Goal: Download file/media

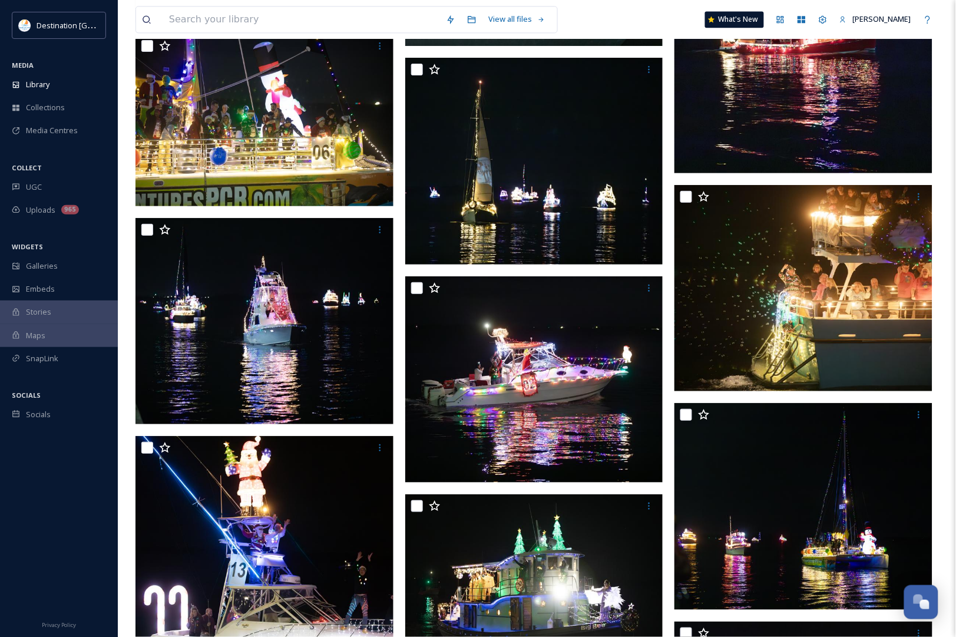
scroll to position [9128, 0]
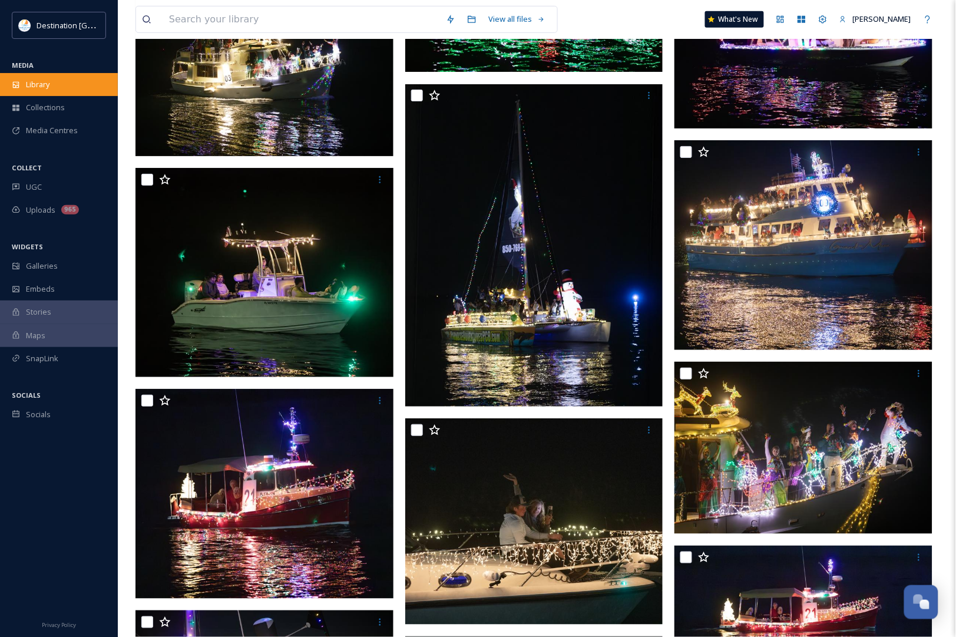
click at [31, 93] on div "Library" at bounding box center [59, 84] width 118 height 23
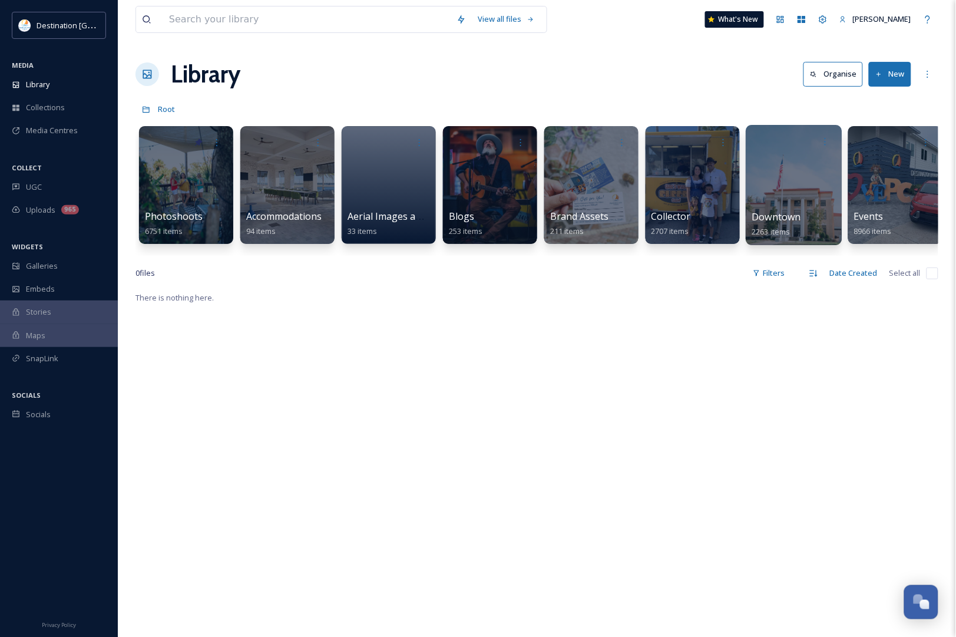
click at [819, 187] on div at bounding box center [794, 185] width 96 height 120
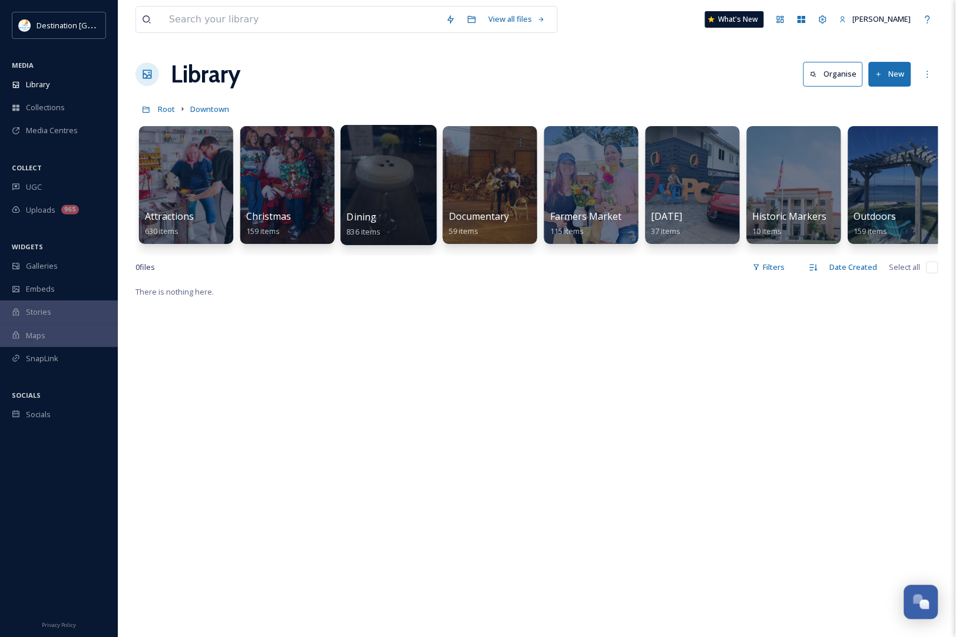
click at [398, 205] on div at bounding box center [388, 185] width 96 height 120
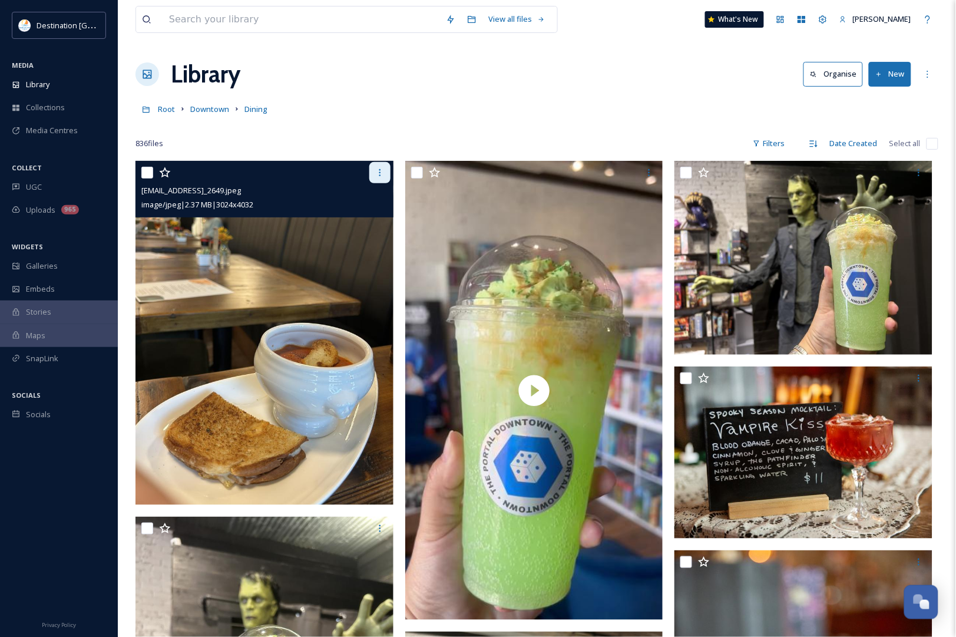
click at [379, 178] on div at bounding box center [379, 172] width 21 height 21
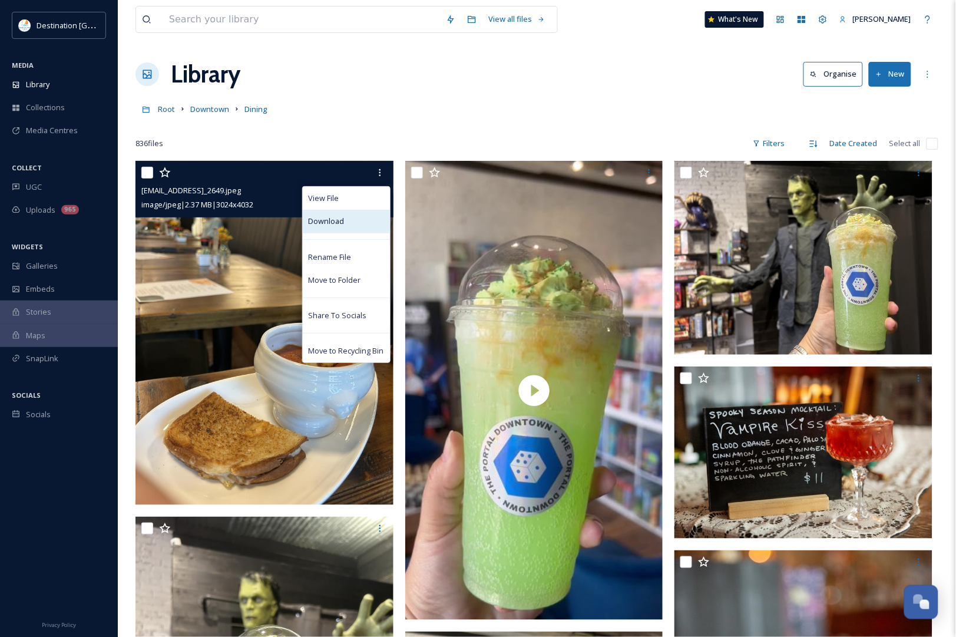
click at [365, 219] on div "Download" at bounding box center [346, 221] width 87 height 23
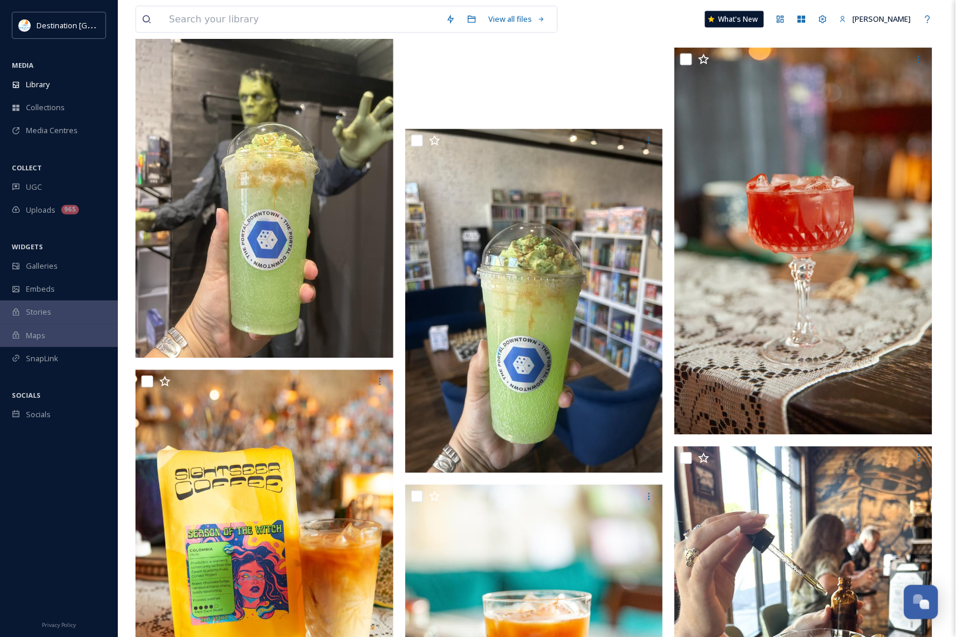
scroll to position [221, 0]
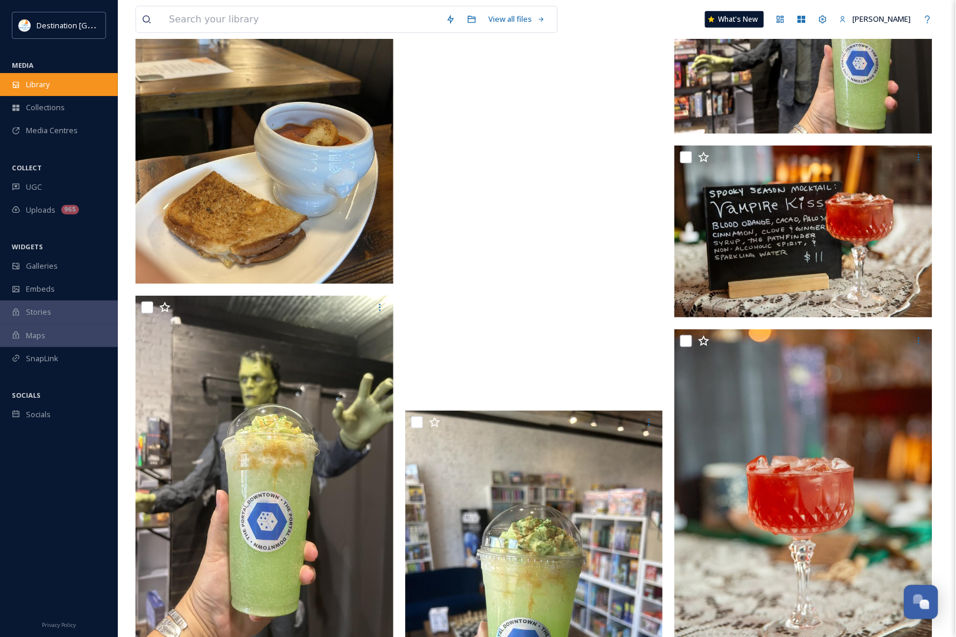
click at [59, 85] on div "Library" at bounding box center [59, 84] width 118 height 23
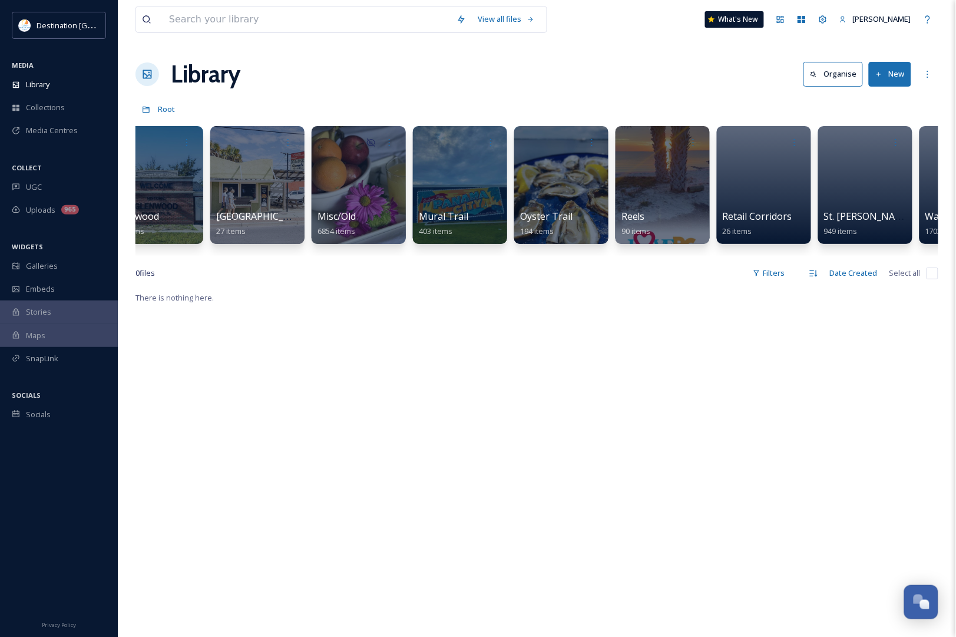
scroll to position [0, 906]
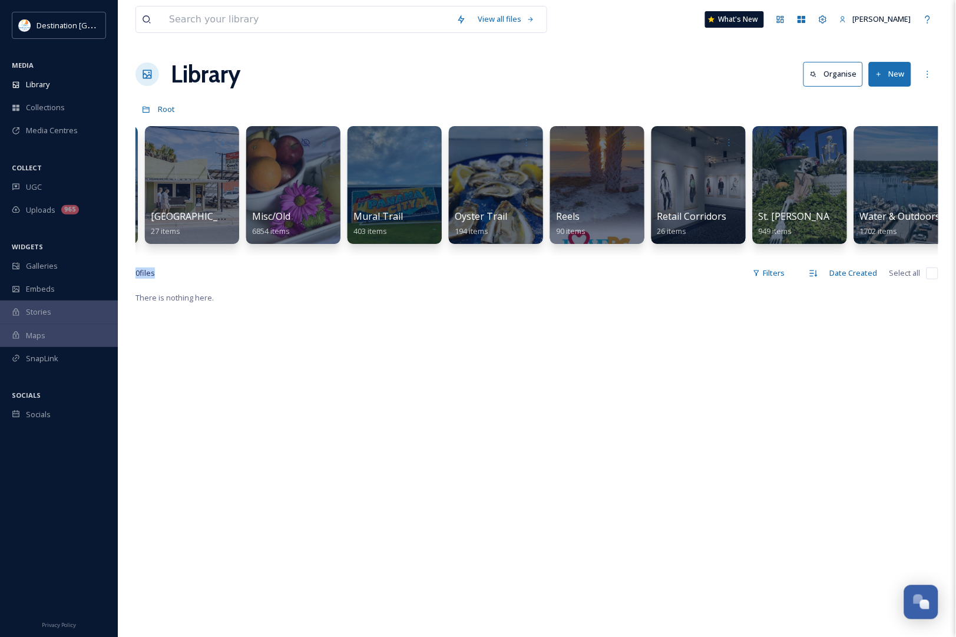
drag, startPoint x: 643, startPoint y: 254, endPoint x: 371, endPoint y: 272, distance: 272.6
click at [371, 272] on div "View all files What's New [PERSON_NAME] Library Organise New Root Your Selectio…" at bounding box center [537, 463] width 838 height 927
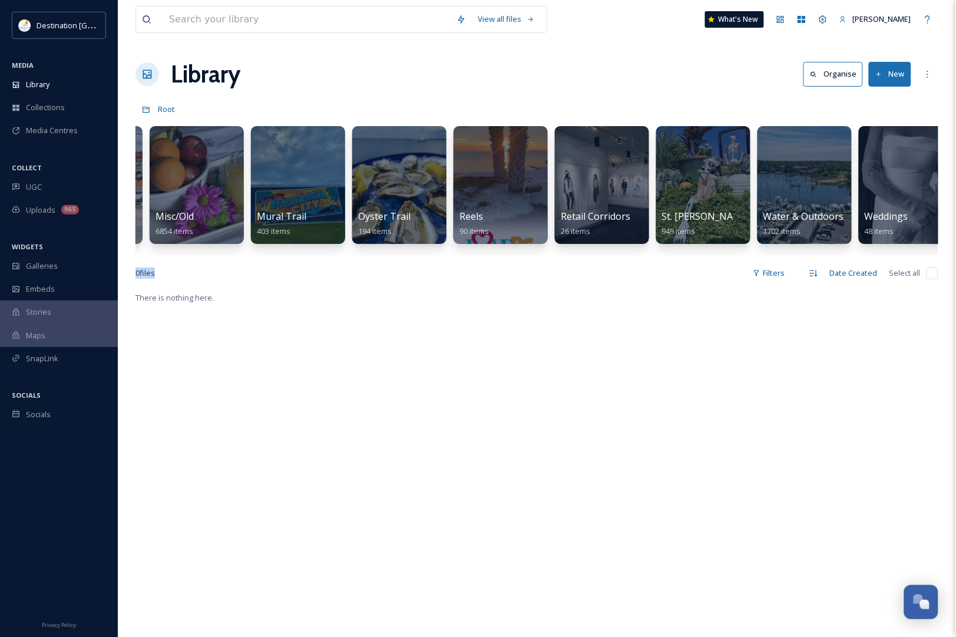
scroll to position [0, 1121]
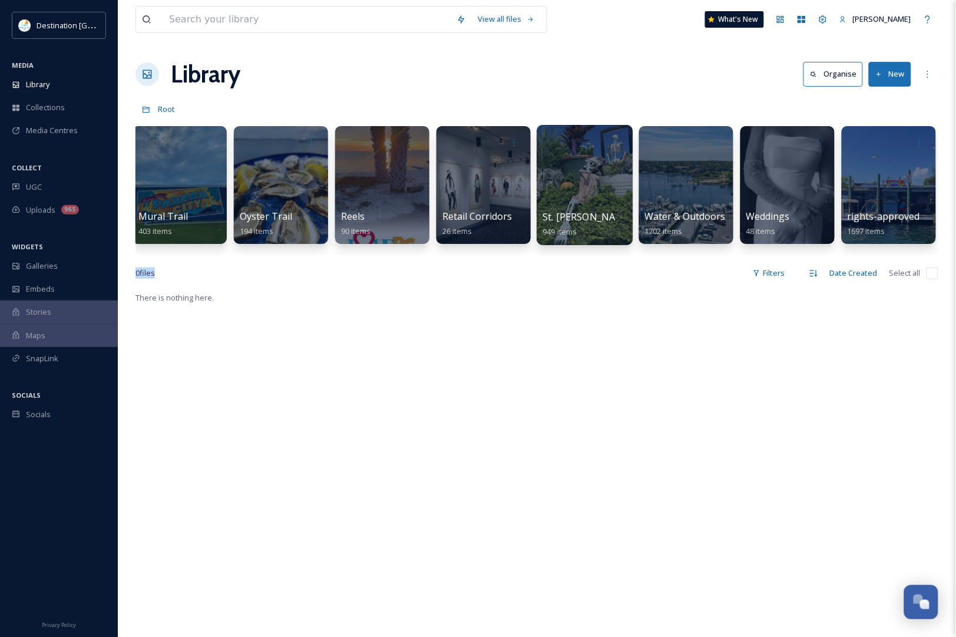
click at [575, 168] on div at bounding box center [584, 185] width 96 height 120
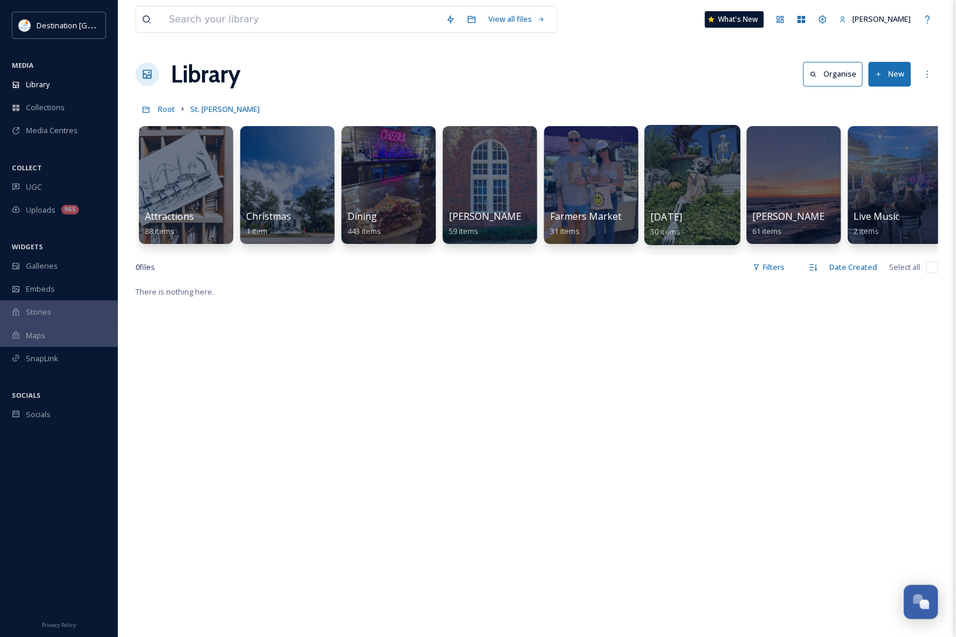
click at [686, 225] on div "[DATE] 30 items" at bounding box center [693, 224] width 84 height 29
click at [708, 173] on div at bounding box center [692, 185] width 96 height 120
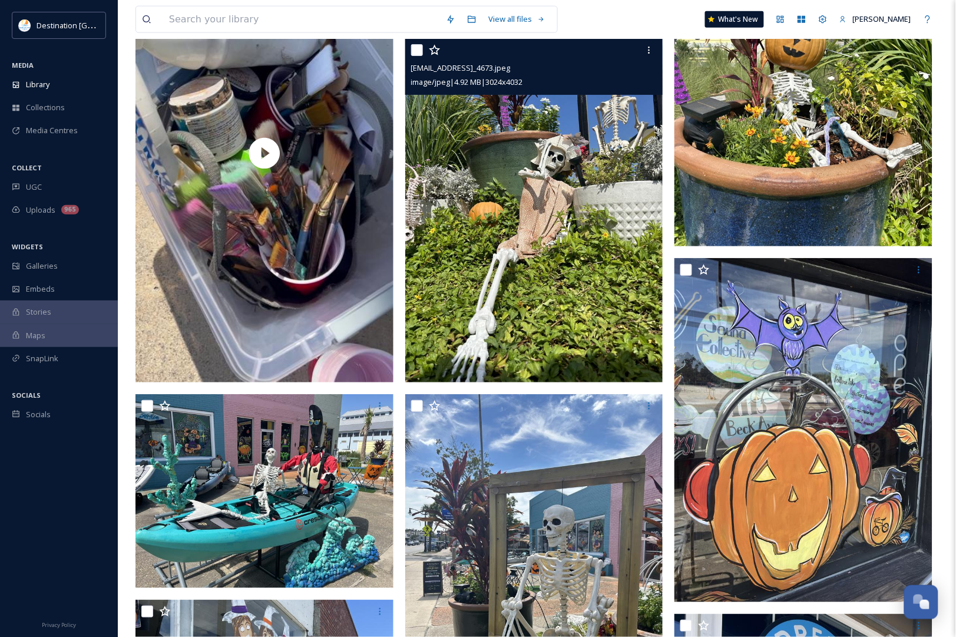
scroll to position [3018, 0]
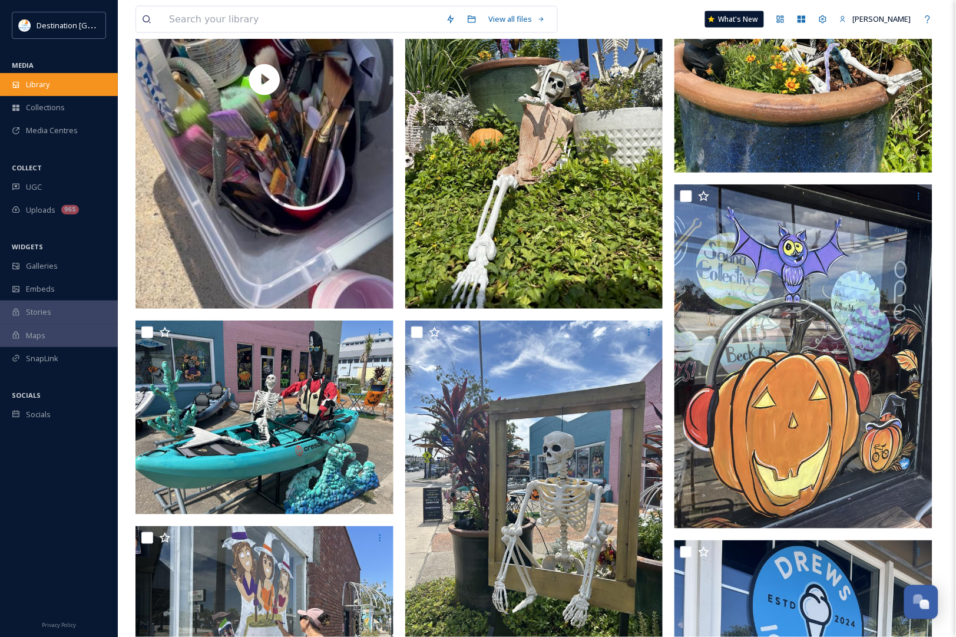
click at [33, 82] on span "Library" at bounding box center [38, 84] width 24 height 11
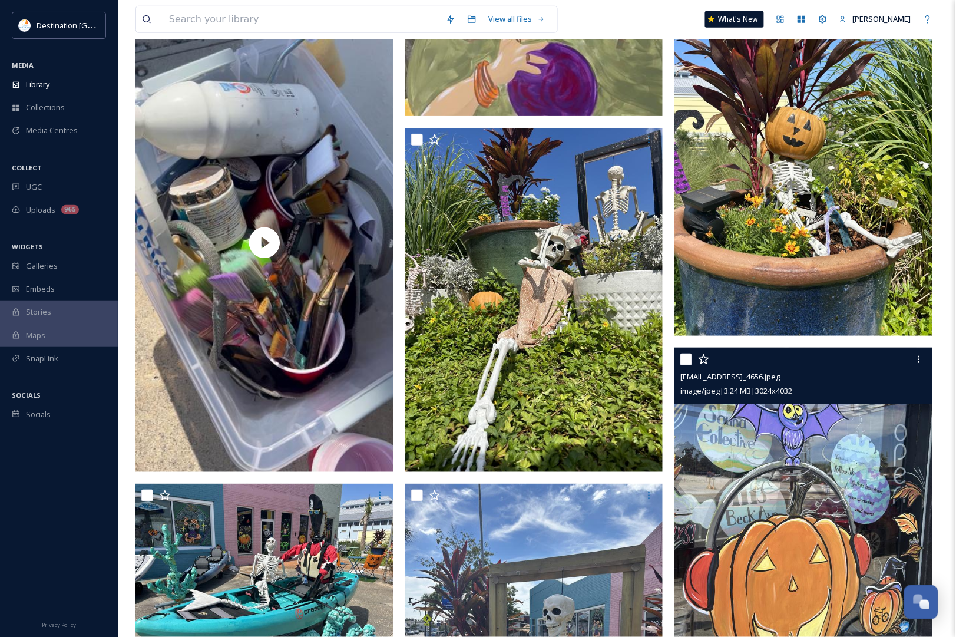
scroll to position [3018, 0]
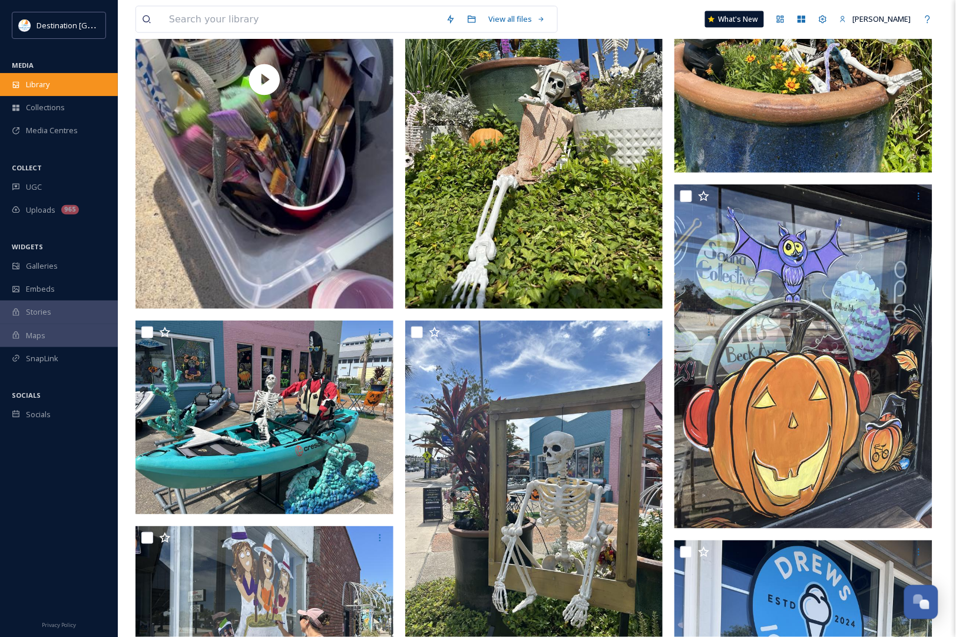
click at [34, 77] on div "Library" at bounding box center [59, 84] width 118 height 23
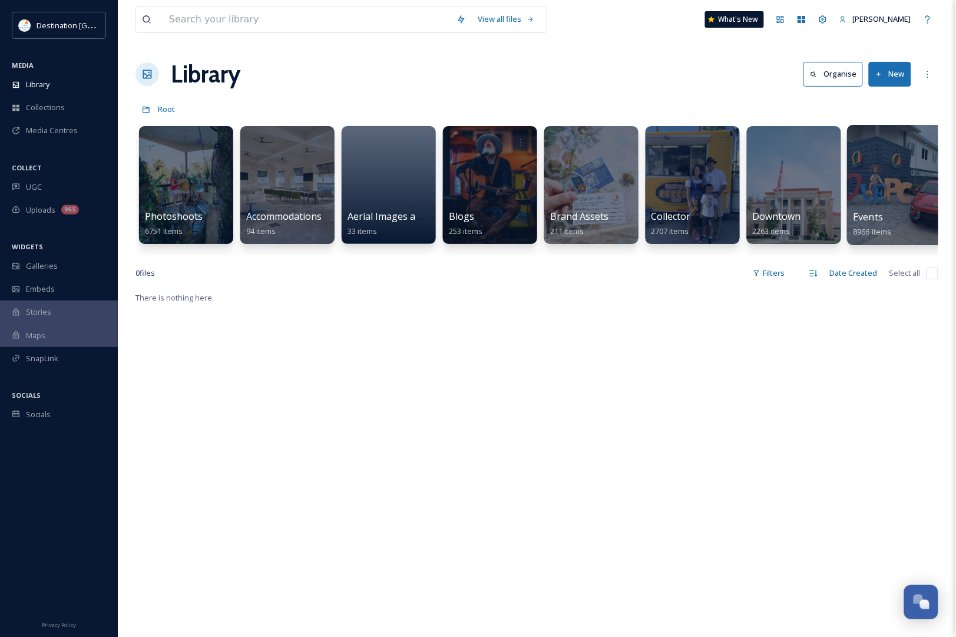
click at [896, 224] on div "Events 8966 items" at bounding box center [895, 224] width 84 height 29
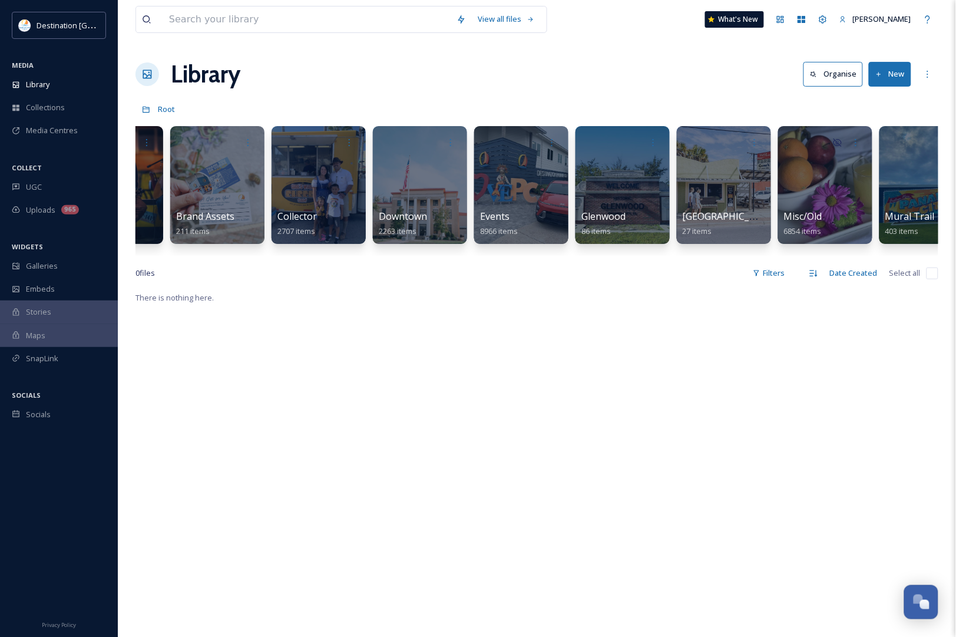
scroll to position [0, 421]
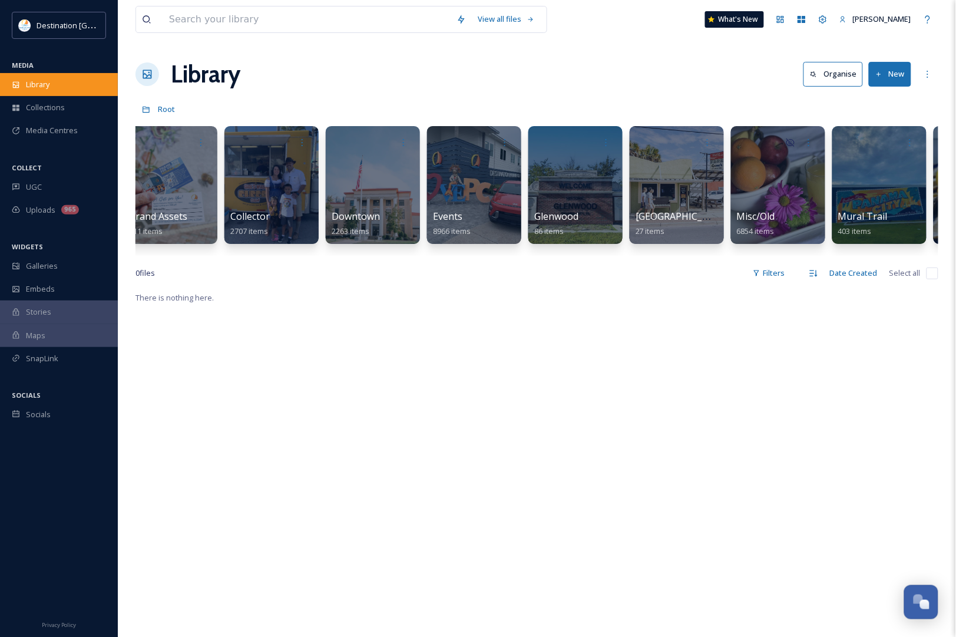
click at [34, 95] on div "Library" at bounding box center [59, 84] width 118 height 23
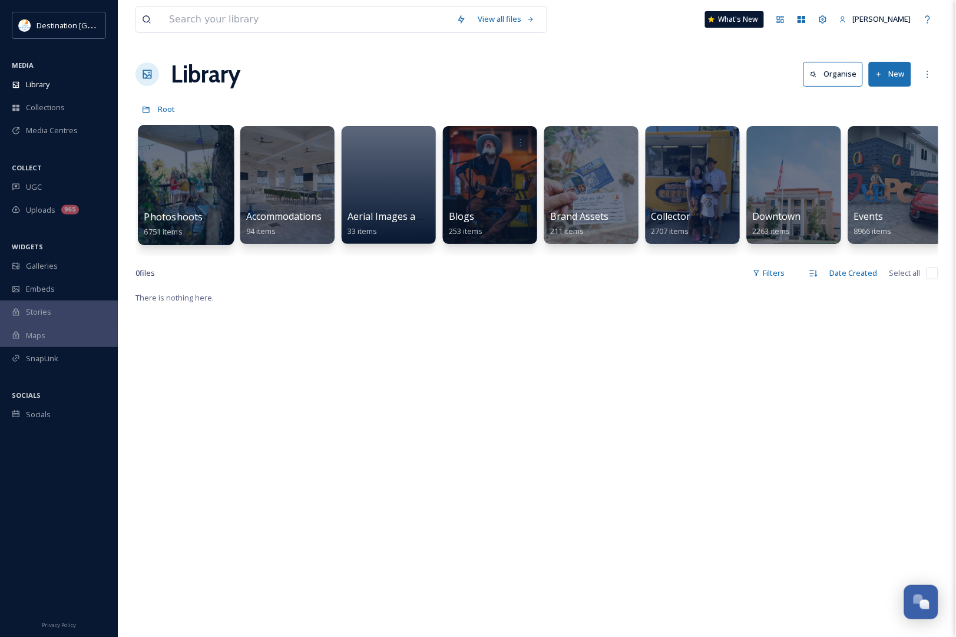
click at [201, 225] on div "Photoshoots 6751 items" at bounding box center [186, 224] width 84 height 29
click at [210, 181] on div at bounding box center [186, 185] width 96 height 120
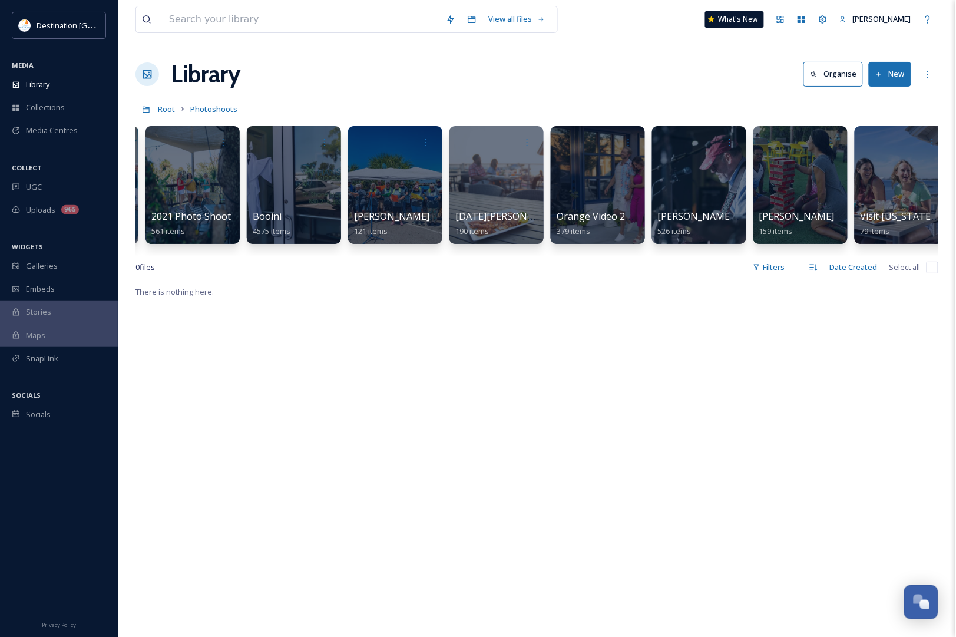
scroll to position [0, 104]
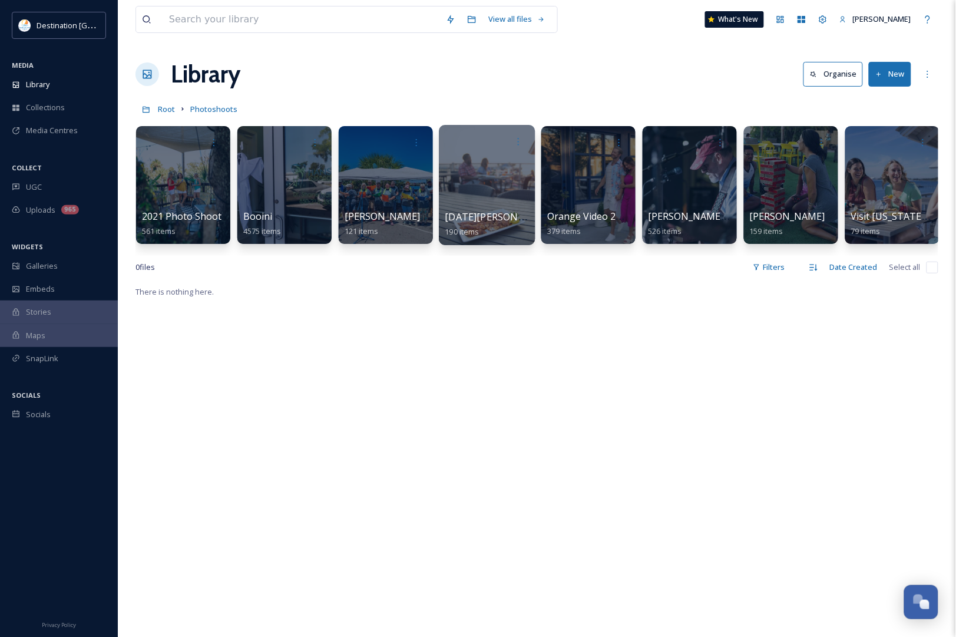
click at [496, 197] on div at bounding box center [487, 185] width 96 height 120
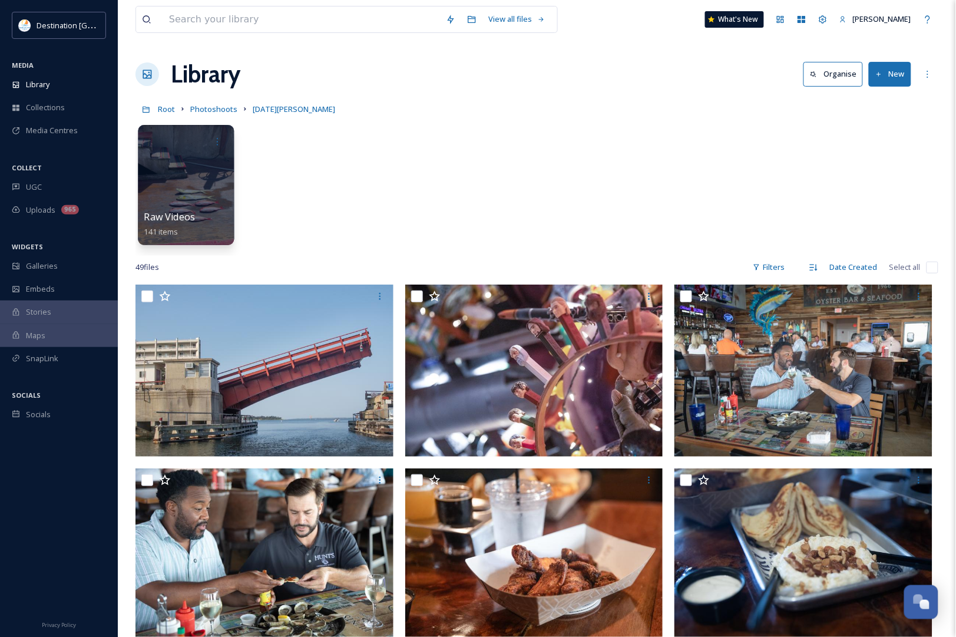
click at [175, 203] on div at bounding box center [186, 185] width 96 height 120
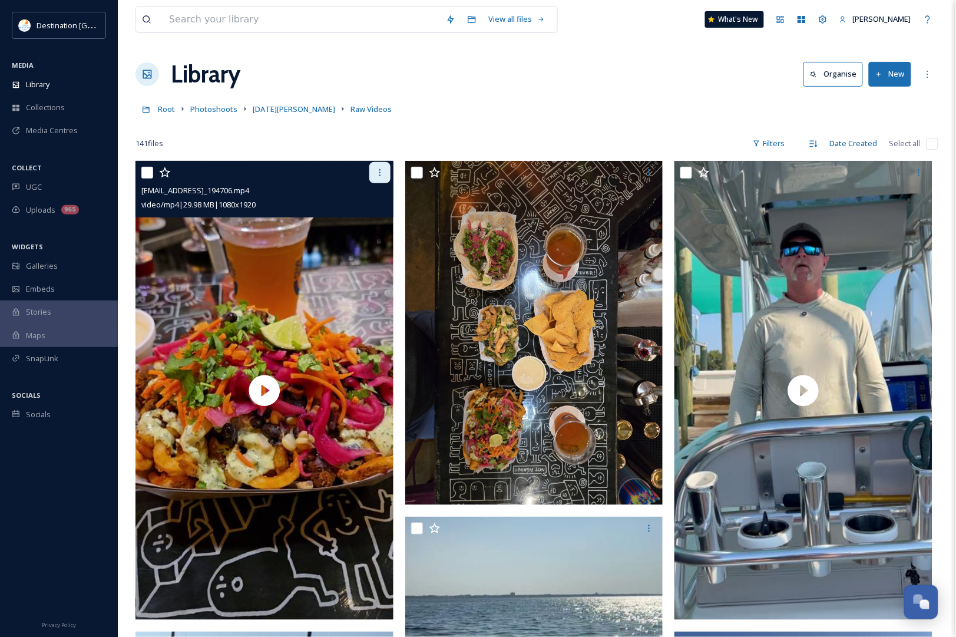
click at [383, 174] on icon at bounding box center [379, 172] width 9 height 9
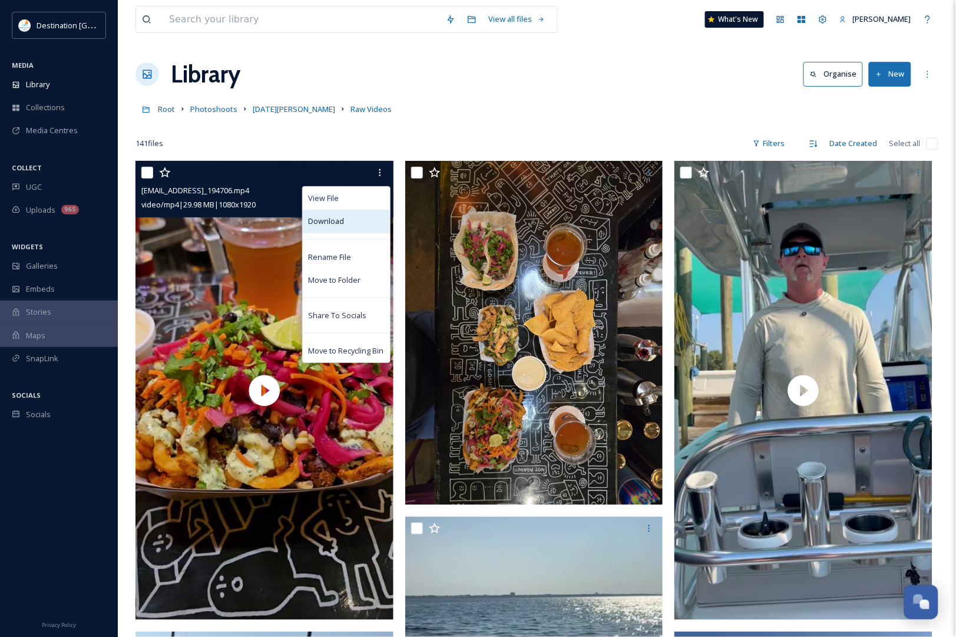
click at [347, 230] on div "Download" at bounding box center [346, 221] width 87 height 23
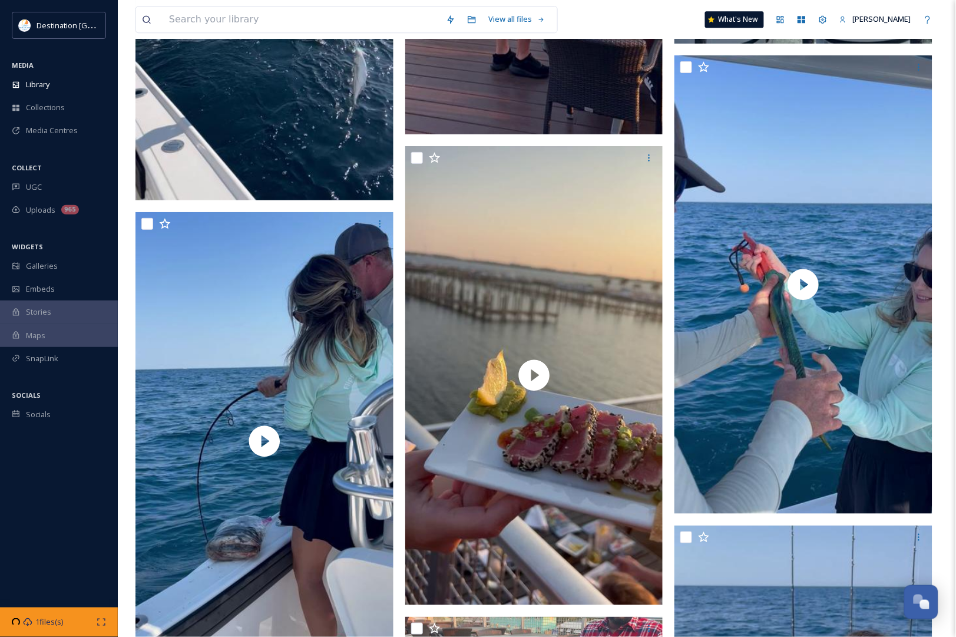
scroll to position [3460, 0]
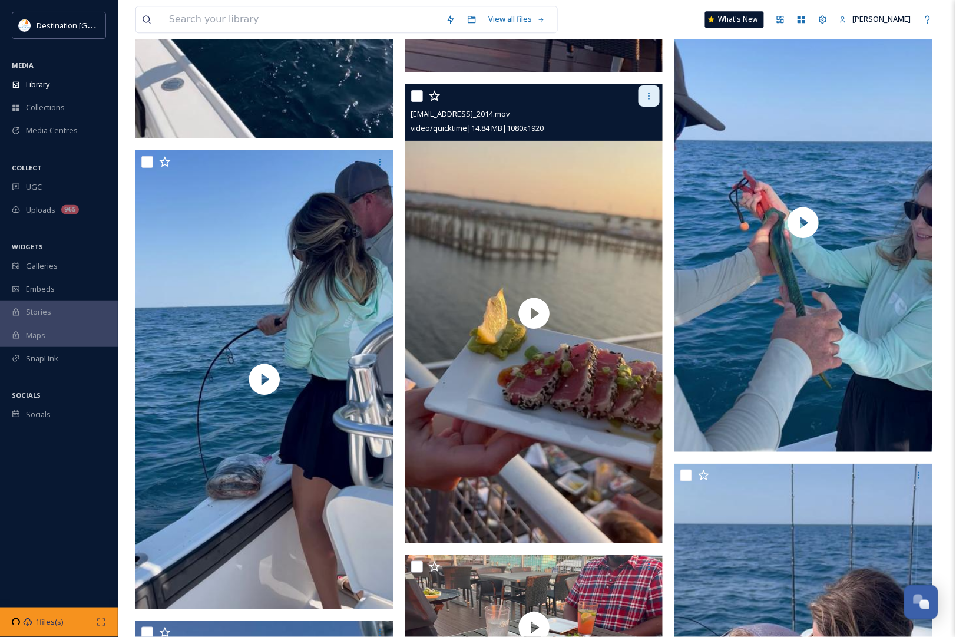
click at [640, 92] on div at bounding box center [648, 95] width 21 height 21
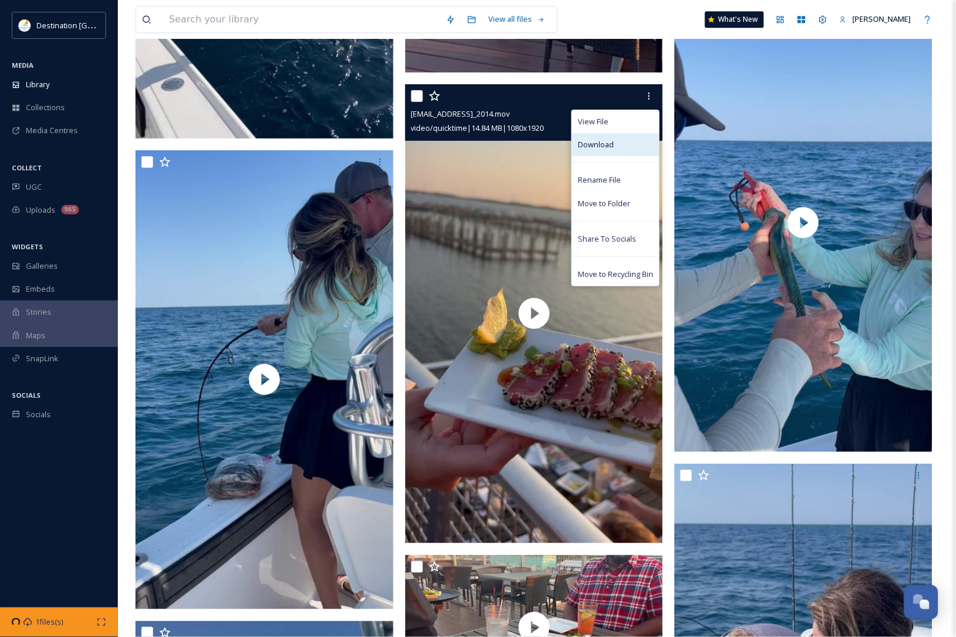
click at [617, 141] on div "Download" at bounding box center [615, 144] width 87 height 23
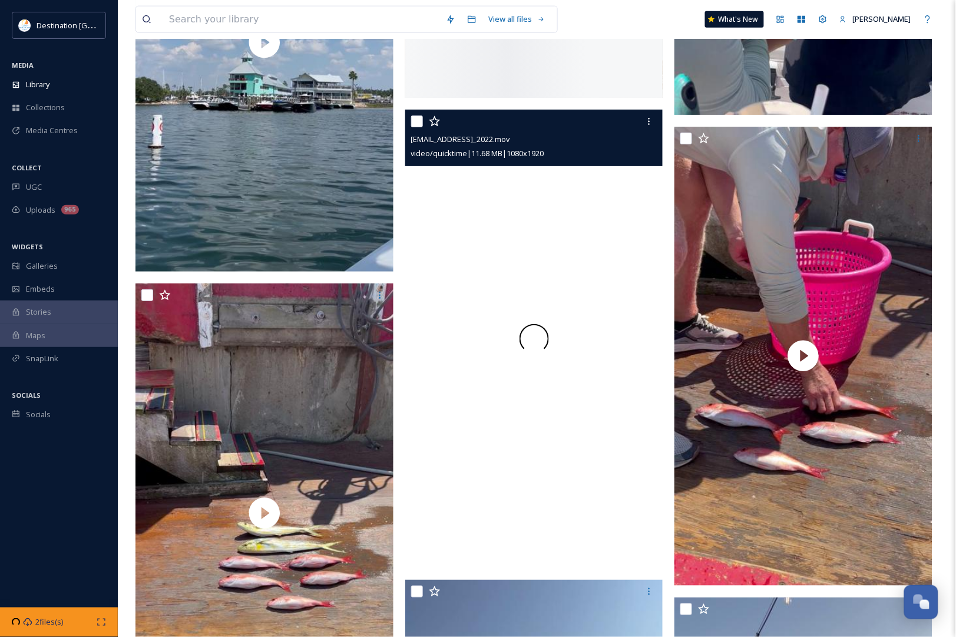
scroll to position [4270, 0]
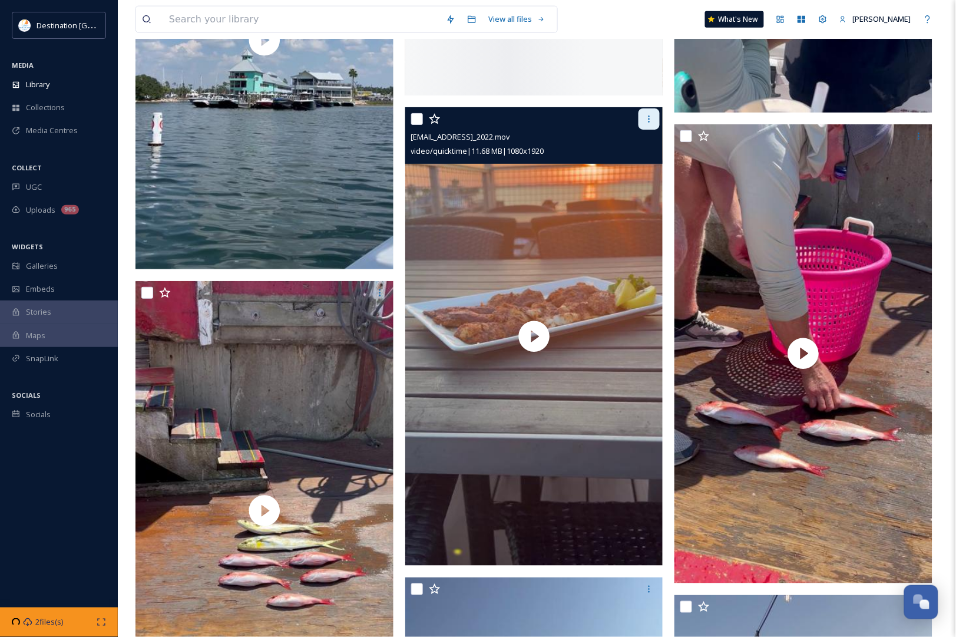
click at [652, 119] on icon at bounding box center [648, 118] width 9 height 9
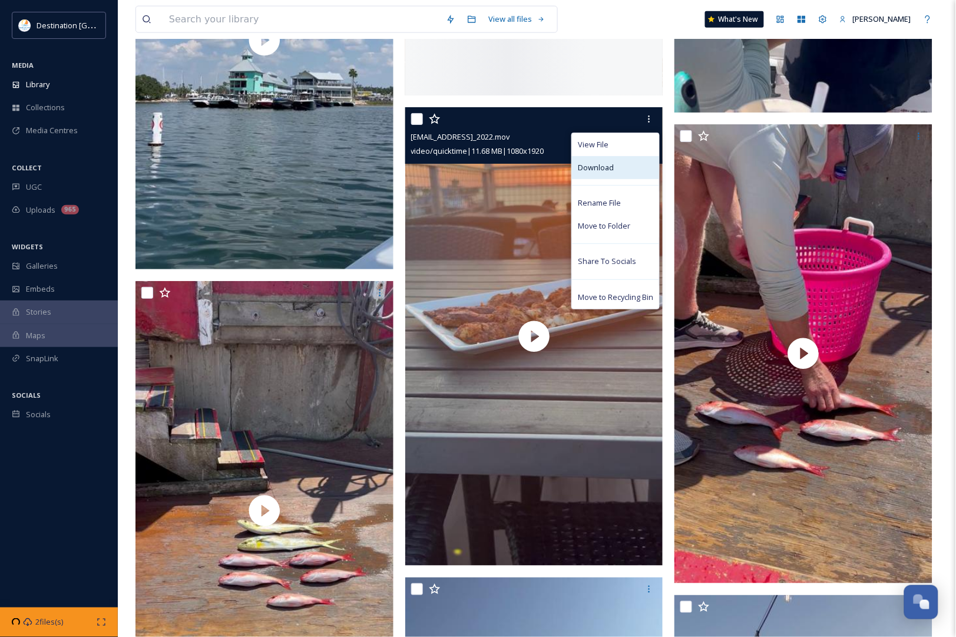
click at [617, 175] on div "Download" at bounding box center [615, 167] width 87 height 23
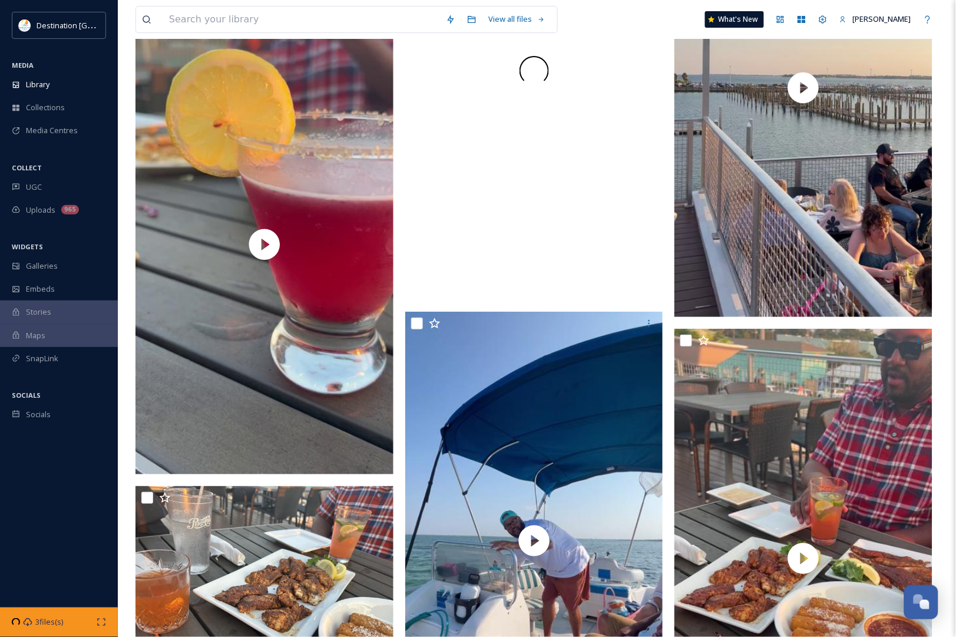
scroll to position [4859, 0]
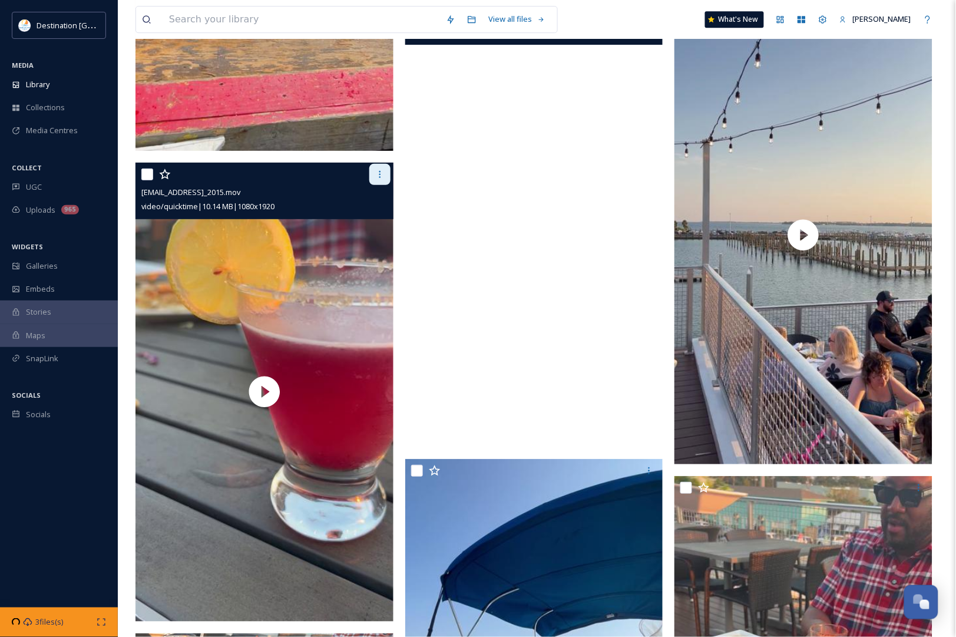
click at [380, 170] on icon at bounding box center [379, 174] width 9 height 9
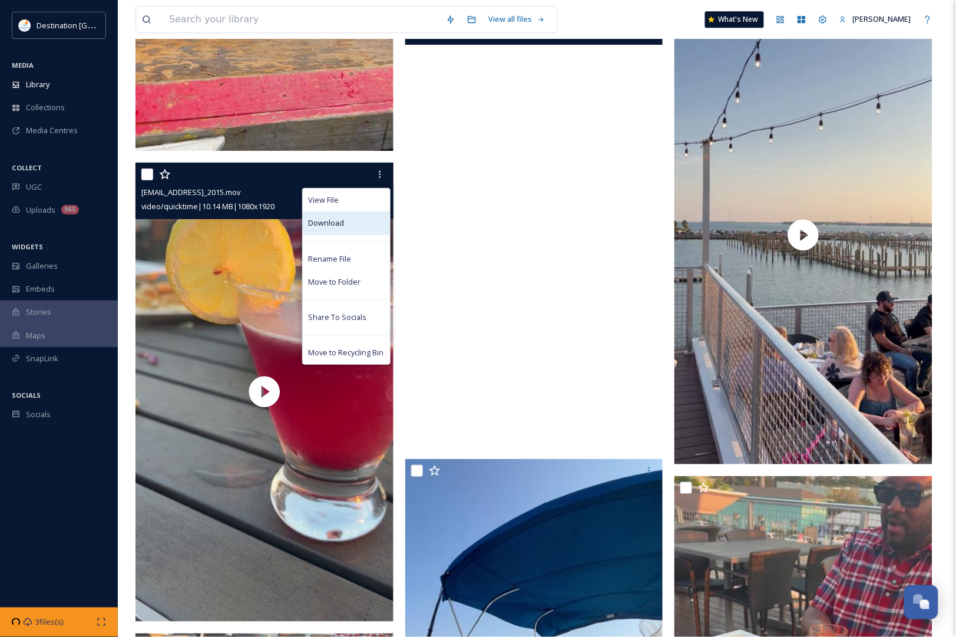
click at [351, 221] on div "Download" at bounding box center [346, 222] width 87 height 23
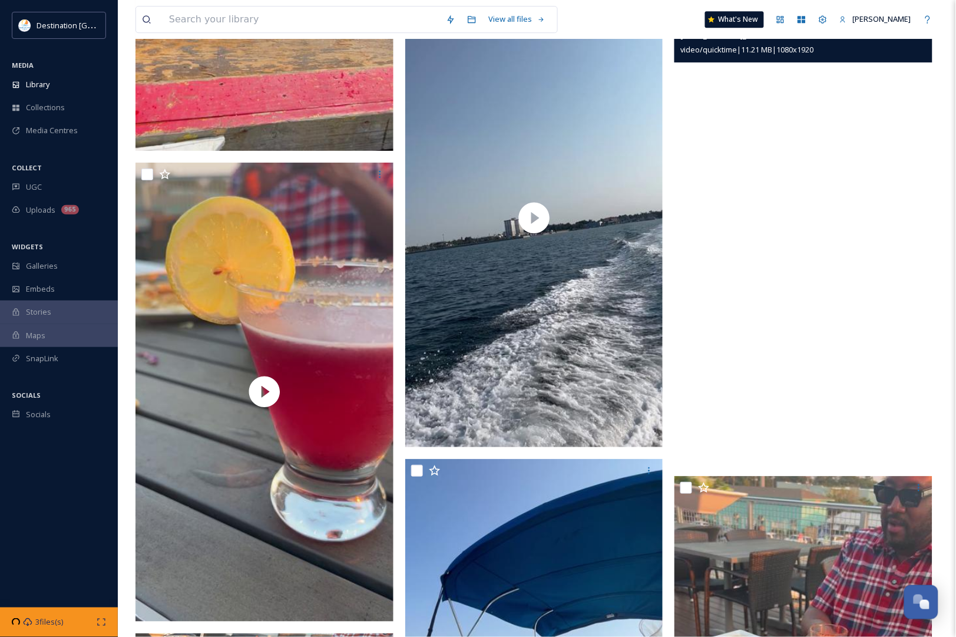
scroll to position [4785, 0]
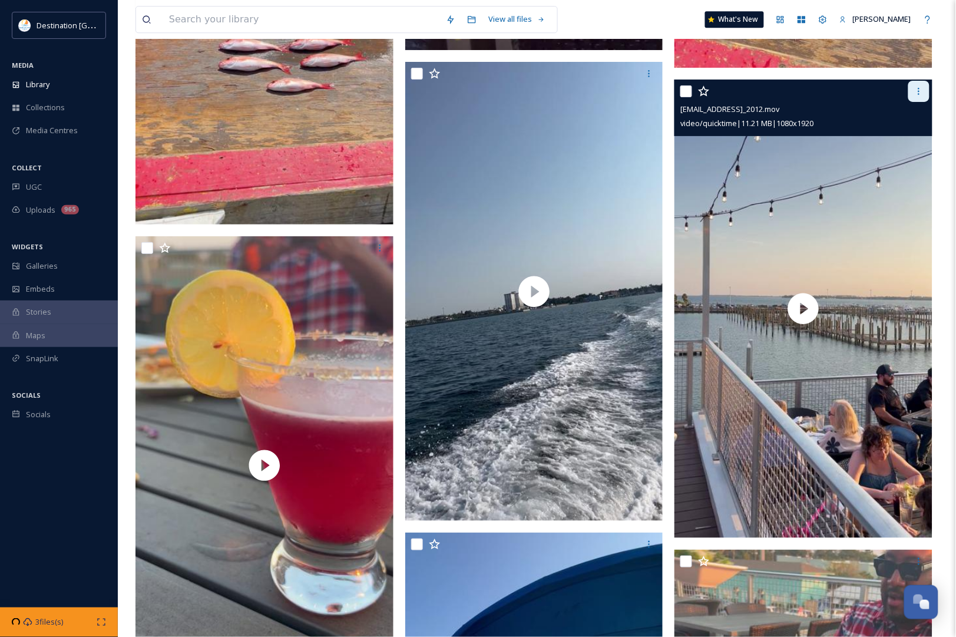
click at [918, 89] on icon at bounding box center [918, 91] width 9 height 9
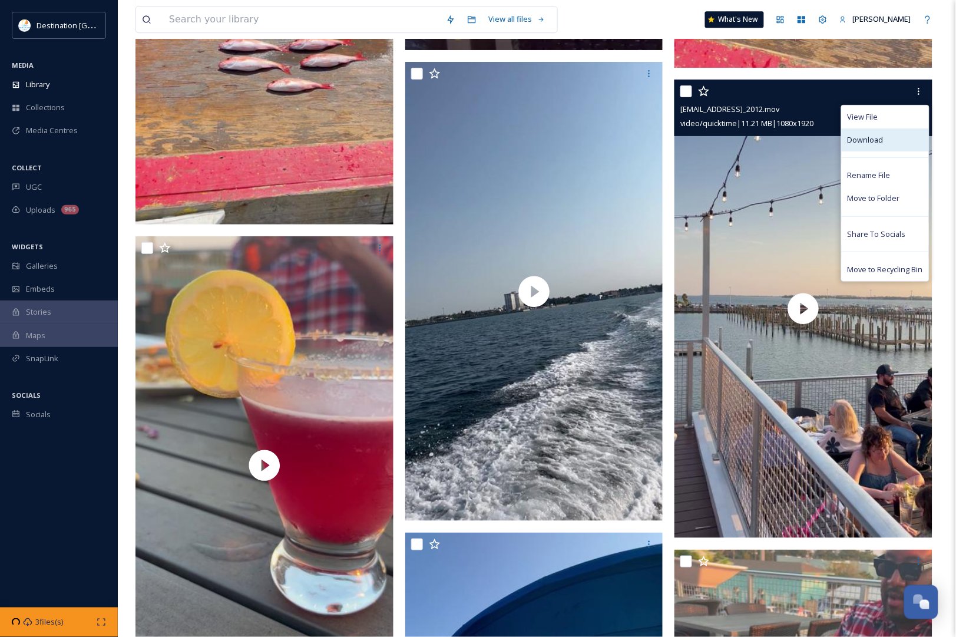
click at [876, 140] on span "Download" at bounding box center [865, 139] width 36 height 11
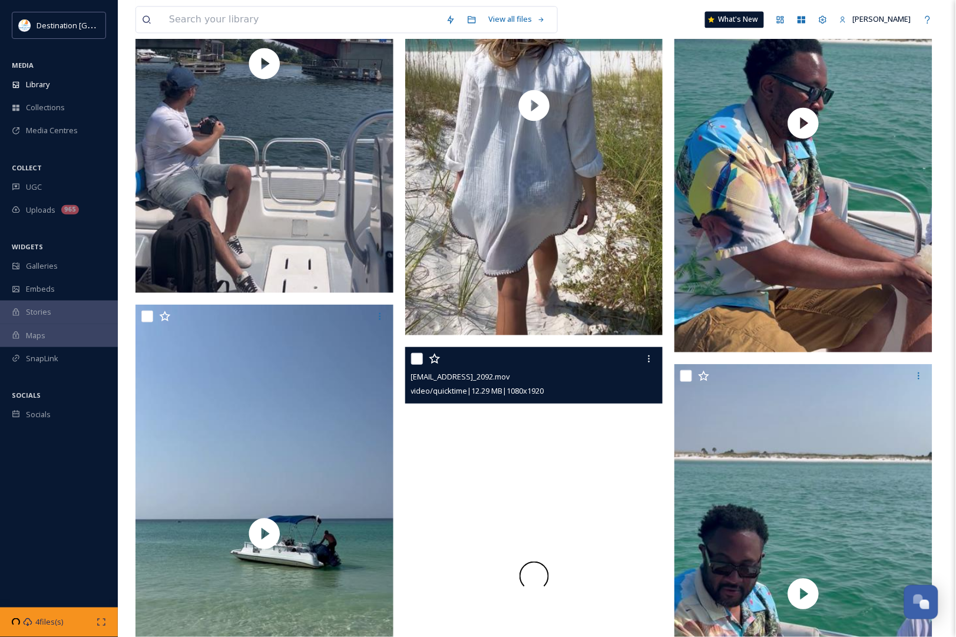
scroll to position [10968, 0]
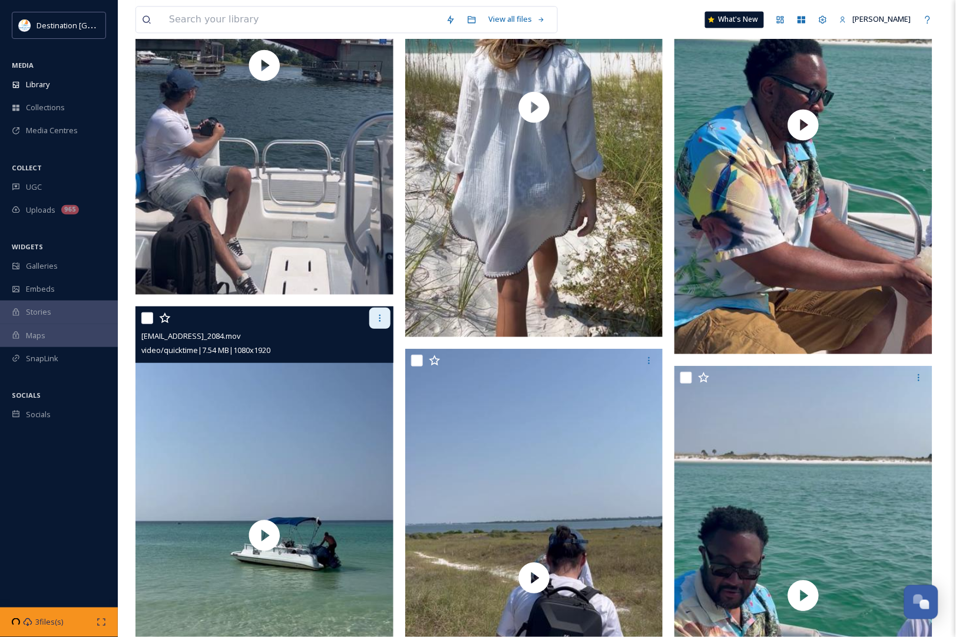
click at [376, 324] on div at bounding box center [379, 317] width 21 height 21
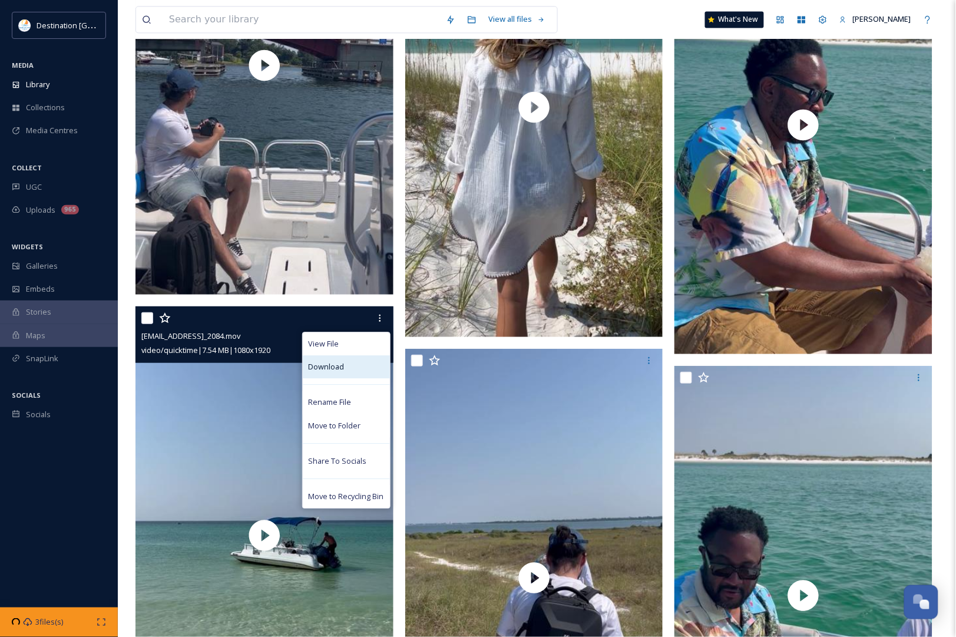
click at [355, 362] on div "Download" at bounding box center [346, 366] width 87 height 23
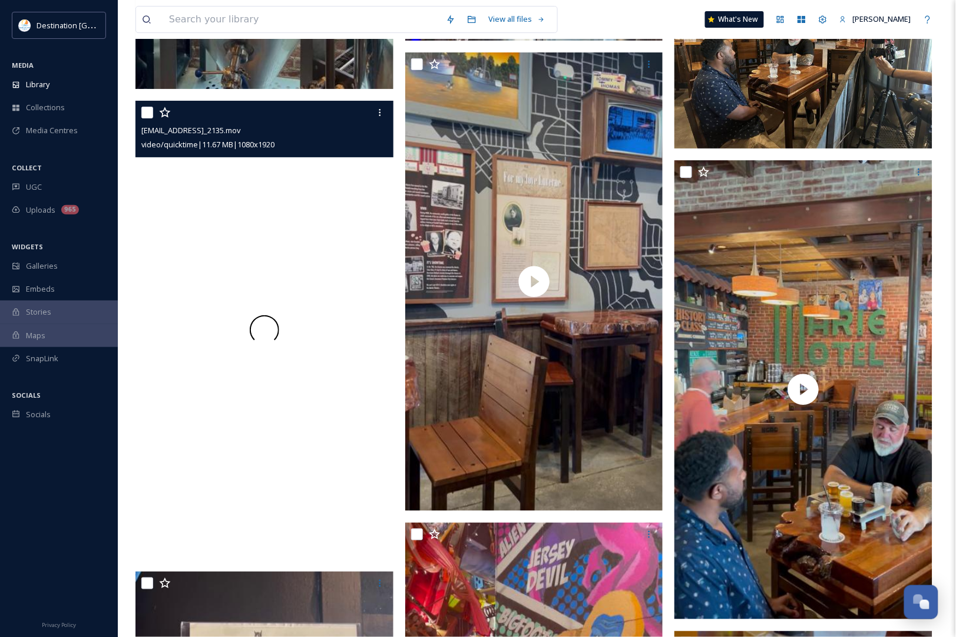
scroll to position [15164, 0]
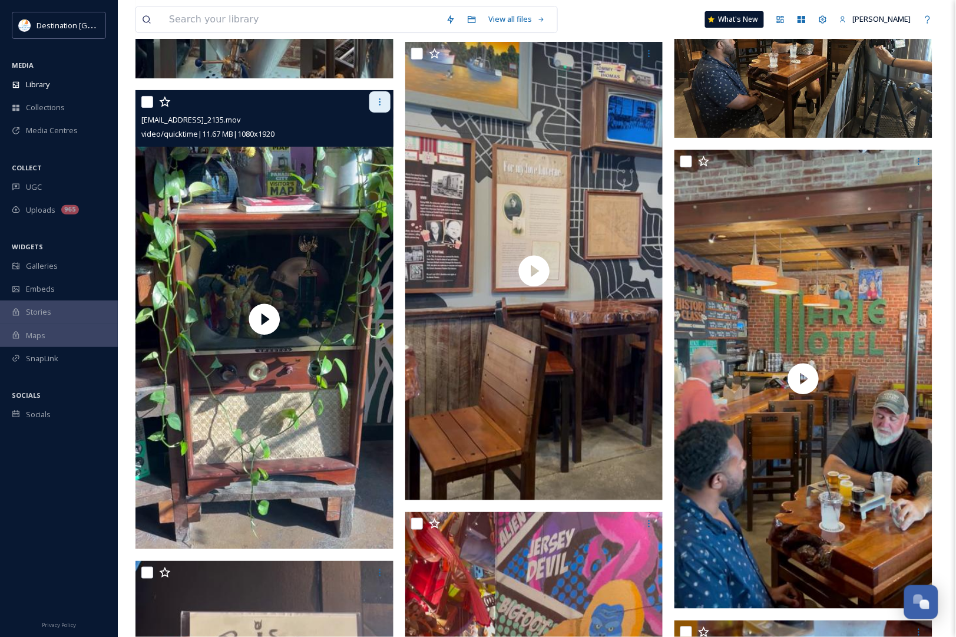
click at [382, 104] on icon at bounding box center [379, 101] width 9 height 9
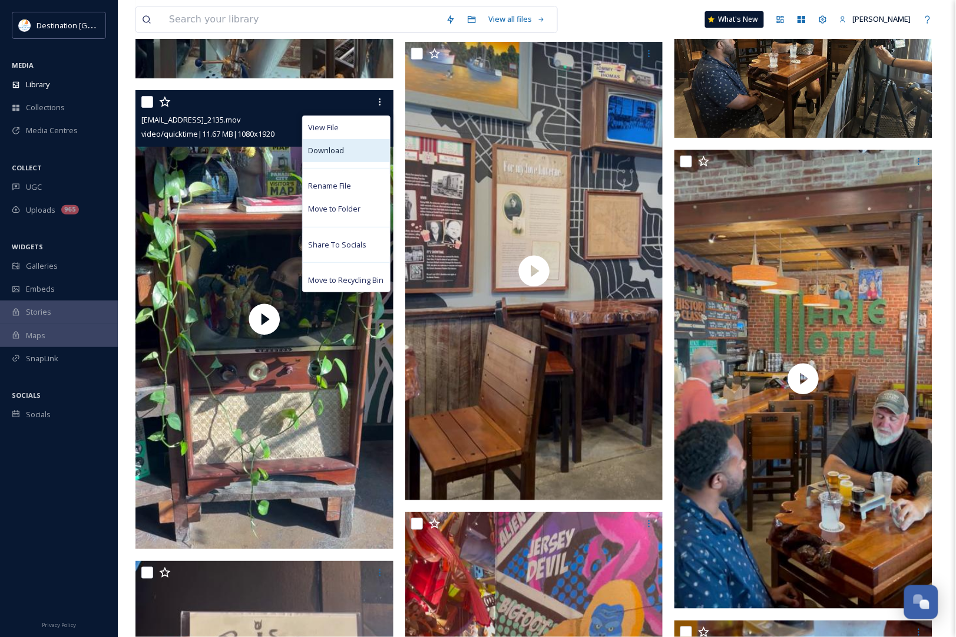
click at [330, 148] on span "Download" at bounding box center [327, 150] width 36 height 11
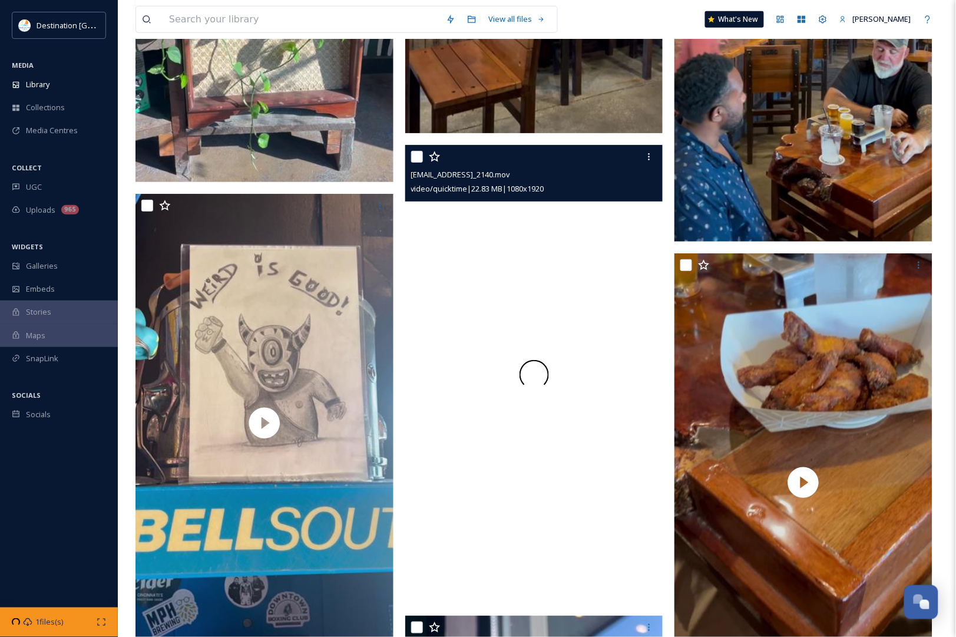
scroll to position [15533, 0]
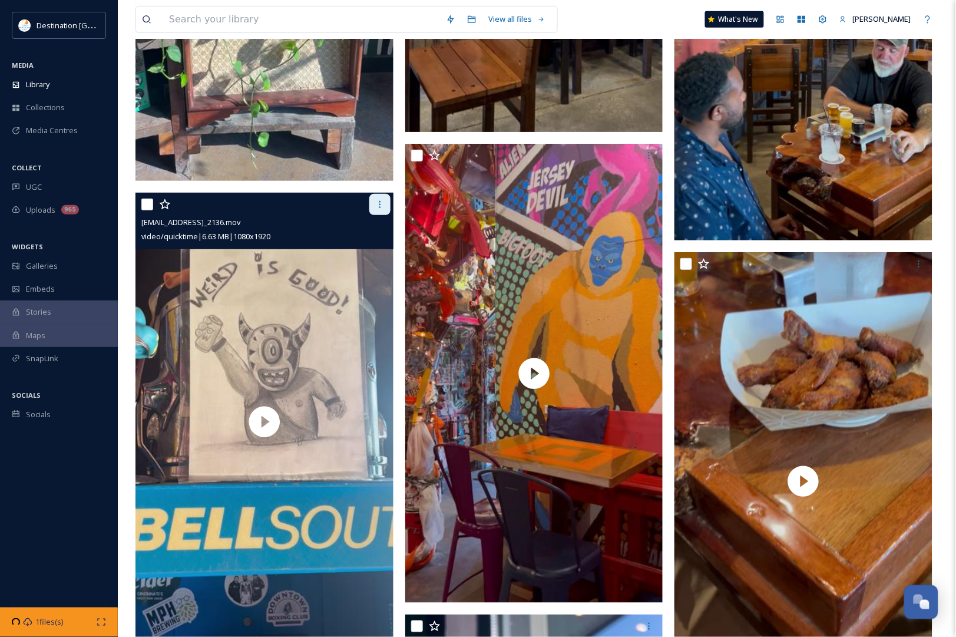
click at [382, 207] on icon at bounding box center [379, 204] width 9 height 9
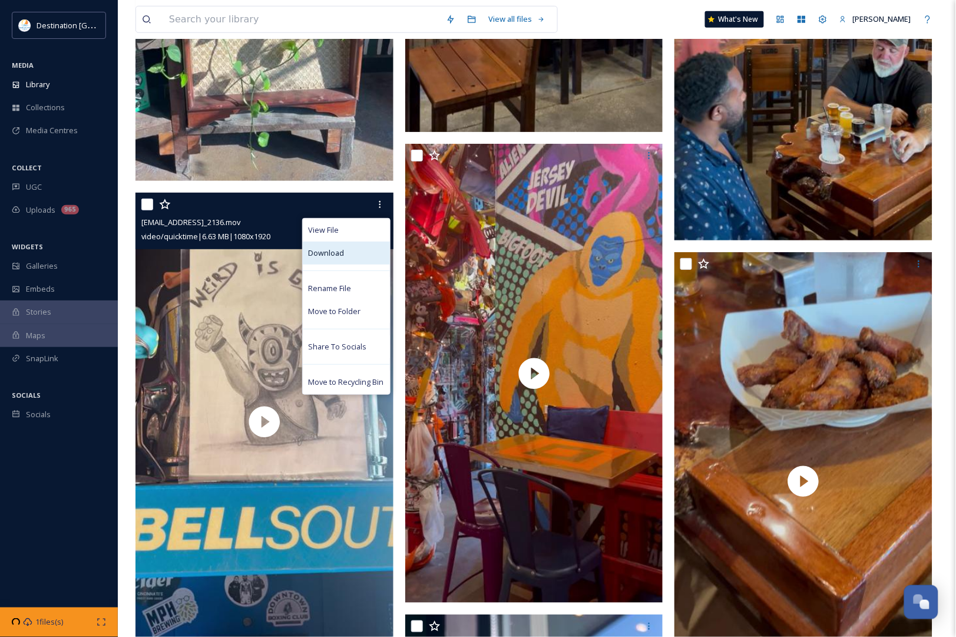
click at [332, 255] on span "Download" at bounding box center [327, 252] width 36 height 11
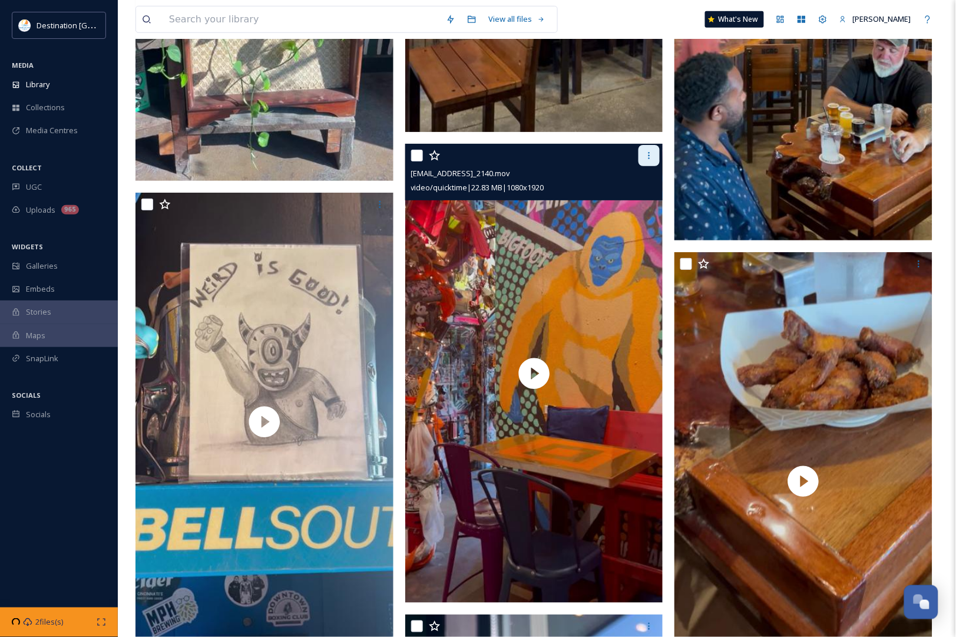
click at [653, 156] on icon at bounding box center [648, 155] width 9 height 9
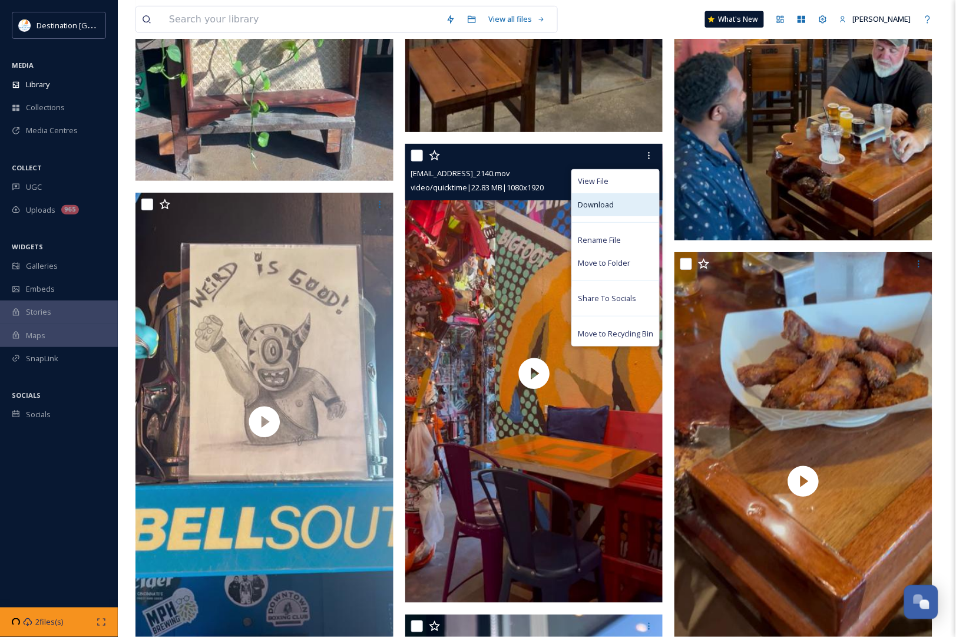
click at [617, 204] on div "Download" at bounding box center [615, 204] width 87 height 23
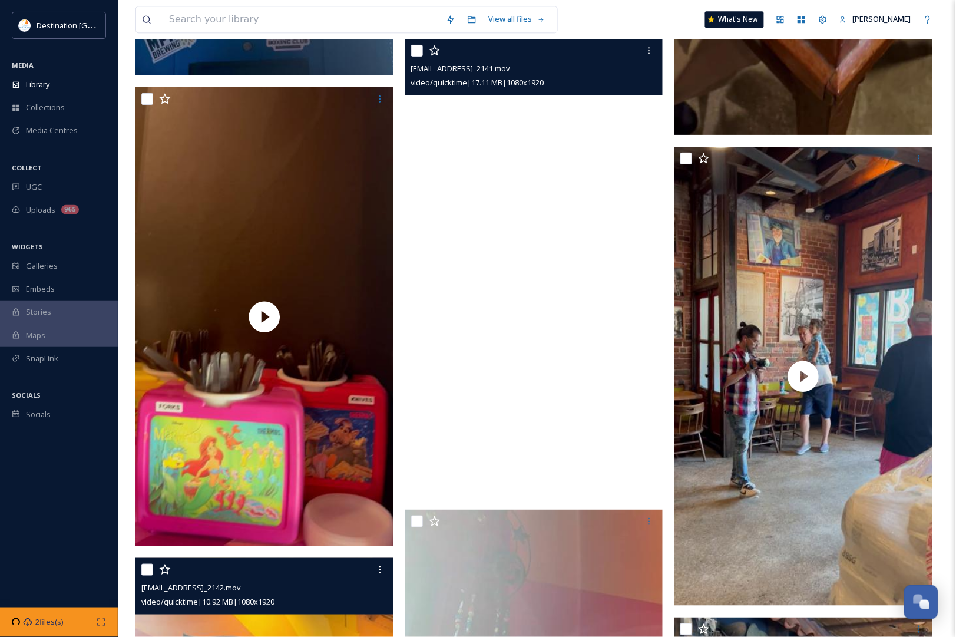
scroll to position [16048, 0]
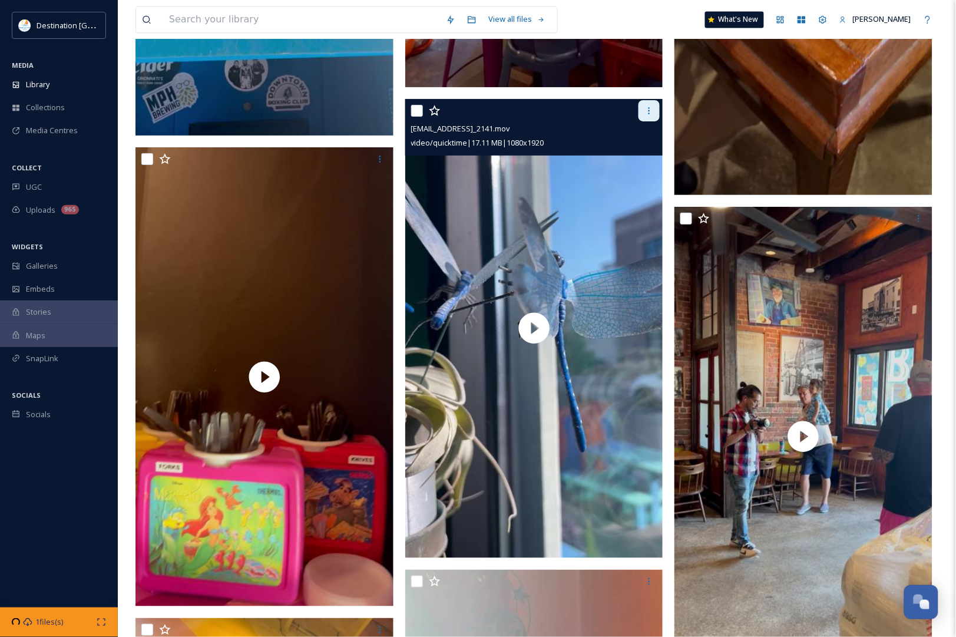
click at [645, 111] on icon at bounding box center [648, 110] width 9 height 9
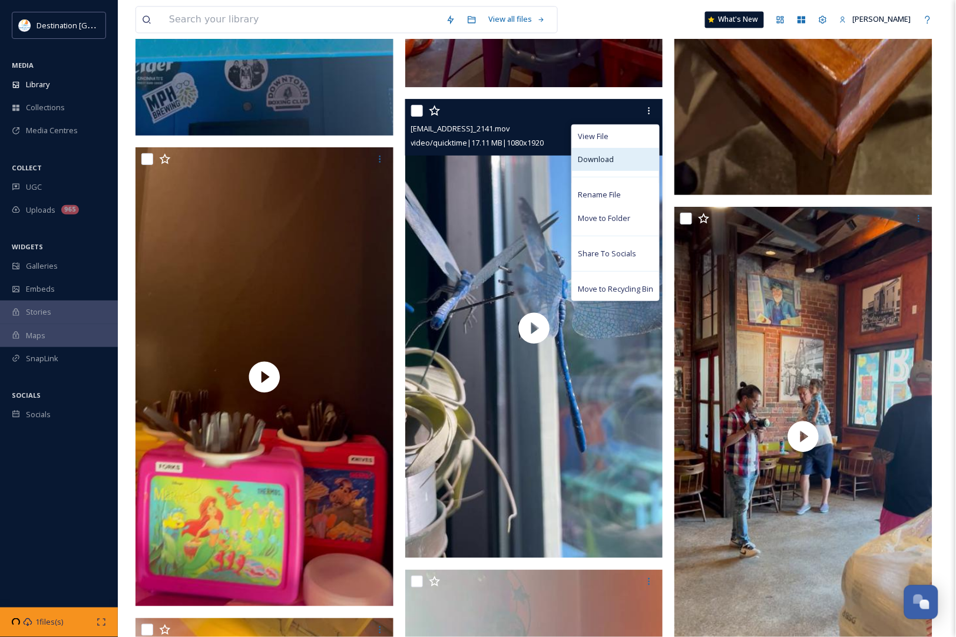
click at [604, 162] on span "Download" at bounding box center [596, 159] width 36 height 11
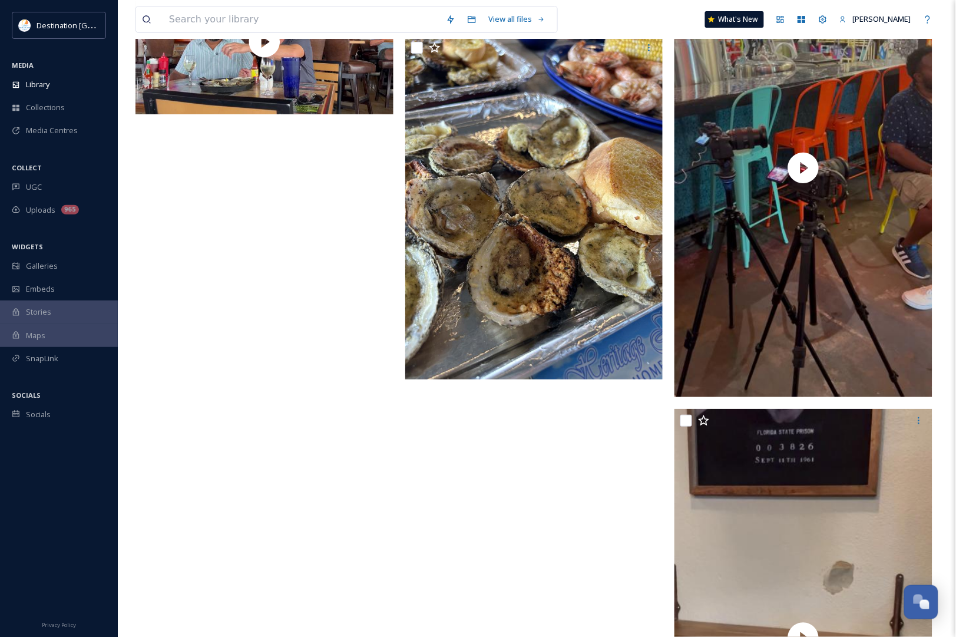
scroll to position [18772, 0]
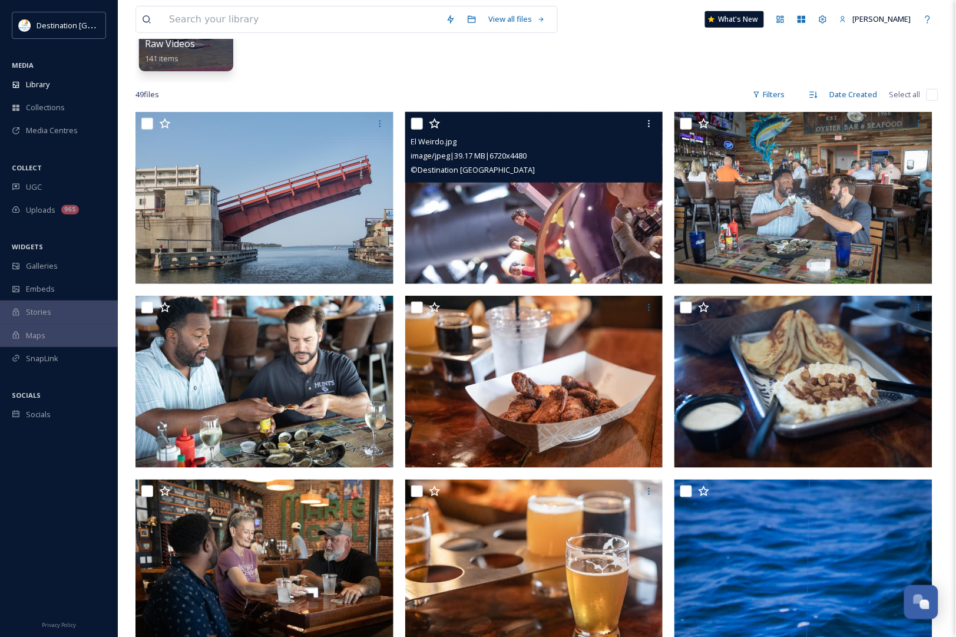
scroll to position [221, 0]
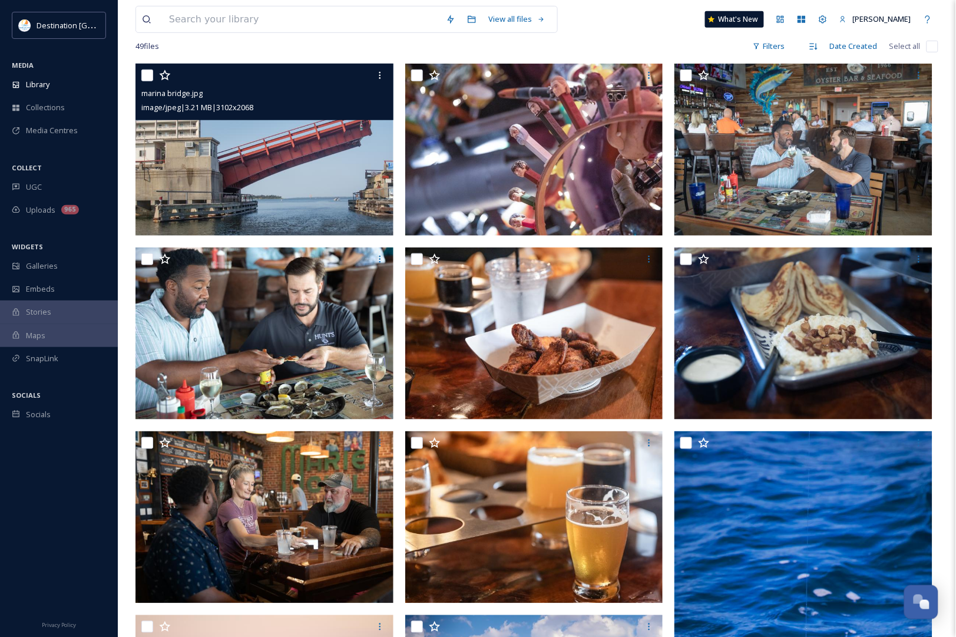
click at [287, 213] on img at bounding box center [264, 150] width 258 height 172
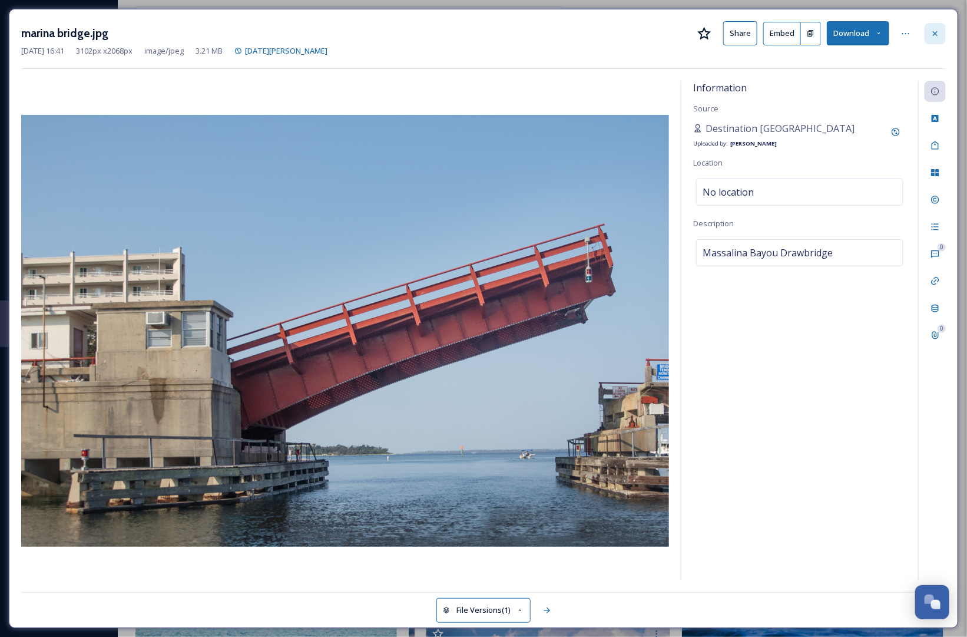
click at [936, 39] on div at bounding box center [935, 33] width 21 height 21
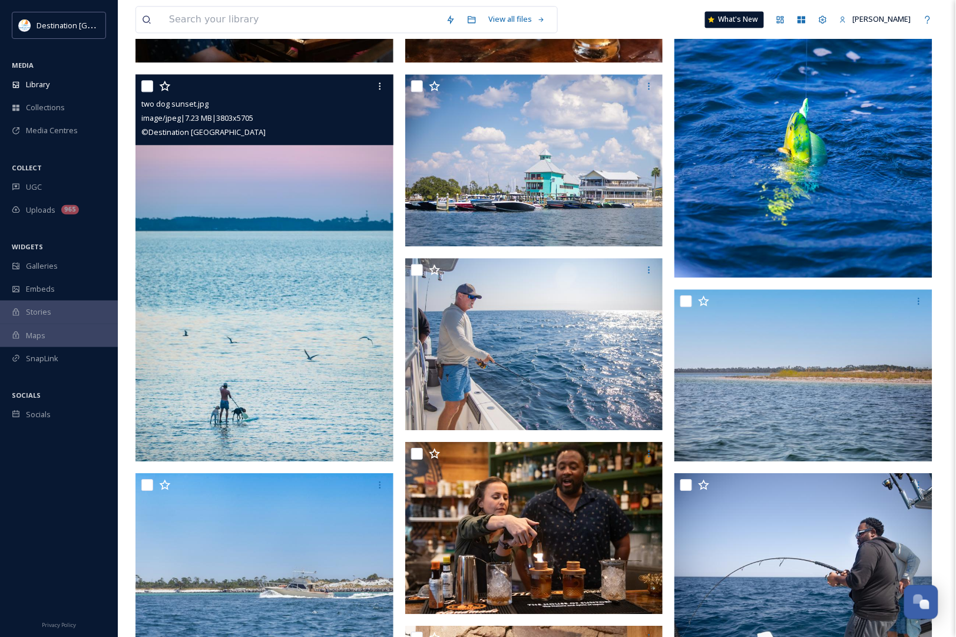
scroll to position [736, 0]
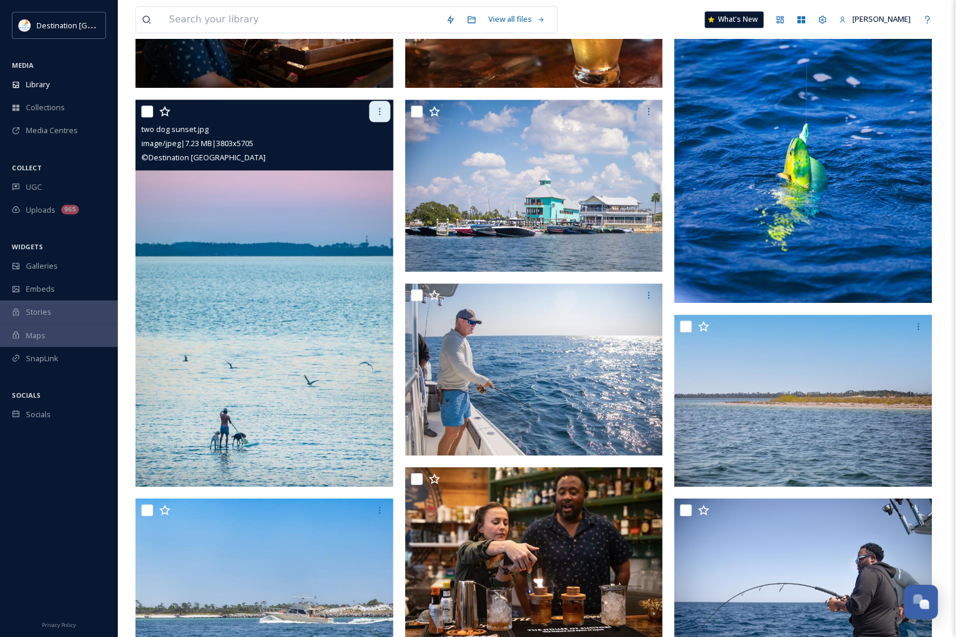
click at [377, 110] on icon at bounding box center [379, 111] width 9 height 9
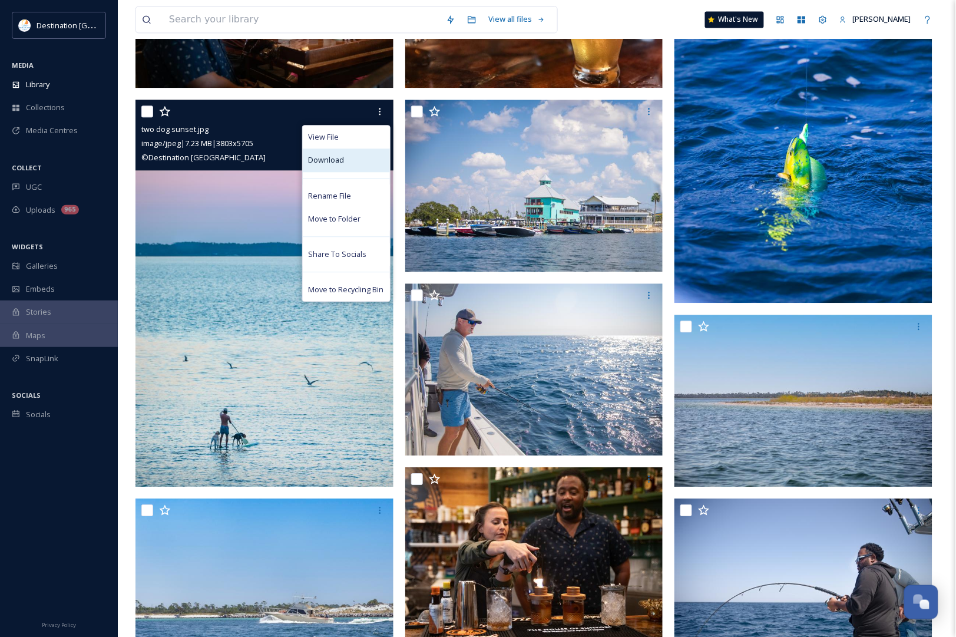
click at [340, 158] on span "Download" at bounding box center [327, 159] width 36 height 11
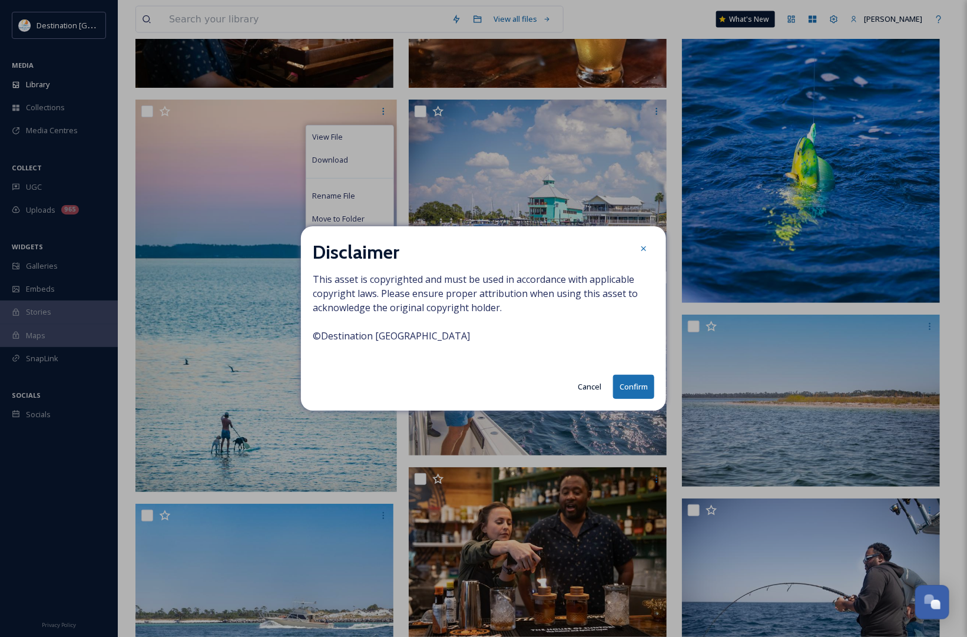
click at [630, 385] on button "Confirm" at bounding box center [633, 387] width 41 height 24
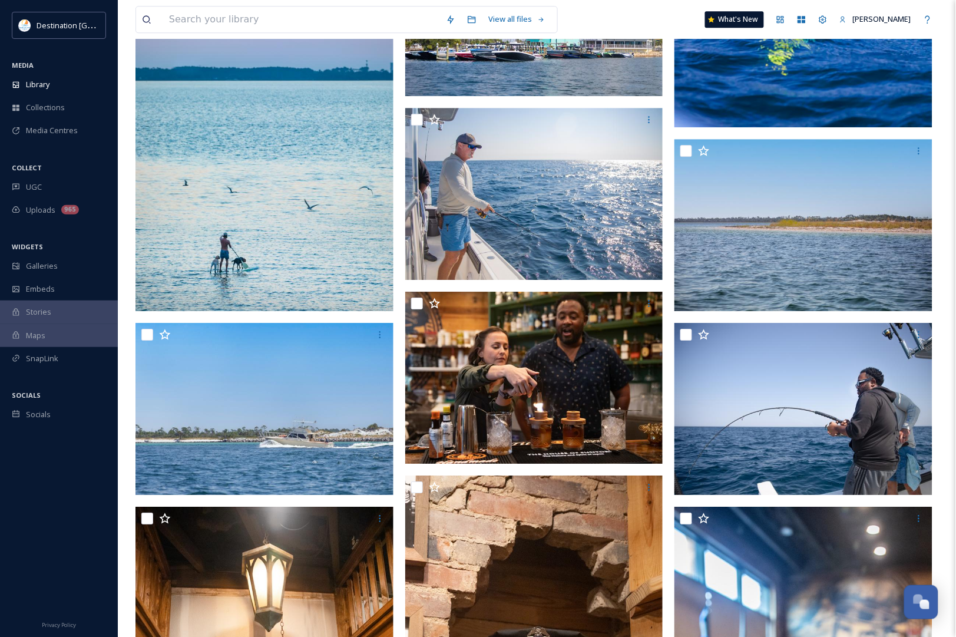
scroll to position [1104, 0]
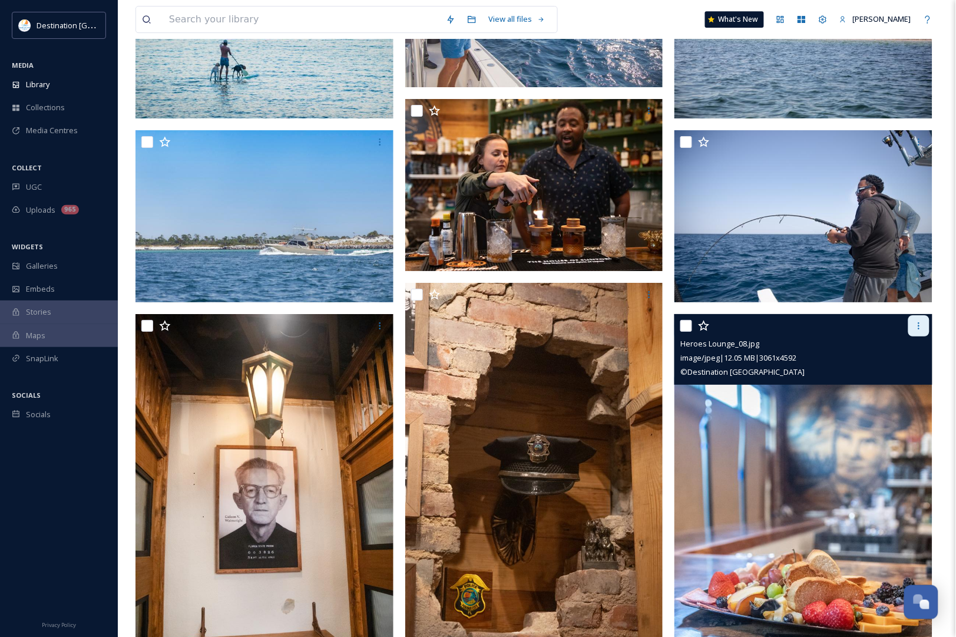
click at [916, 327] on icon at bounding box center [918, 325] width 9 height 9
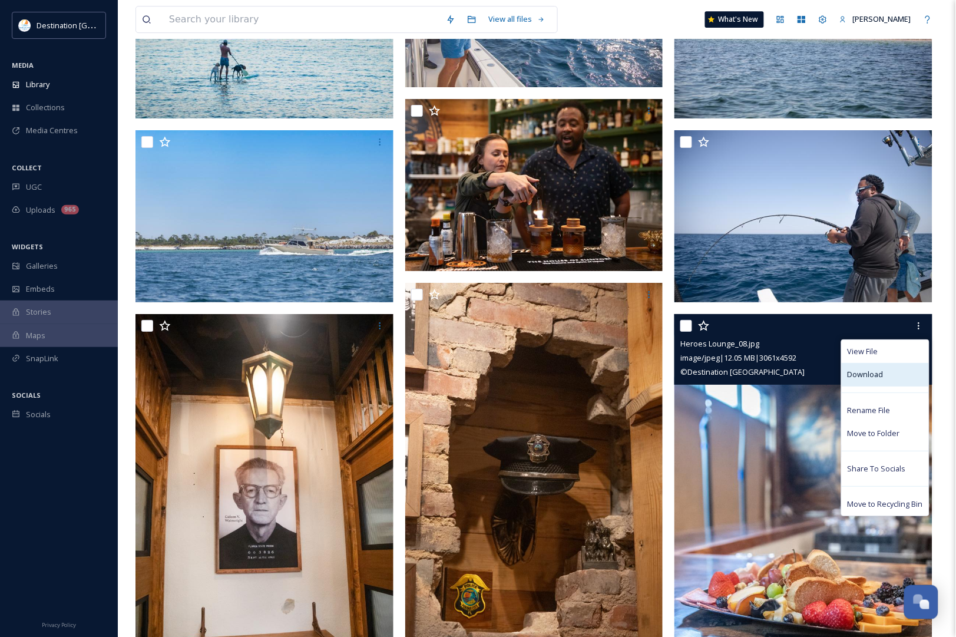
click at [906, 369] on div "Download" at bounding box center [885, 374] width 87 height 23
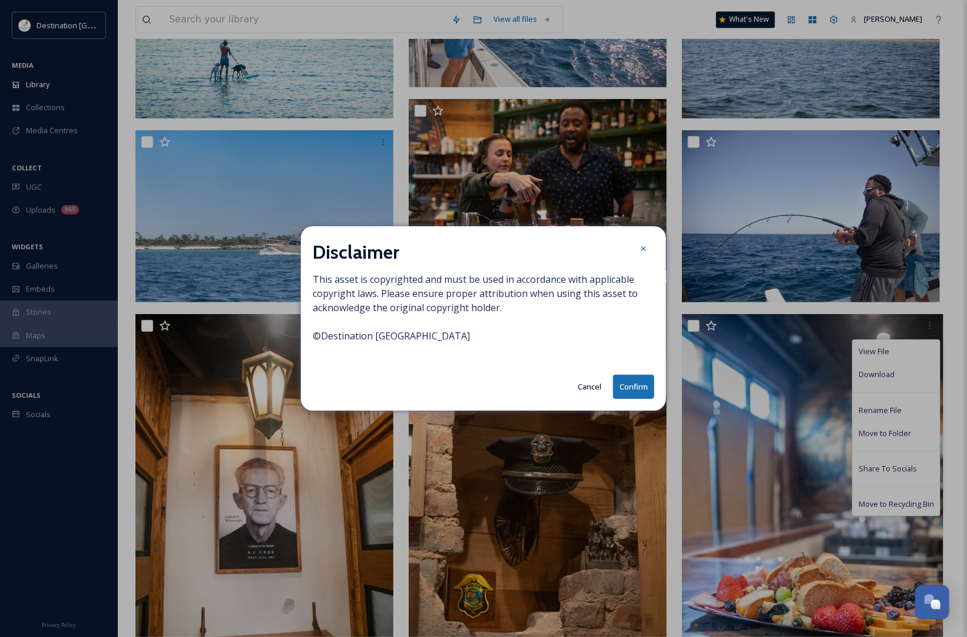
click at [618, 387] on button "Confirm" at bounding box center [633, 387] width 41 height 24
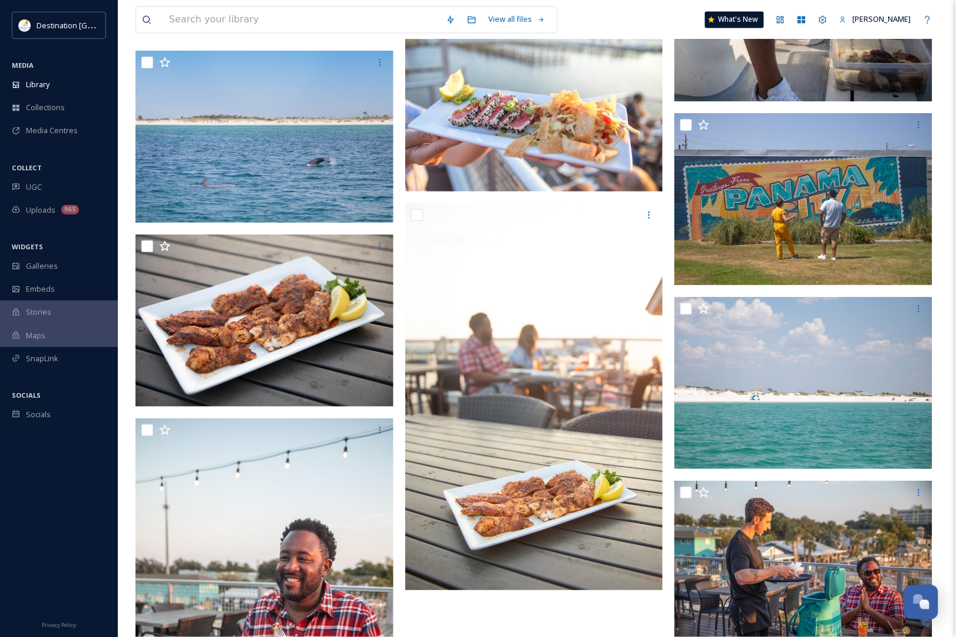
scroll to position [3181, 0]
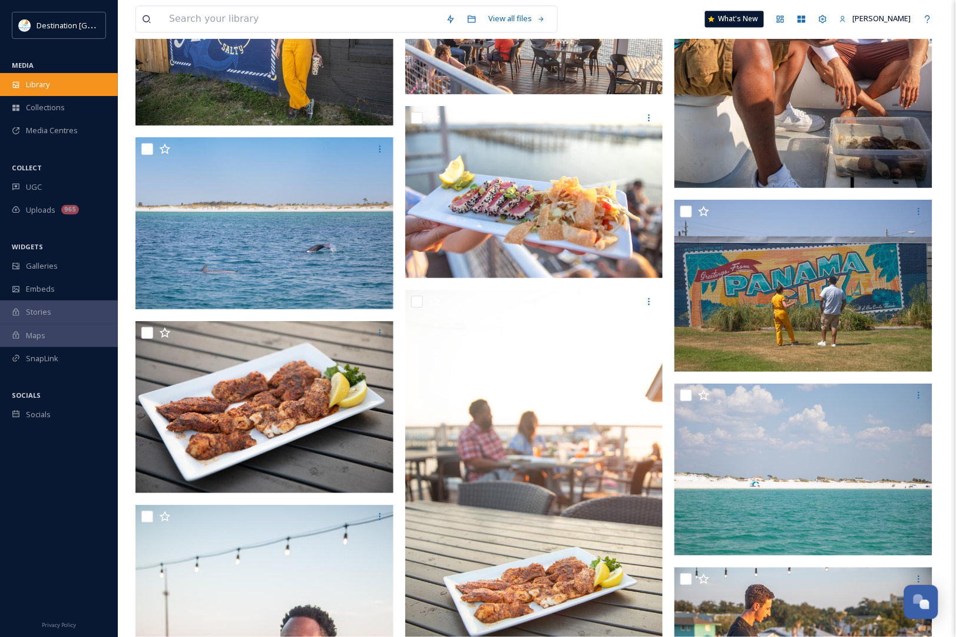
click at [53, 74] on div "Library" at bounding box center [59, 84] width 118 height 23
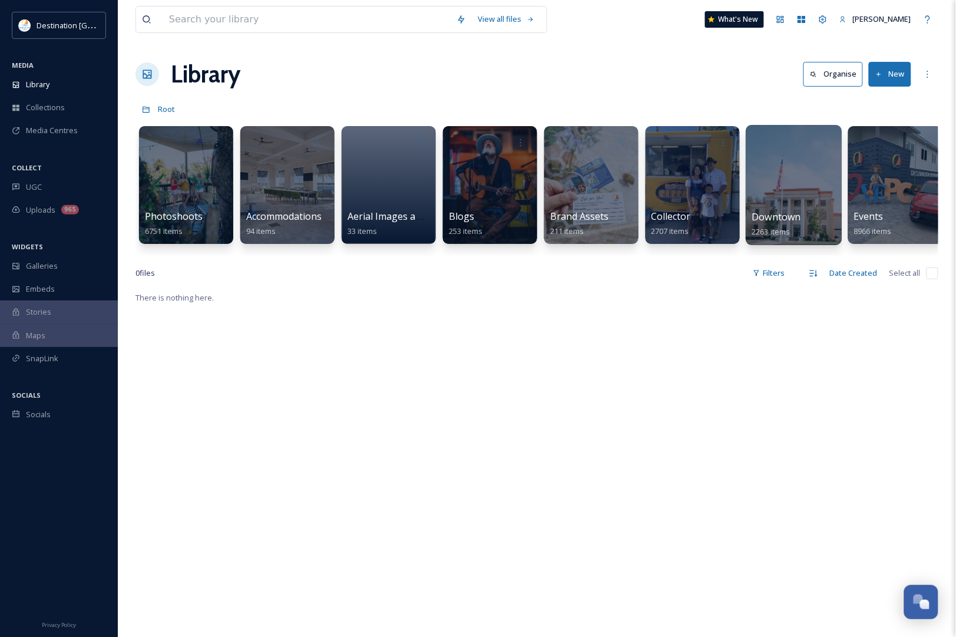
click at [813, 204] on div at bounding box center [794, 185] width 96 height 120
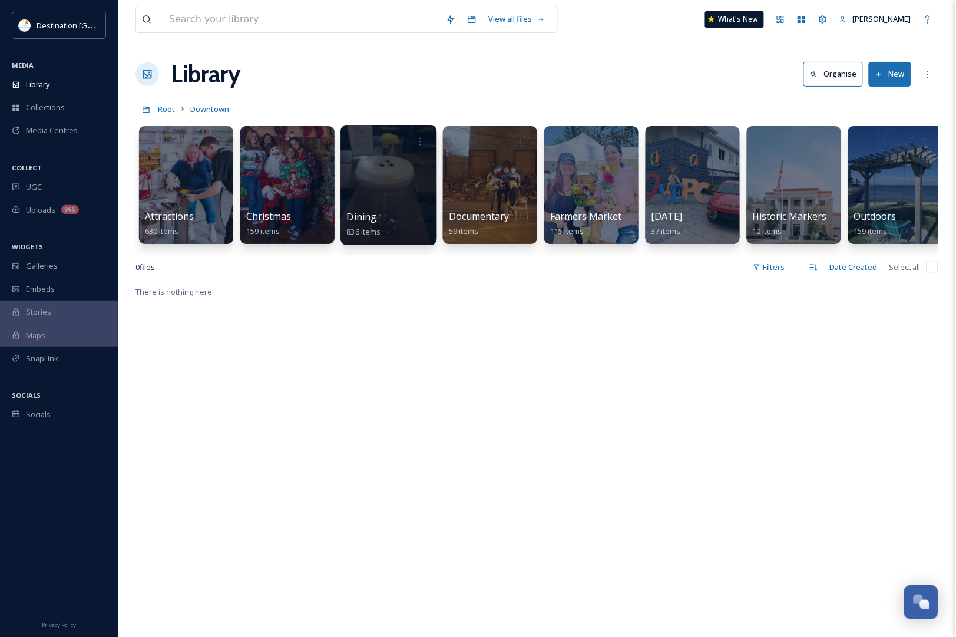
click at [378, 211] on div "Dining 836 items" at bounding box center [389, 224] width 84 height 29
click at [413, 197] on div at bounding box center [388, 185] width 96 height 120
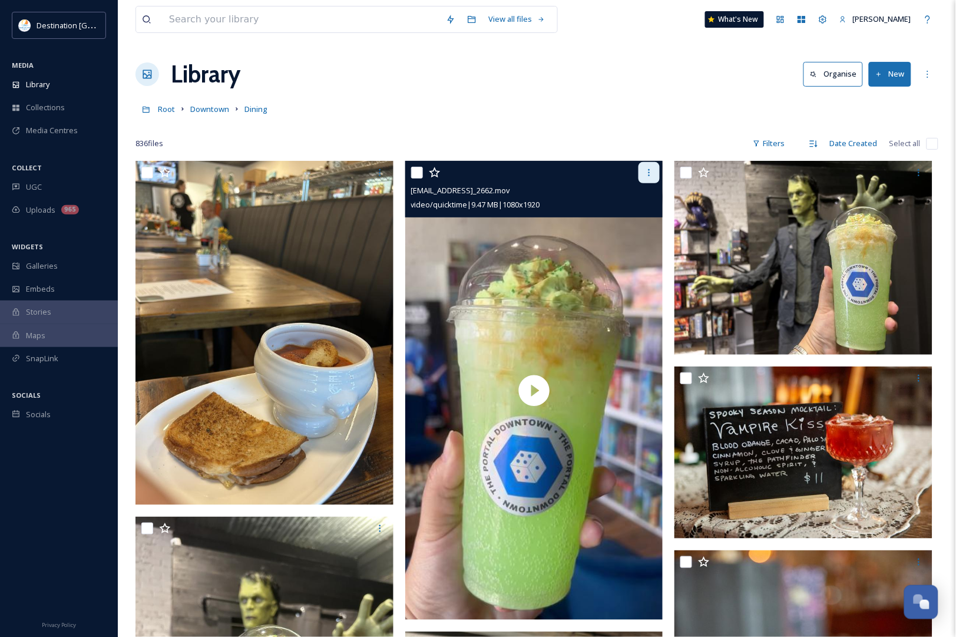
click at [645, 171] on icon at bounding box center [648, 172] width 9 height 9
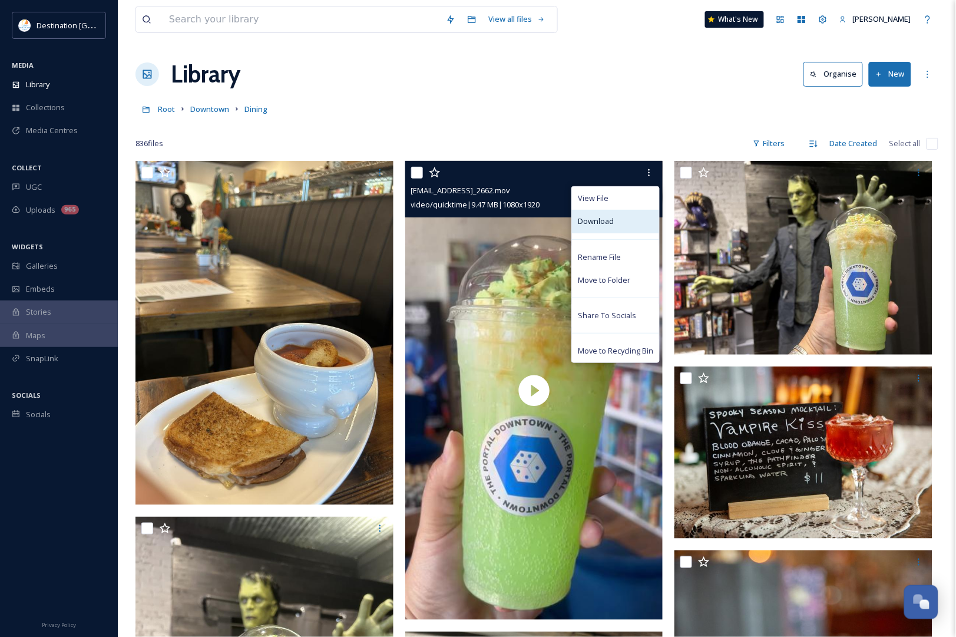
click at [610, 217] on span "Download" at bounding box center [596, 221] width 36 height 11
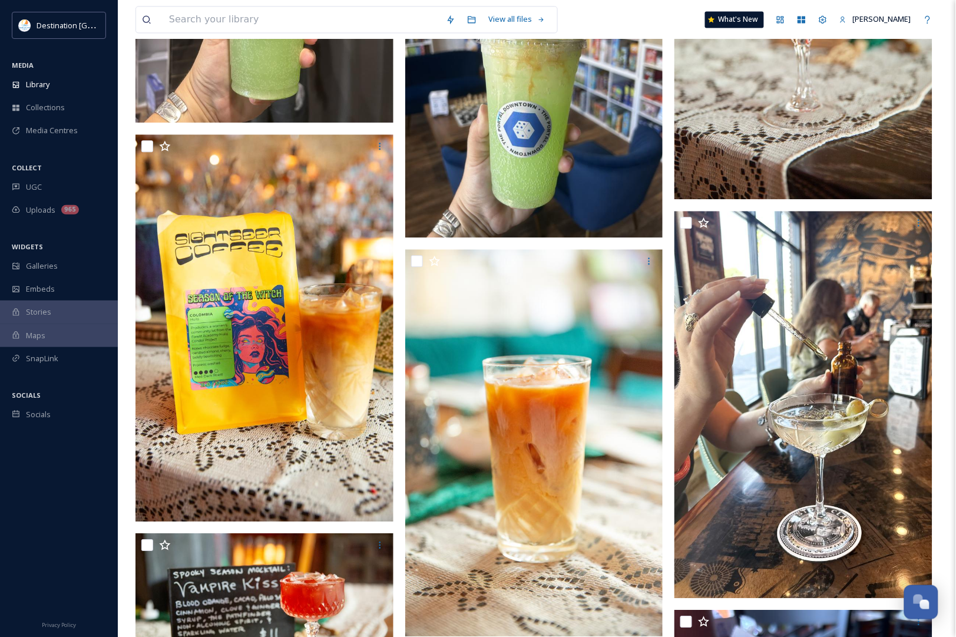
scroll to position [957, 0]
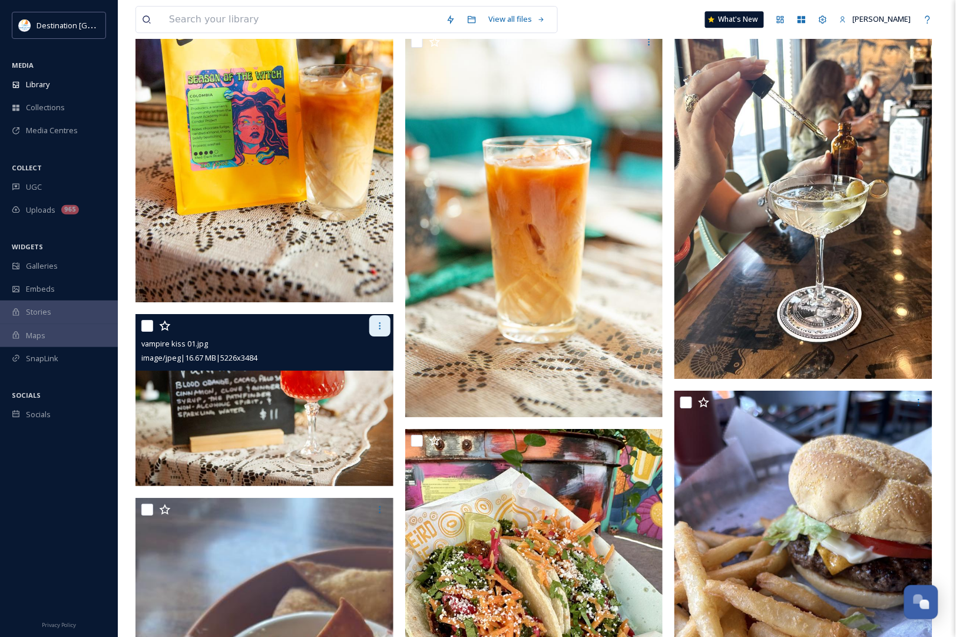
click at [383, 333] on div at bounding box center [379, 325] width 21 height 21
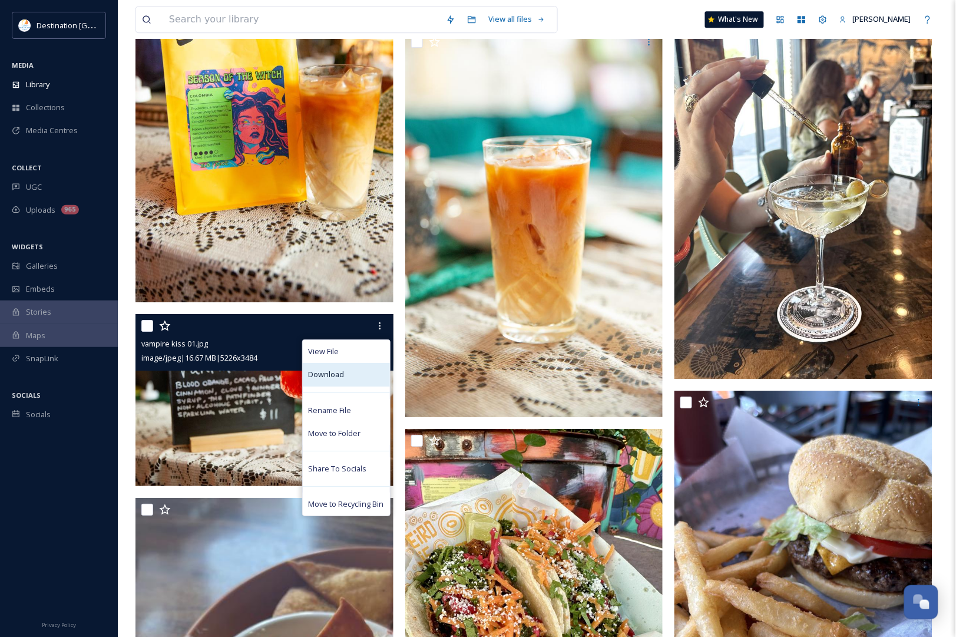
click at [349, 372] on div "Download" at bounding box center [346, 374] width 87 height 23
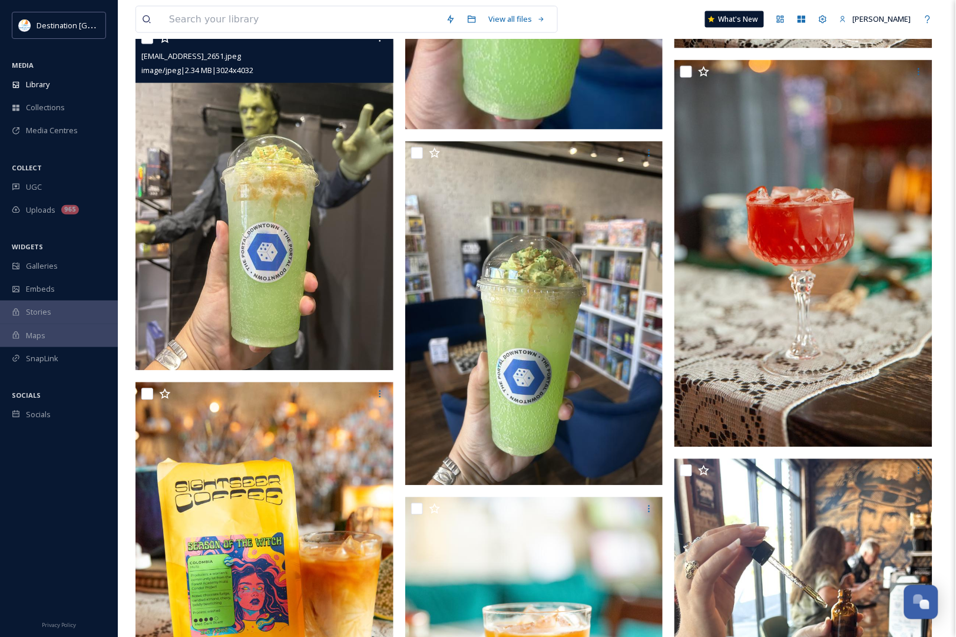
scroll to position [515, 0]
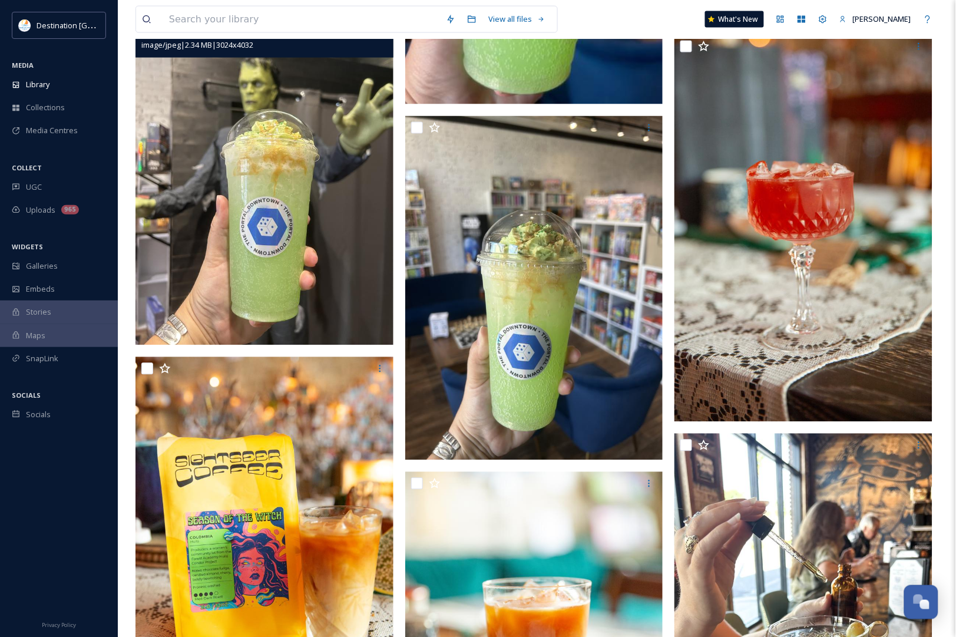
click at [383, 292] on img at bounding box center [264, 173] width 258 height 344
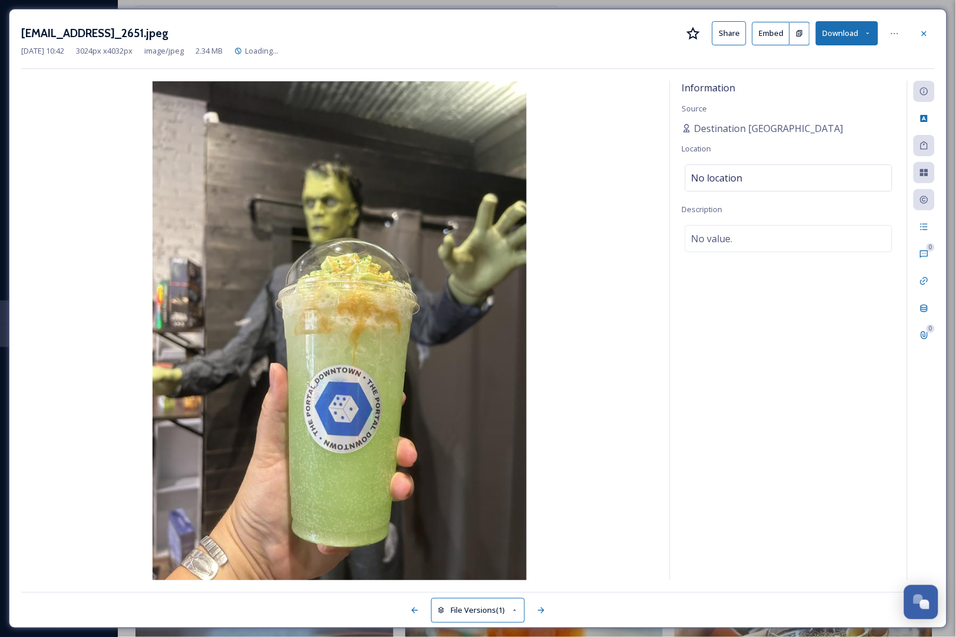
scroll to position [160, 0]
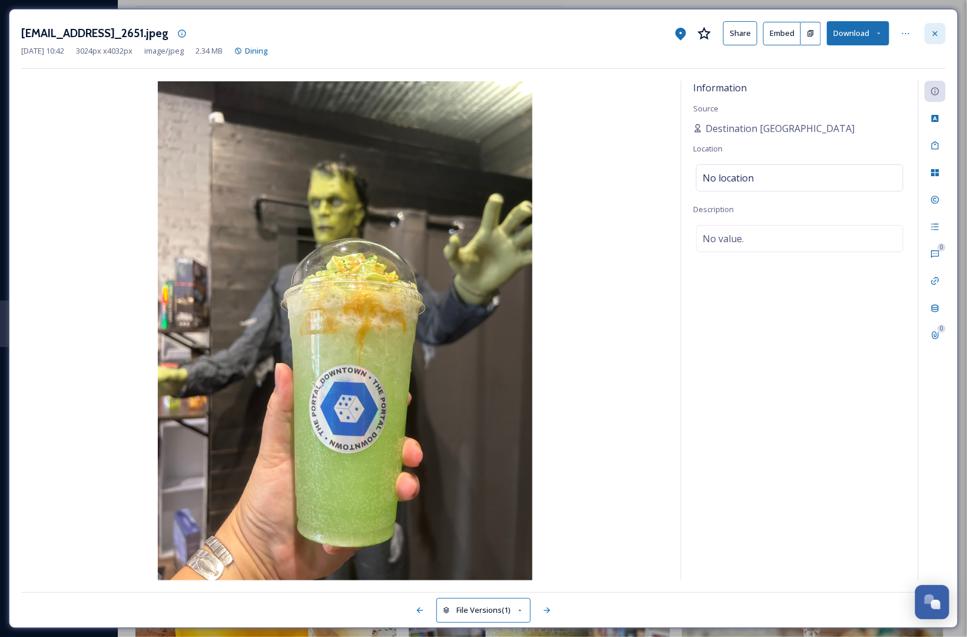
click at [939, 34] on icon at bounding box center [934, 33] width 9 height 9
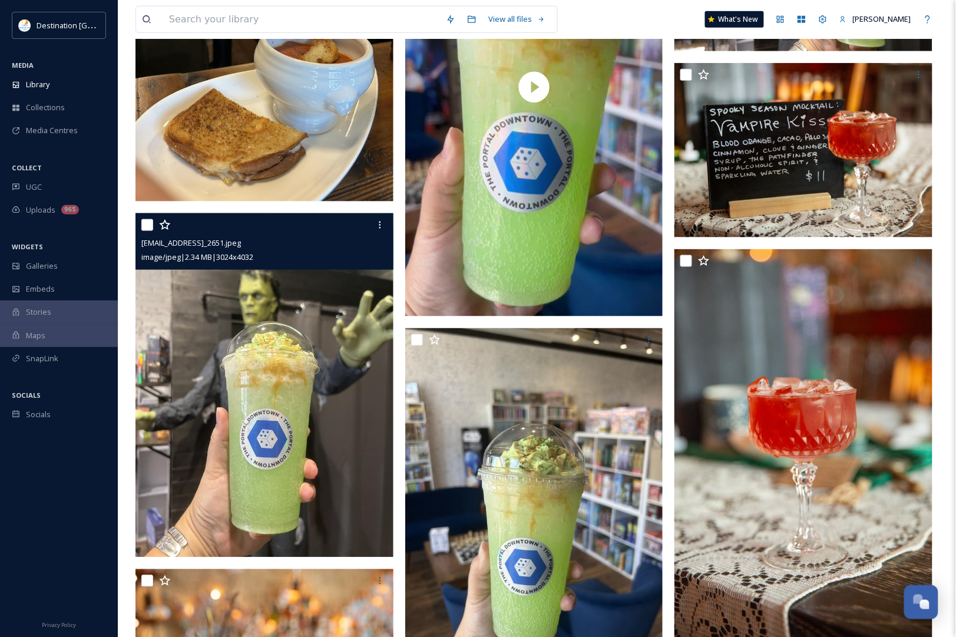
scroll to position [307, 0]
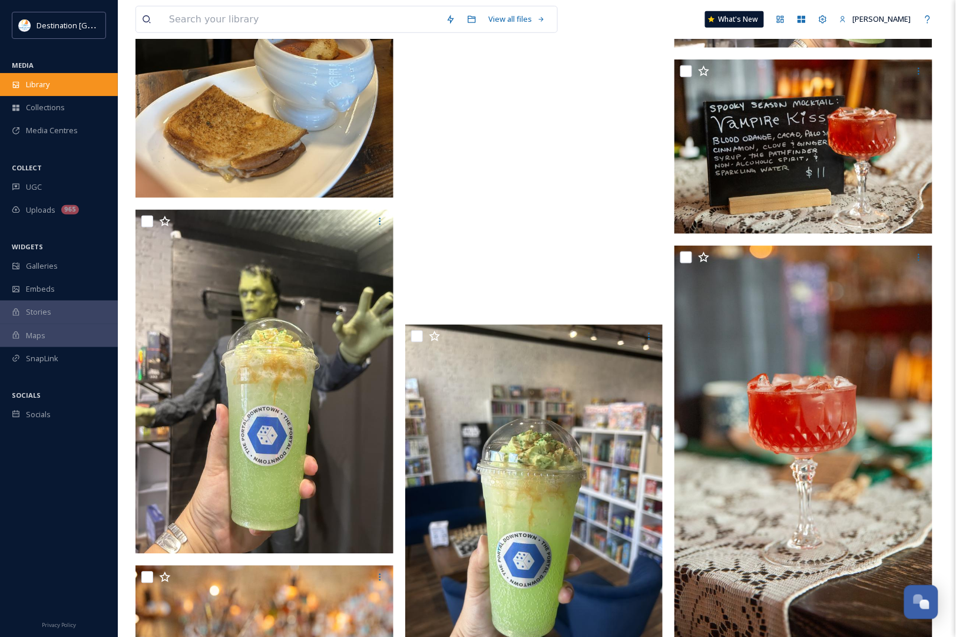
click at [28, 87] on span "Library" at bounding box center [38, 84] width 24 height 11
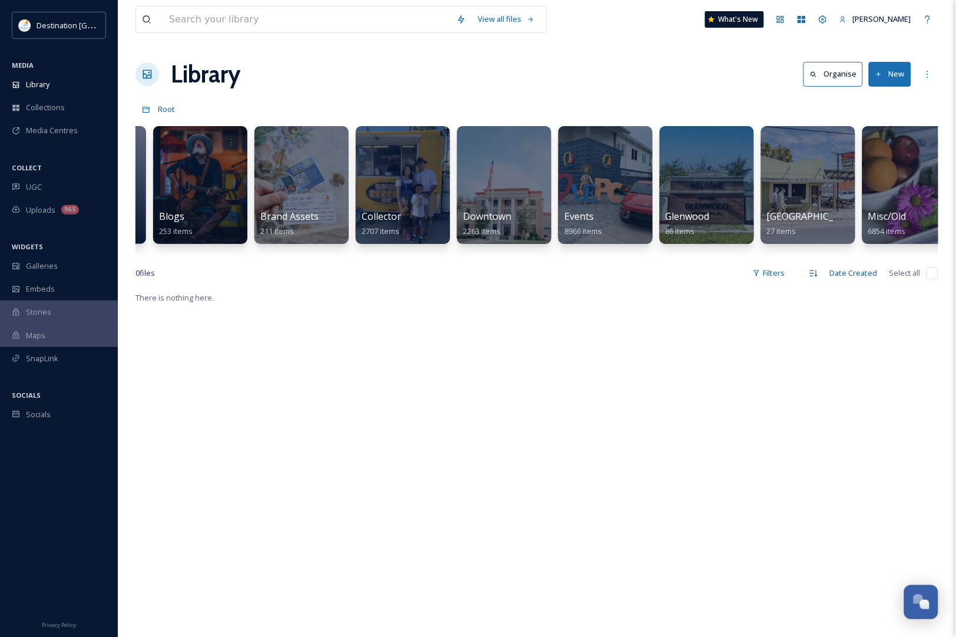
scroll to position [0, 406]
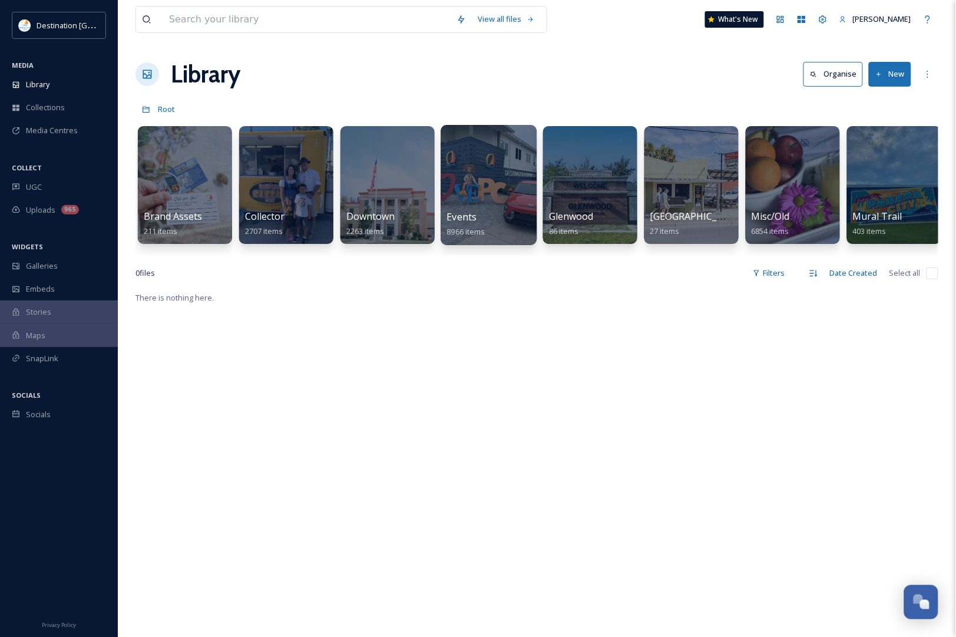
click at [475, 211] on span "Events" at bounding box center [462, 216] width 30 height 13
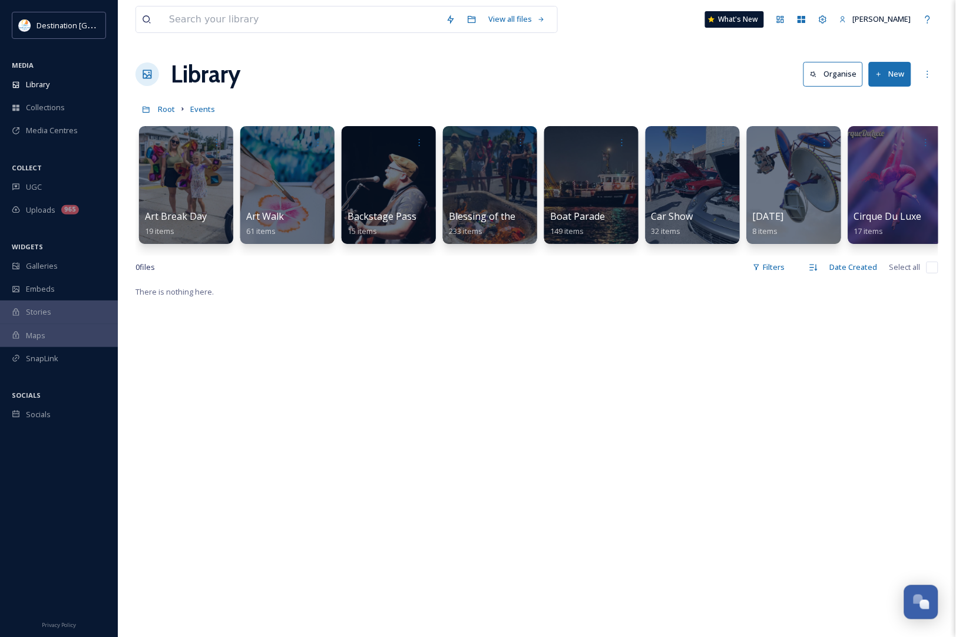
scroll to position [0, 77]
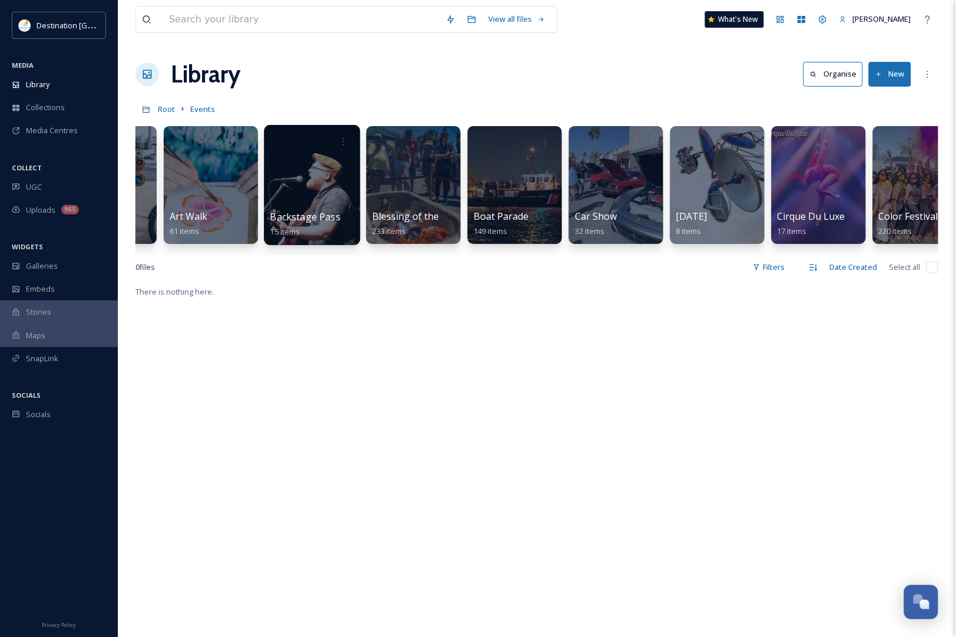
click at [334, 193] on div at bounding box center [312, 185] width 96 height 120
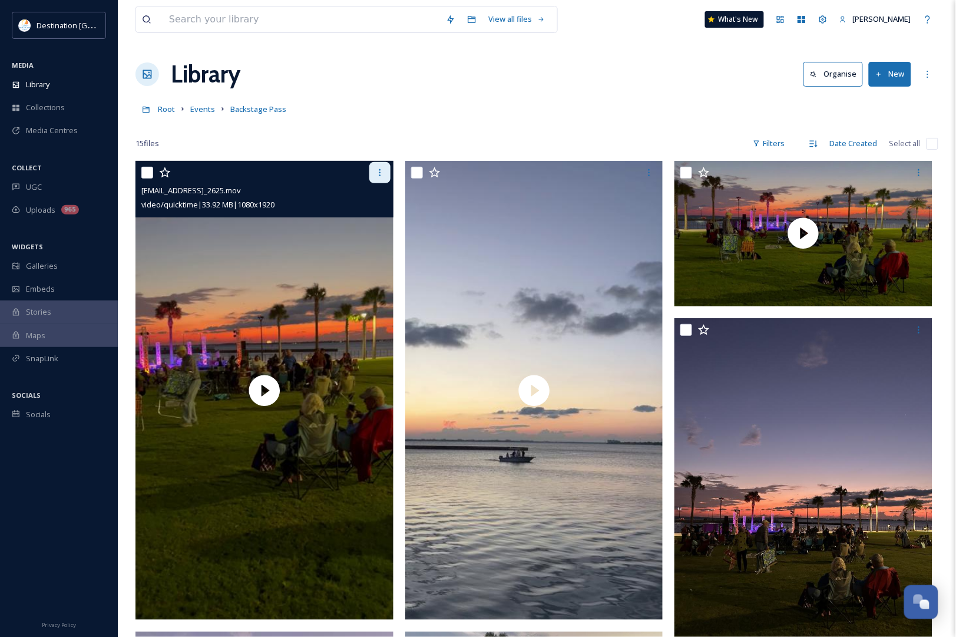
click at [375, 175] on icon at bounding box center [379, 172] width 9 height 9
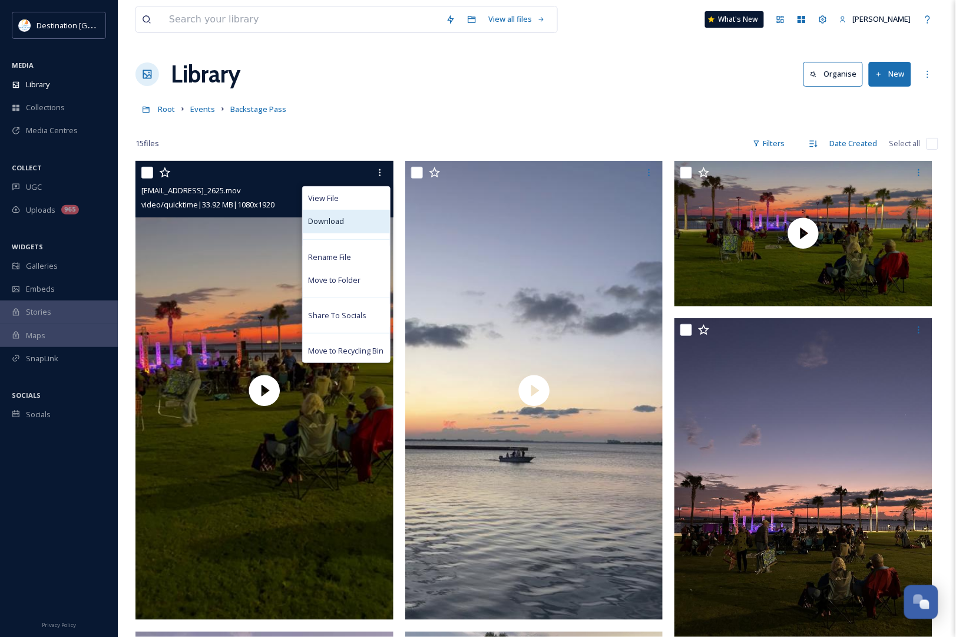
click at [349, 220] on div "Download" at bounding box center [346, 221] width 87 height 23
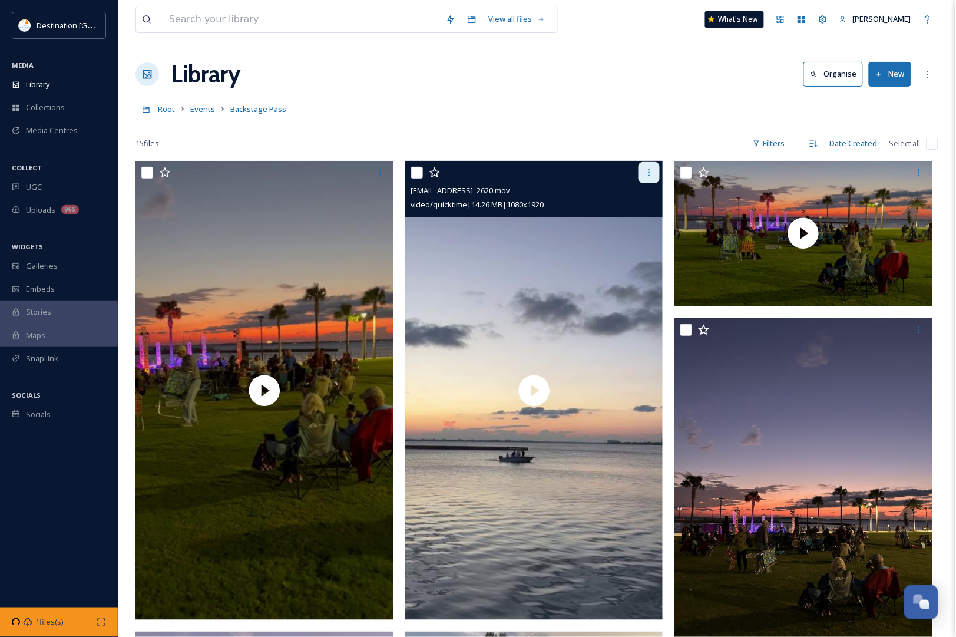
click at [657, 172] on div at bounding box center [648, 172] width 21 height 21
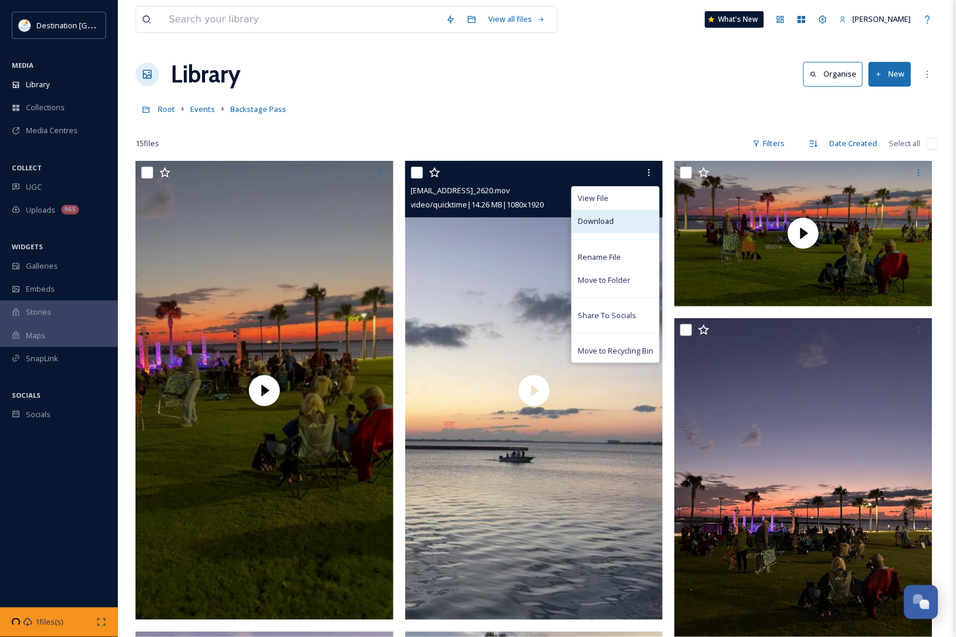
click at [628, 217] on div "Download" at bounding box center [615, 221] width 87 height 23
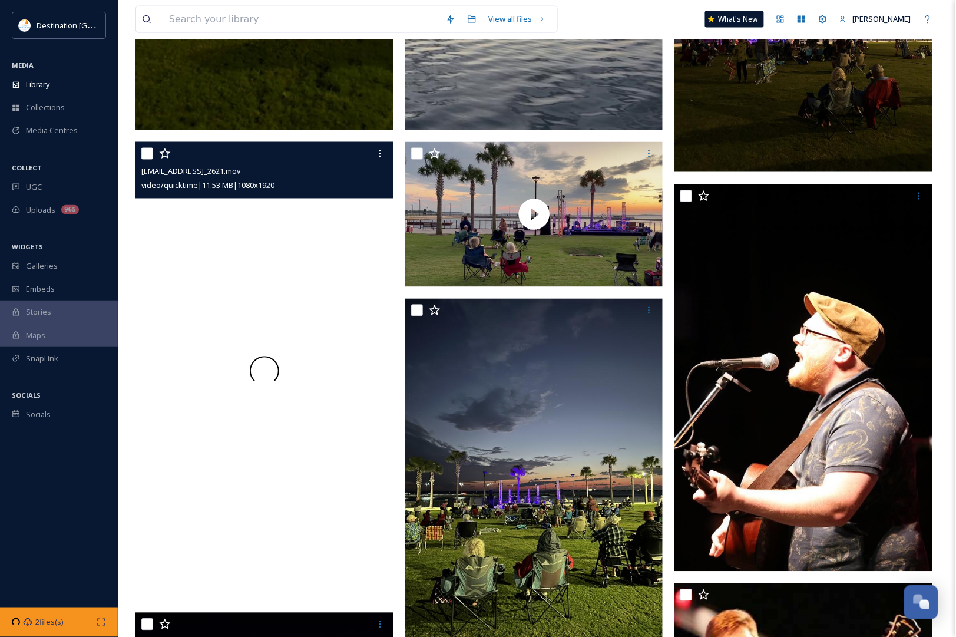
scroll to position [515, 0]
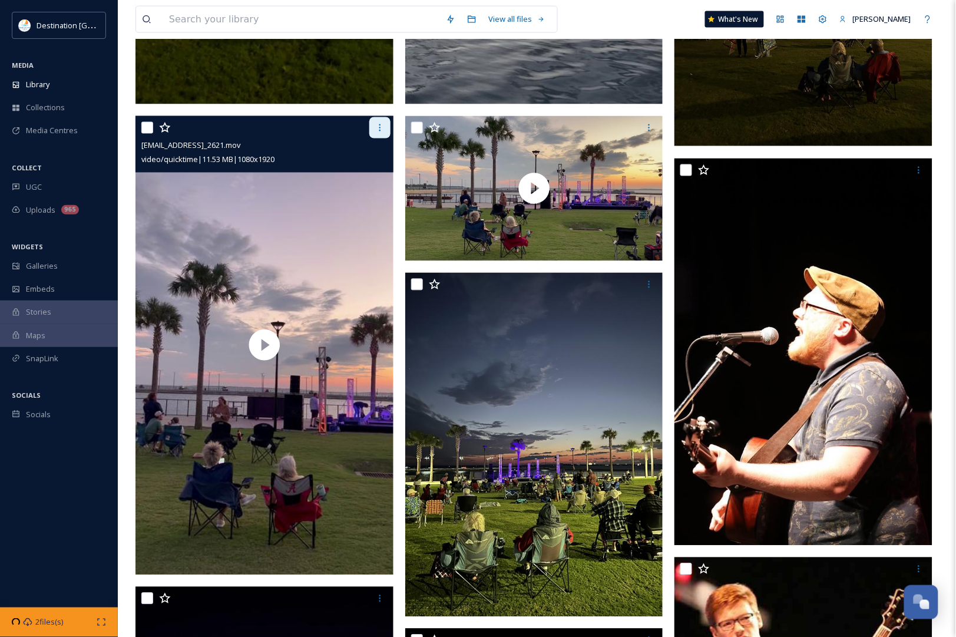
click at [381, 125] on icon at bounding box center [379, 127] width 9 height 9
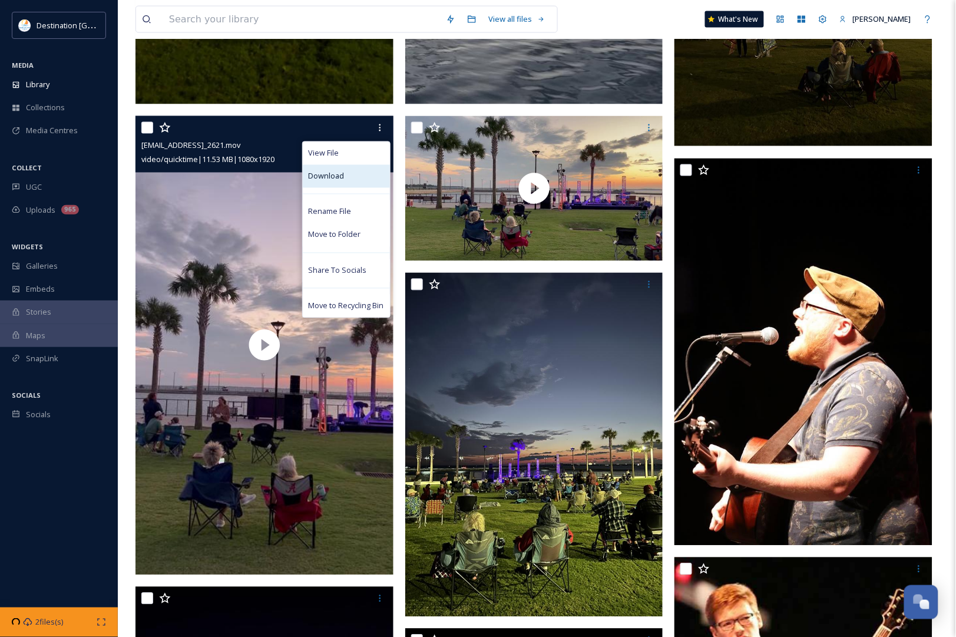
click at [353, 175] on div "Download" at bounding box center [346, 176] width 87 height 23
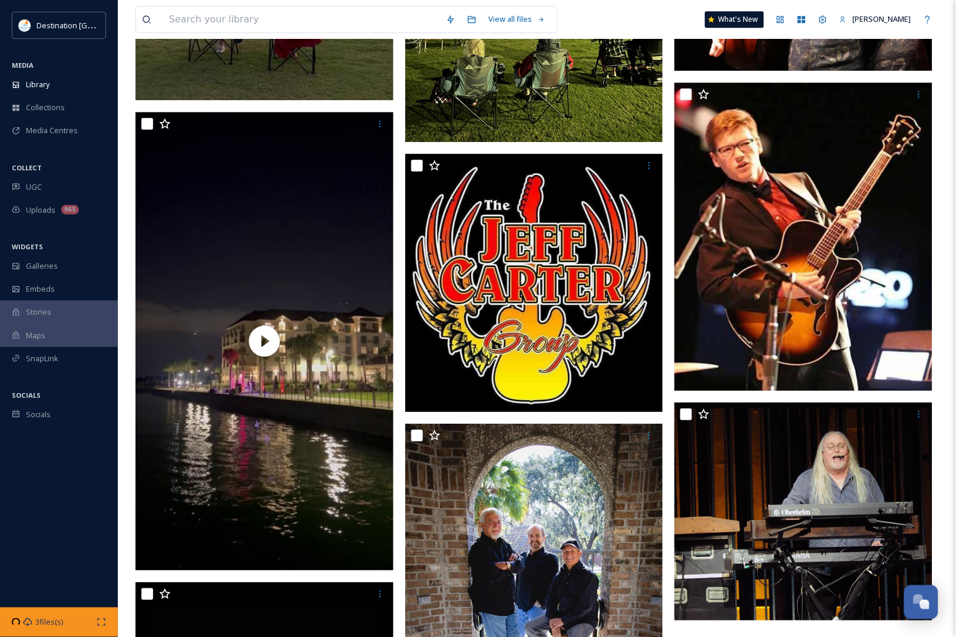
scroll to position [1031, 0]
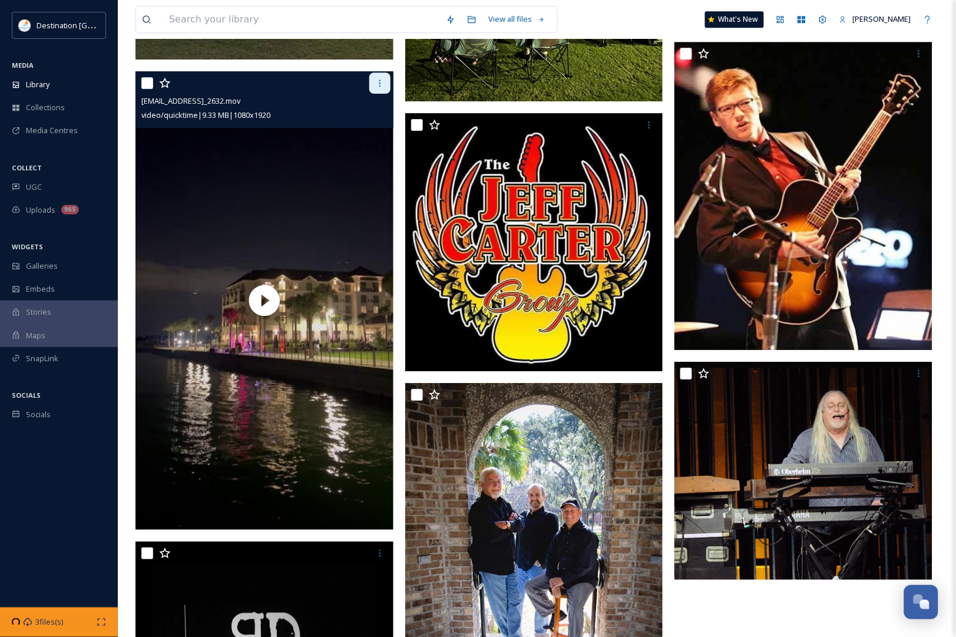
click at [383, 74] on div at bounding box center [379, 82] width 21 height 21
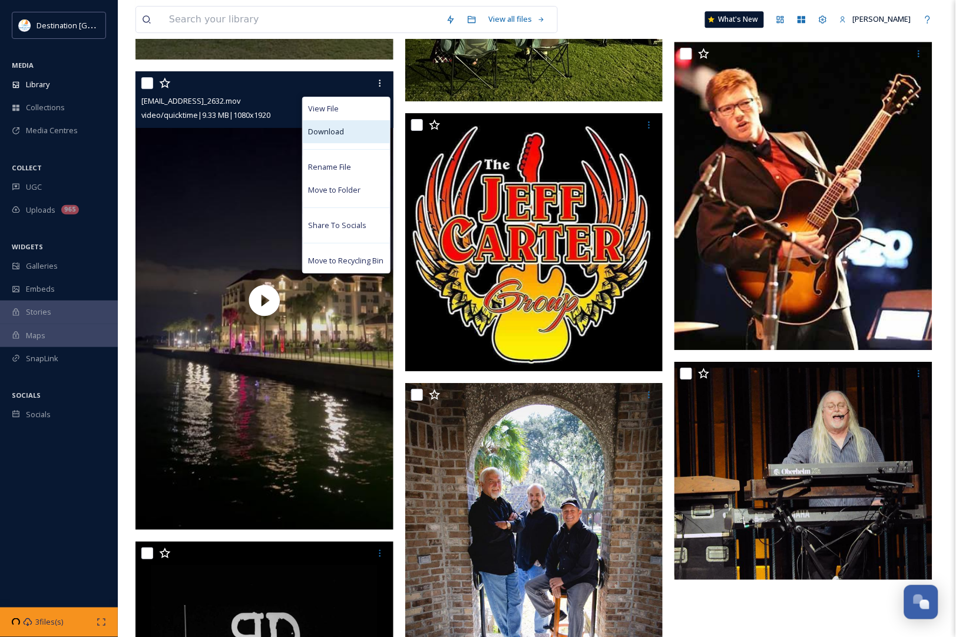
click at [366, 136] on div "Download" at bounding box center [346, 131] width 87 height 23
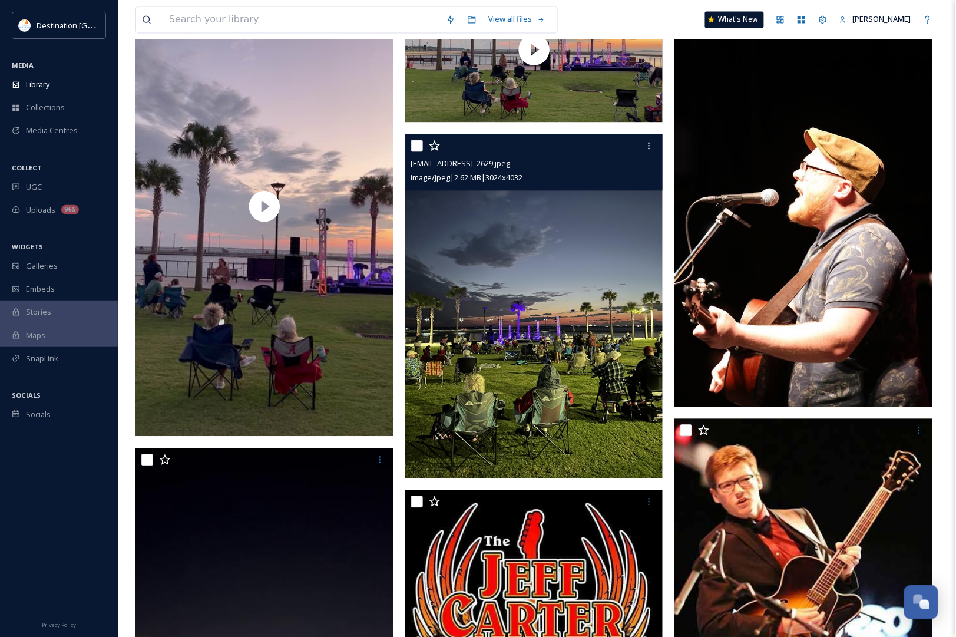
scroll to position [213, 0]
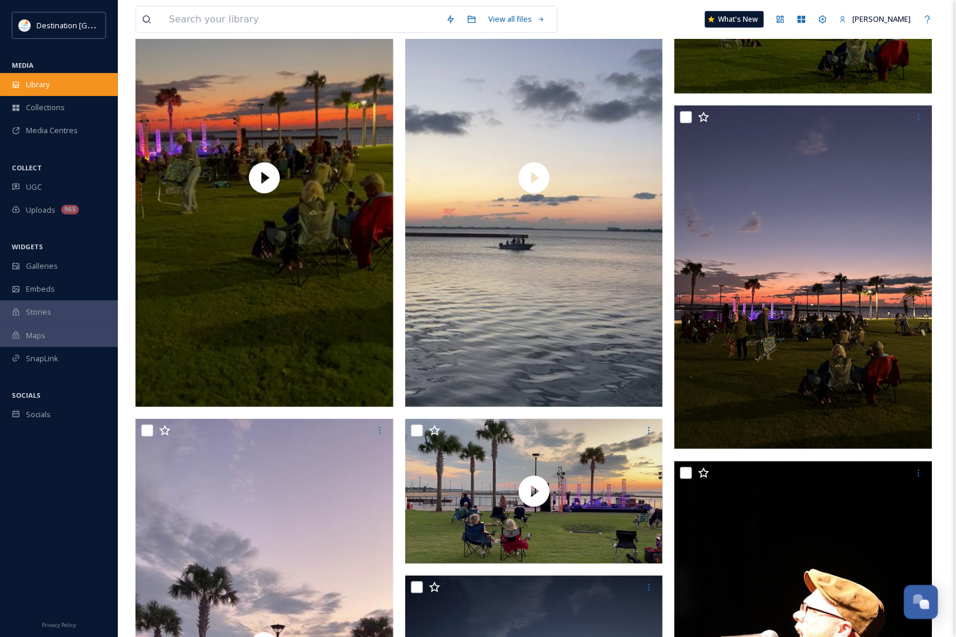
click at [37, 90] on span "Library" at bounding box center [38, 84] width 24 height 11
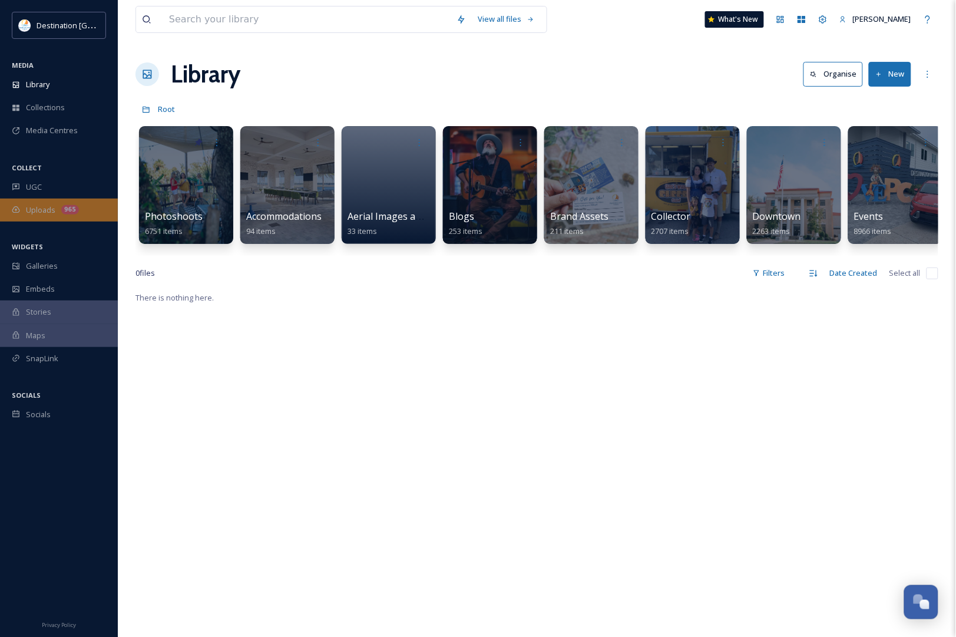
click at [36, 213] on span "Uploads" at bounding box center [40, 209] width 29 height 11
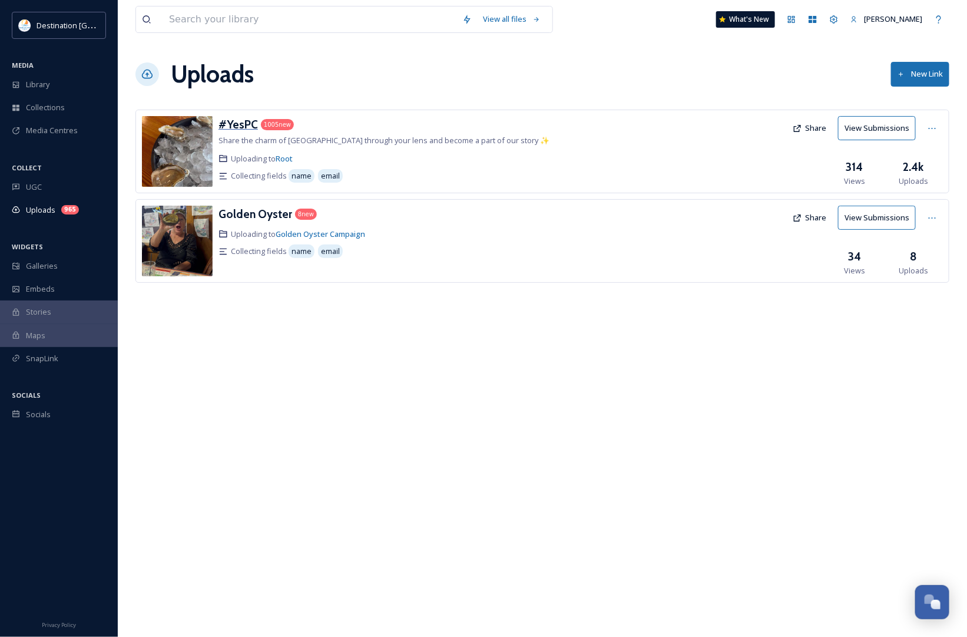
click at [234, 120] on h3 "#YesPC" at bounding box center [237, 124] width 39 height 14
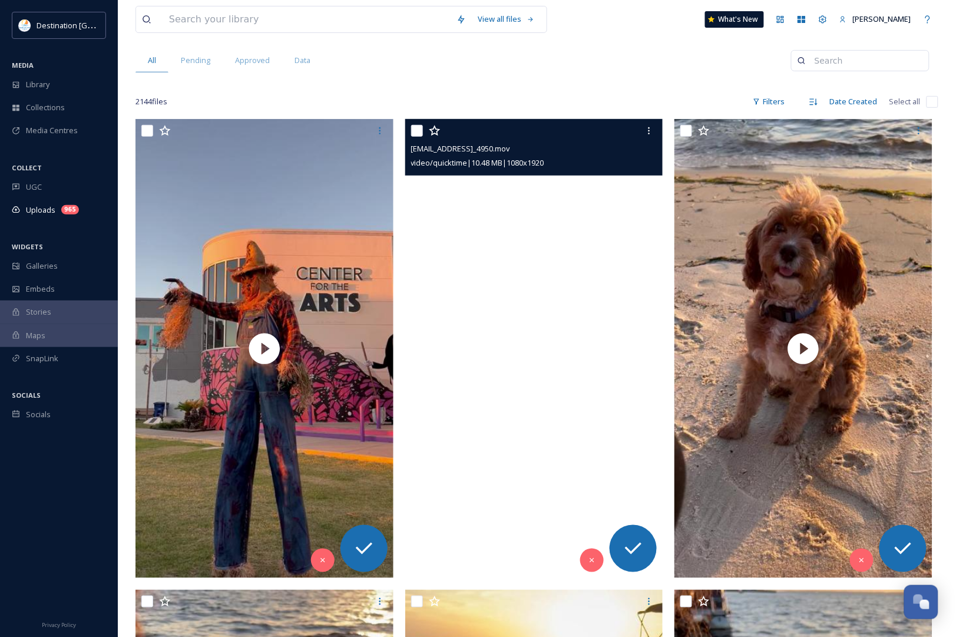
scroll to position [147, 0]
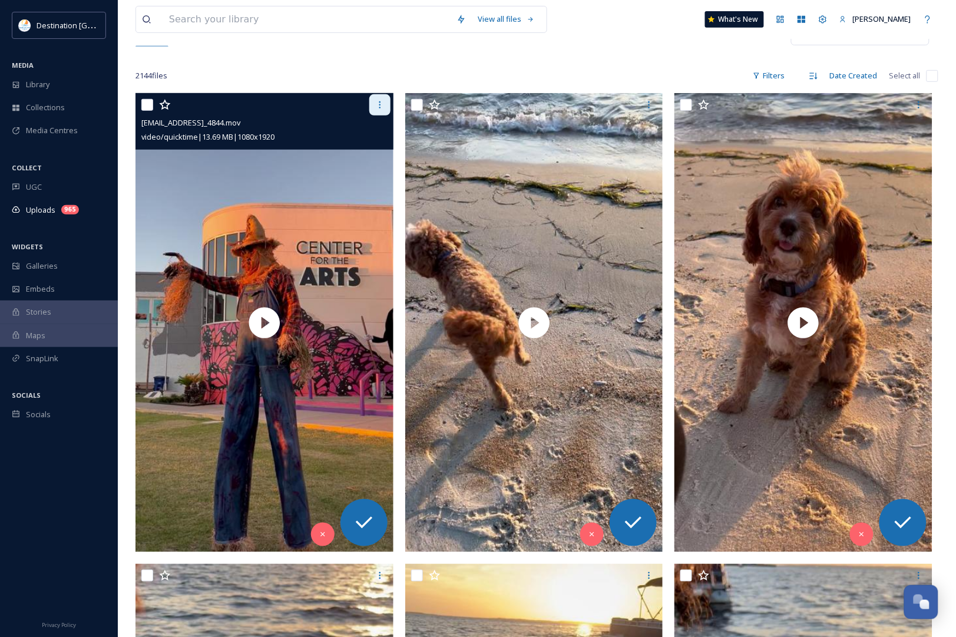
click at [384, 101] on icon at bounding box center [379, 104] width 9 height 9
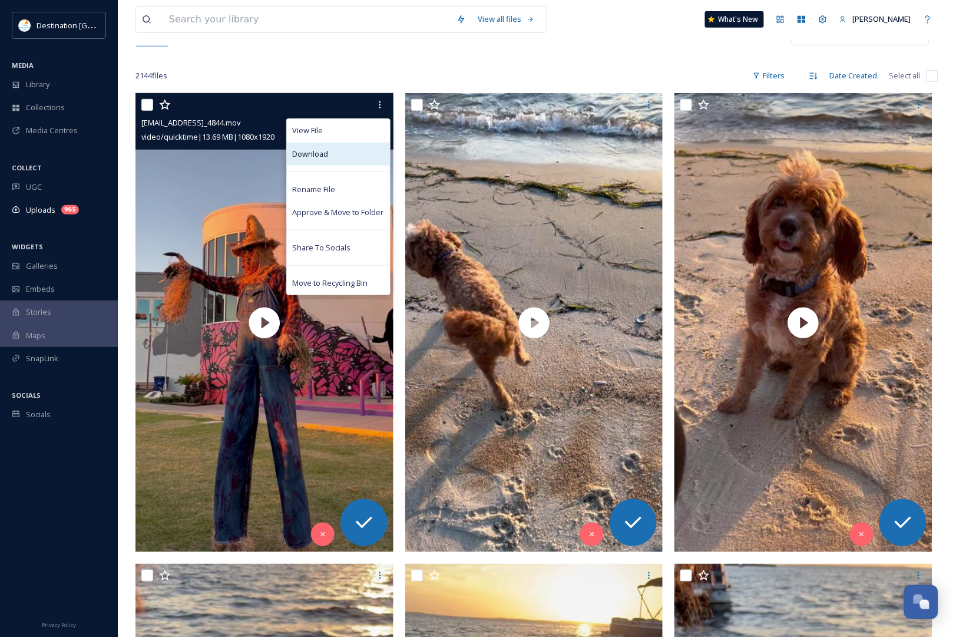
click at [327, 151] on span "Download" at bounding box center [311, 153] width 36 height 11
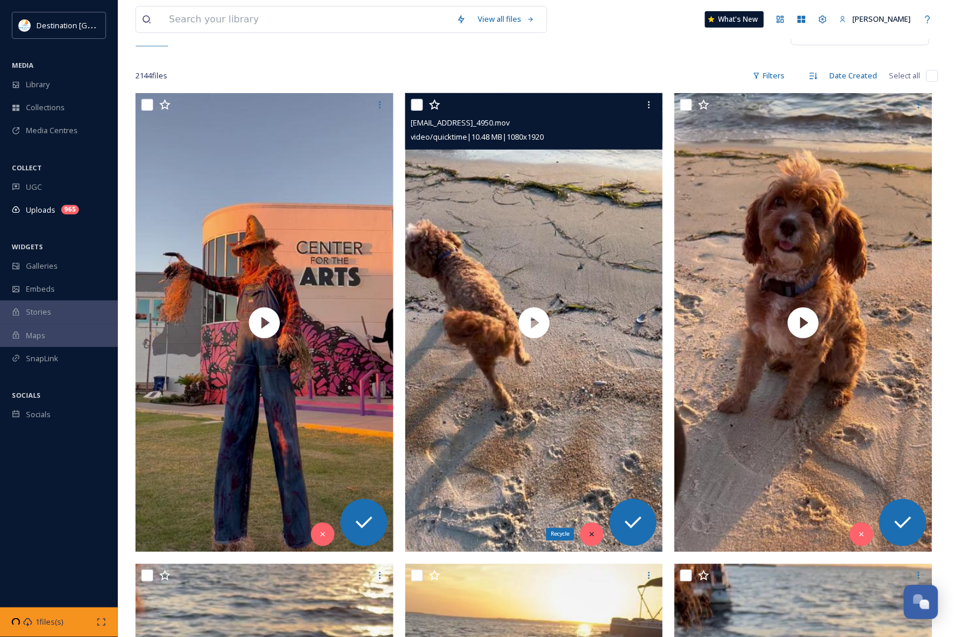
click at [594, 541] on div "Recycle" at bounding box center [592, 534] width 24 height 24
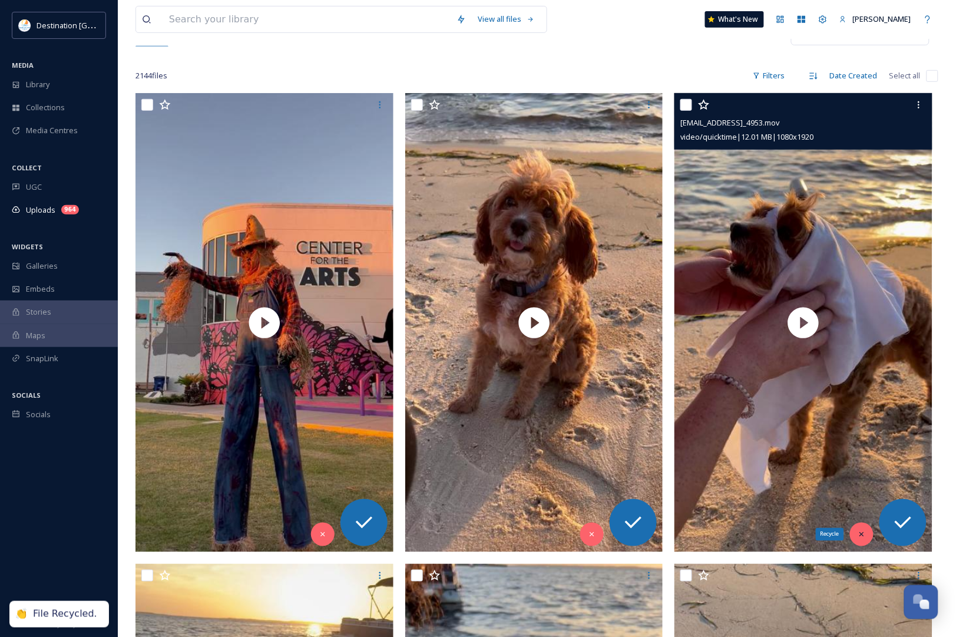
click at [864, 532] on icon at bounding box center [861, 534] width 8 height 8
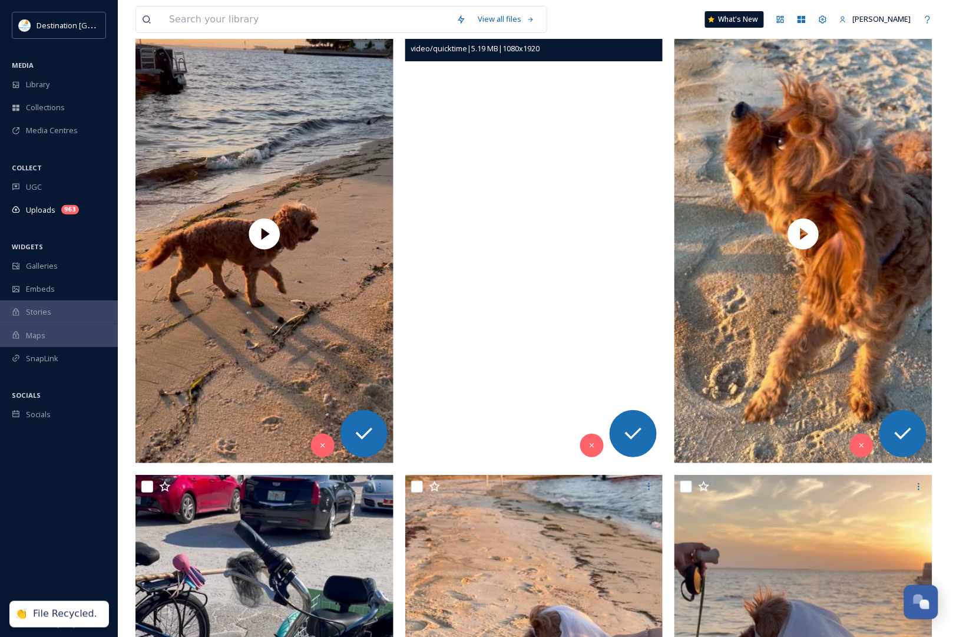
scroll to position [1178, 0]
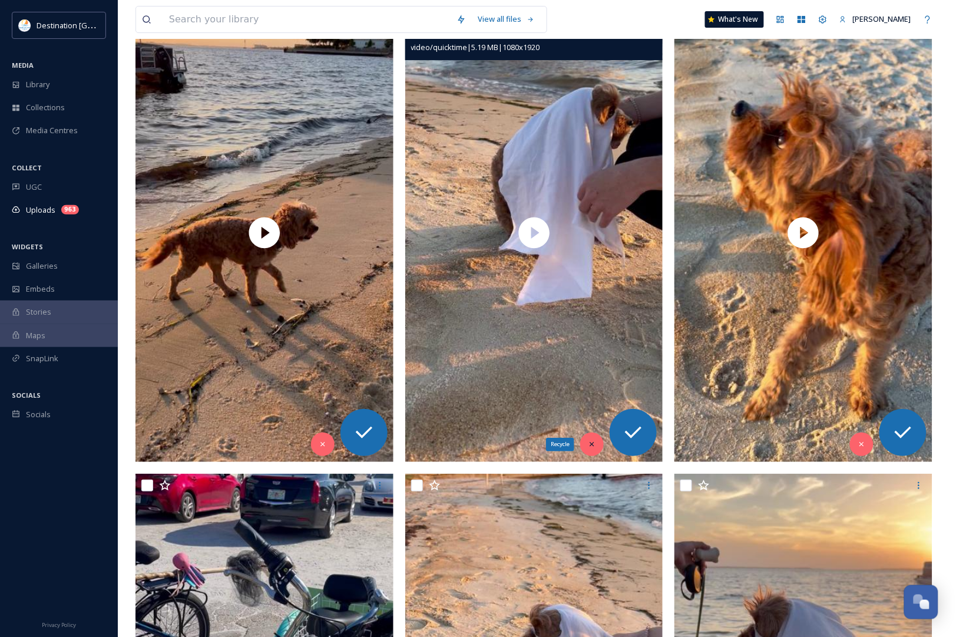
click at [601, 443] on div "Recycle" at bounding box center [592, 444] width 24 height 24
click at [590, 443] on icon at bounding box center [592, 444] width 4 height 4
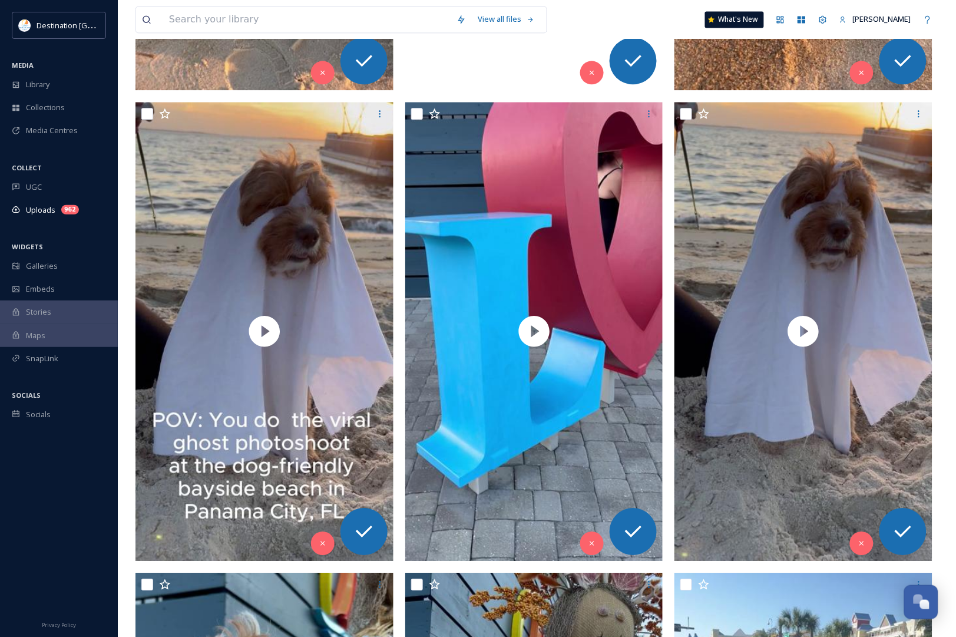
scroll to position [2061, 0]
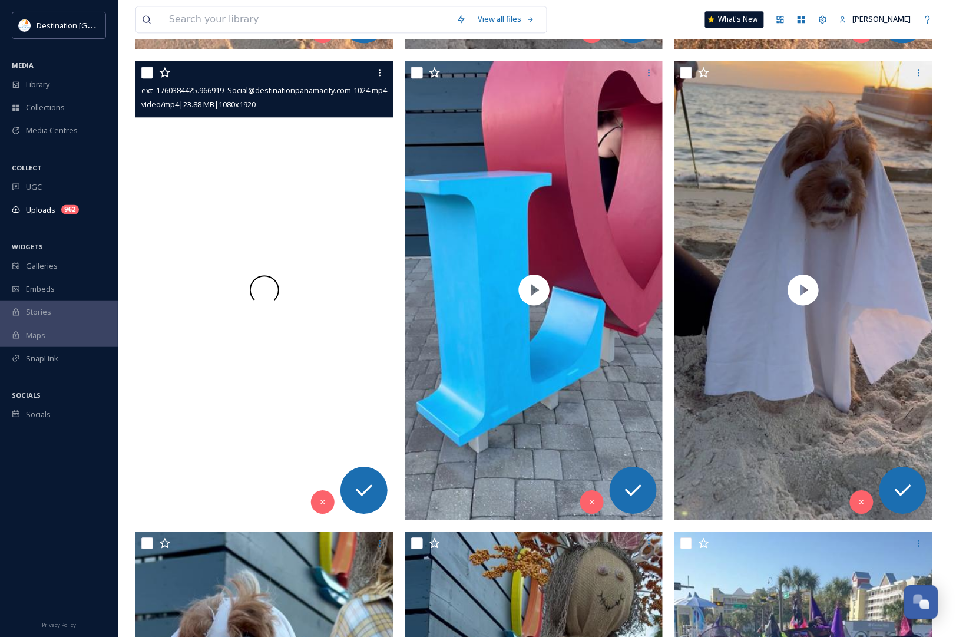
click at [302, 383] on div at bounding box center [264, 290] width 258 height 459
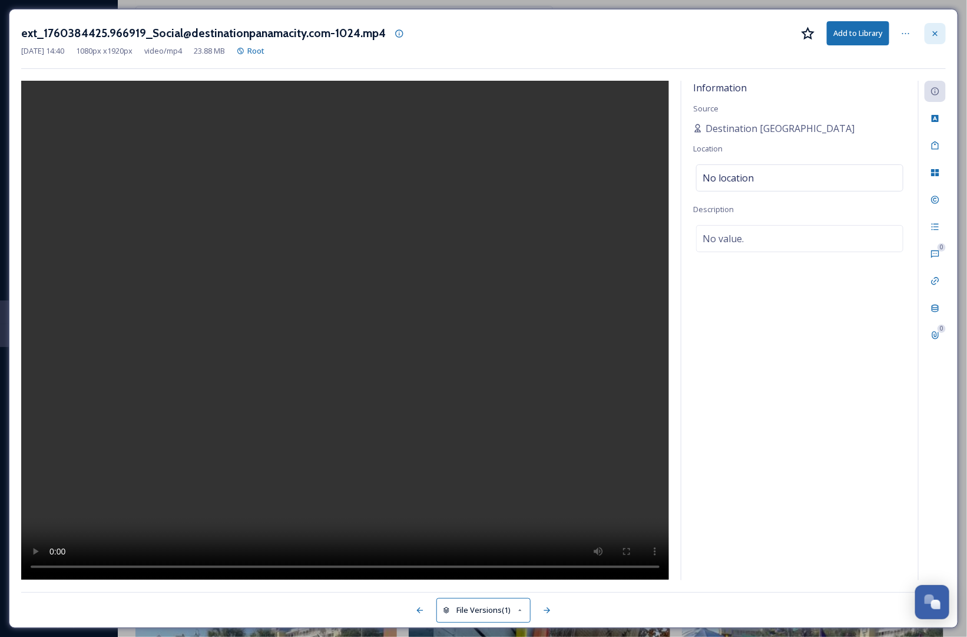
click at [934, 31] on icon at bounding box center [934, 33] width 9 height 9
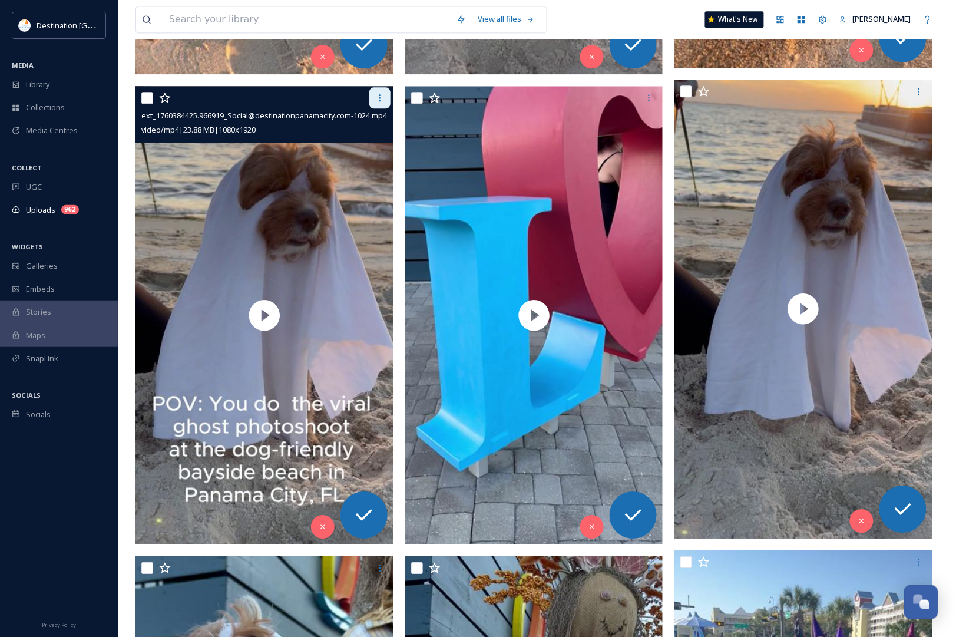
click at [383, 92] on div at bounding box center [379, 97] width 21 height 21
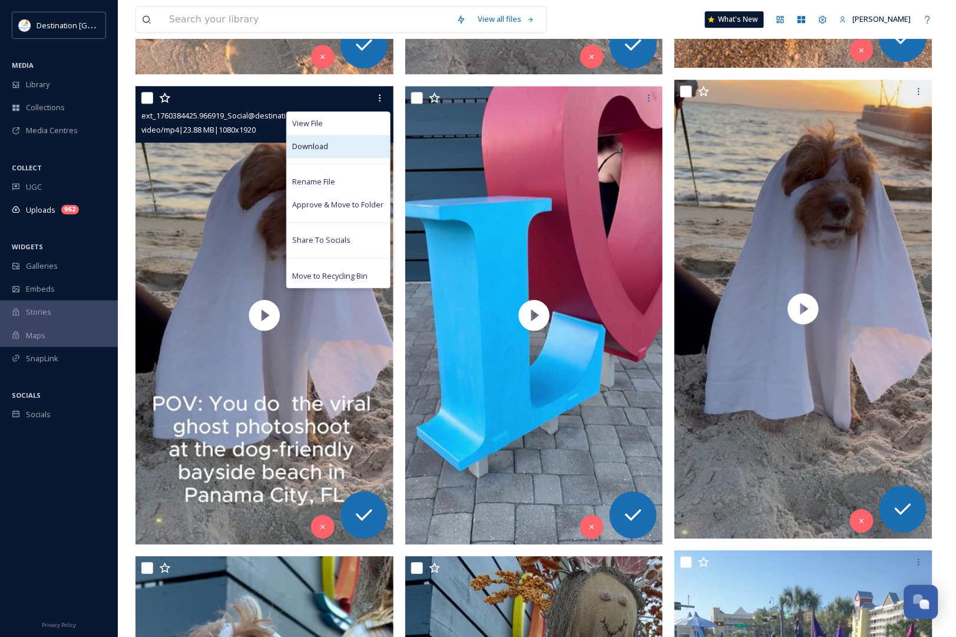
click at [342, 155] on div "Download" at bounding box center [338, 146] width 103 height 23
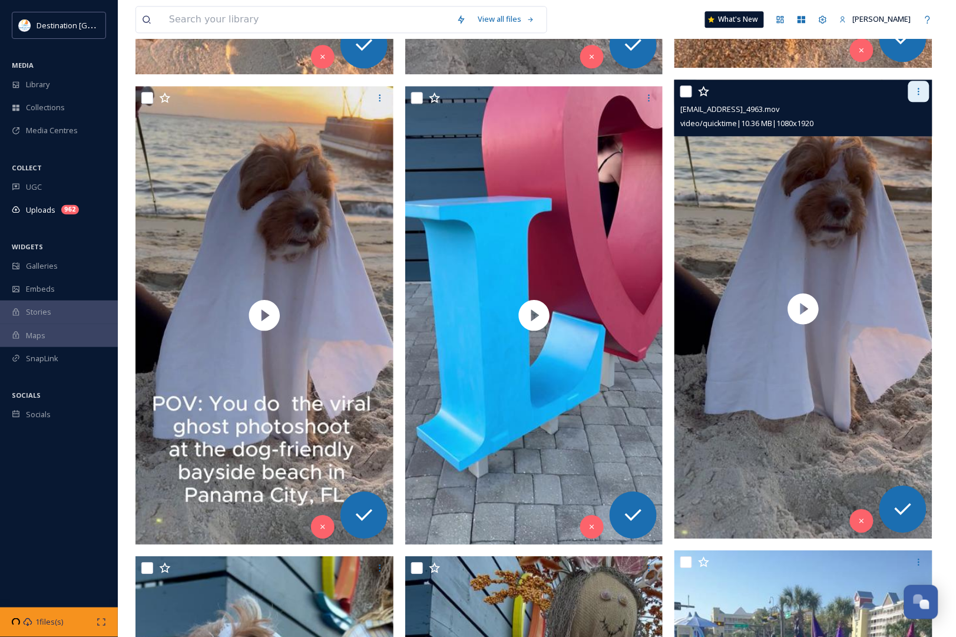
click at [914, 91] on icon at bounding box center [918, 91] width 9 height 9
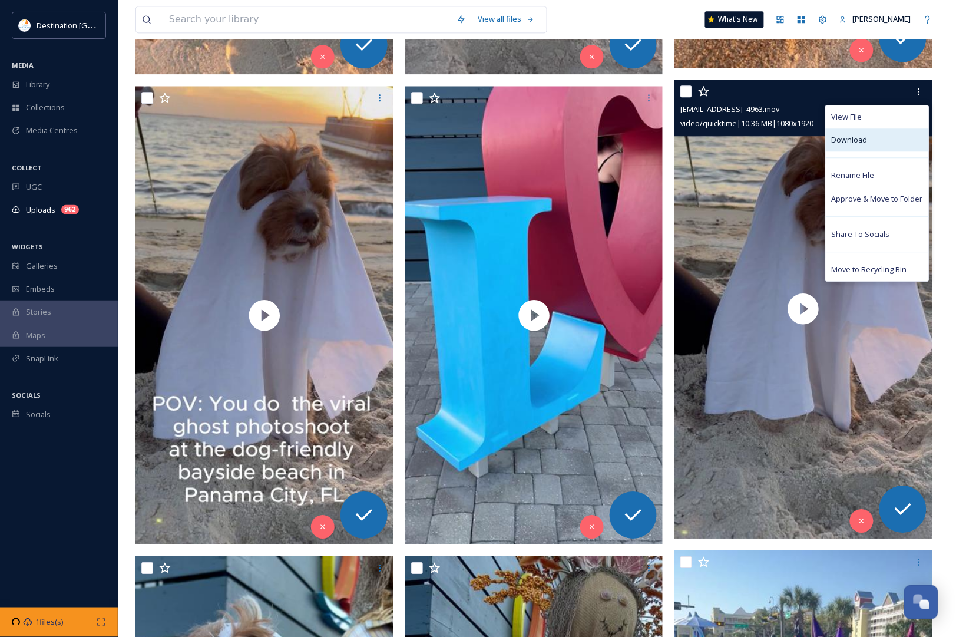
click at [905, 130] on div "Download" at bounding box center [877, 139] width 103 height 23
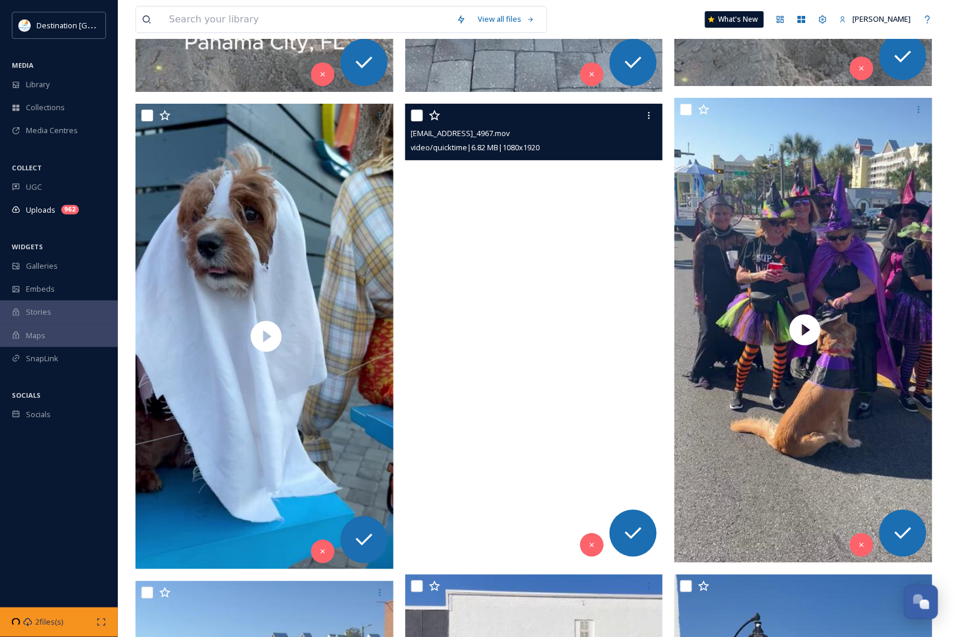
scroll to position [2503, 0]
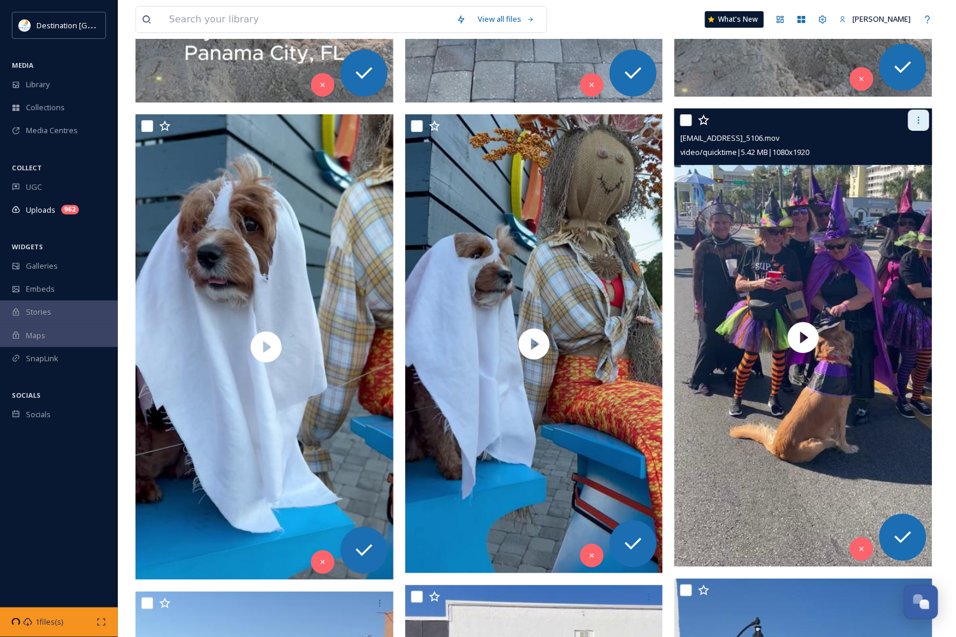
click at [920, 118] on icon at bounding box center [918, 119] width 9 height 9
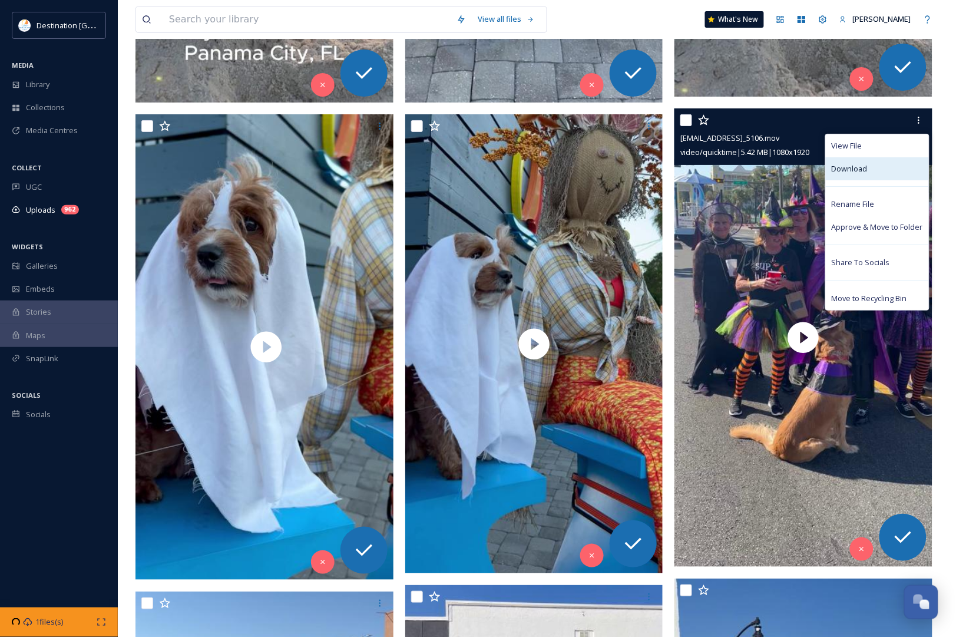
click at [870, 171] on div "Download" at bounding box center [877, 168] width 103 height 23
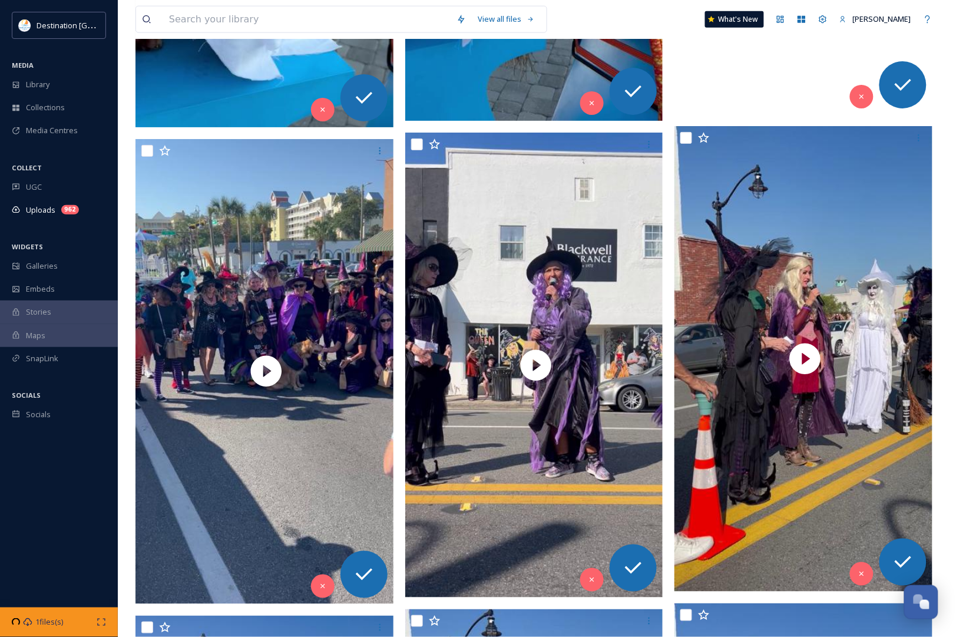
scroll to position [3018, 0]
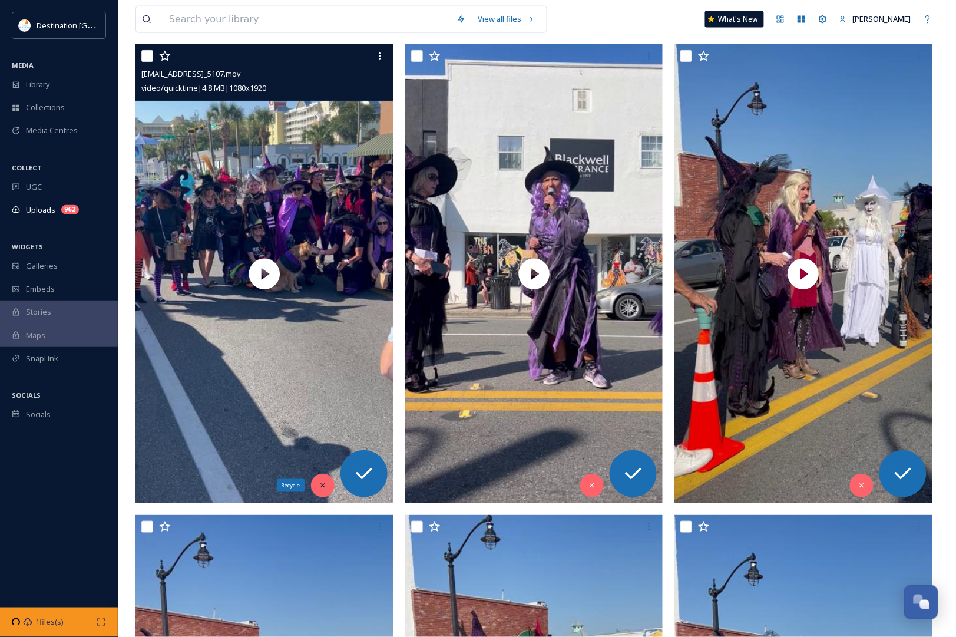
click at [316, 480] on div "Recycle" at bounding box center [323, 485] width 24 height 24
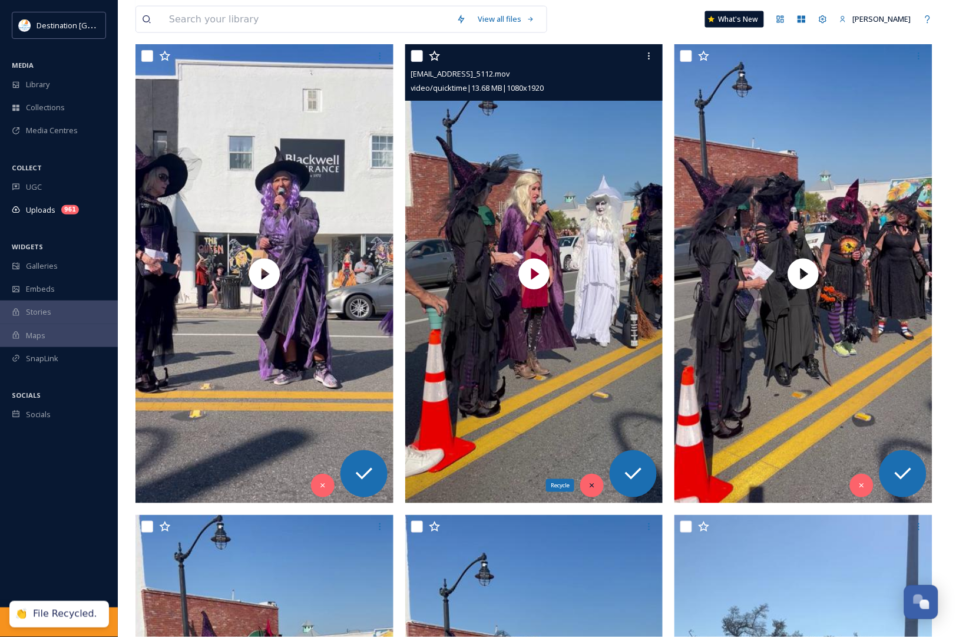
click at [595, 480] on div "Recycle" at bounding box center [592, 485] width 24 height 24
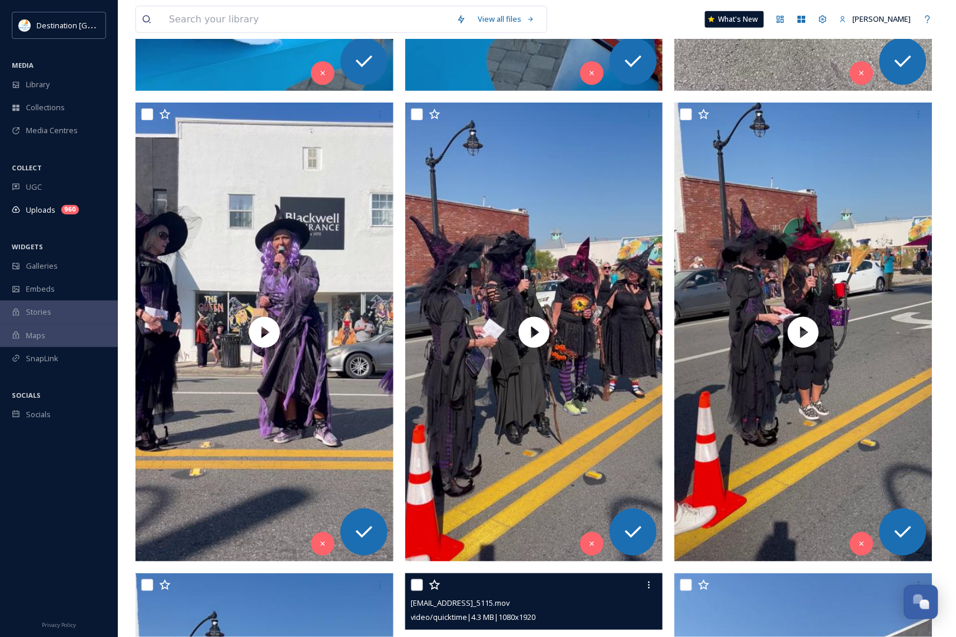
scroll to position [2945, 0]
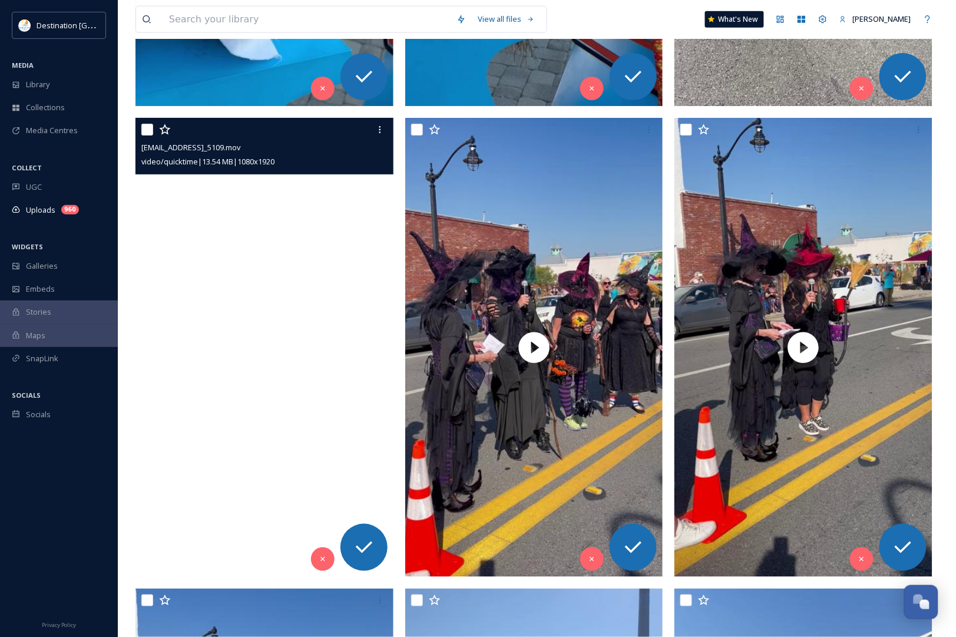
click at [247, 336] on video "ext_1760384380.145248_Social@destinationpanamacity.com-IMG_5109.mov" at bounding box center [264, 347] width 258 height 459
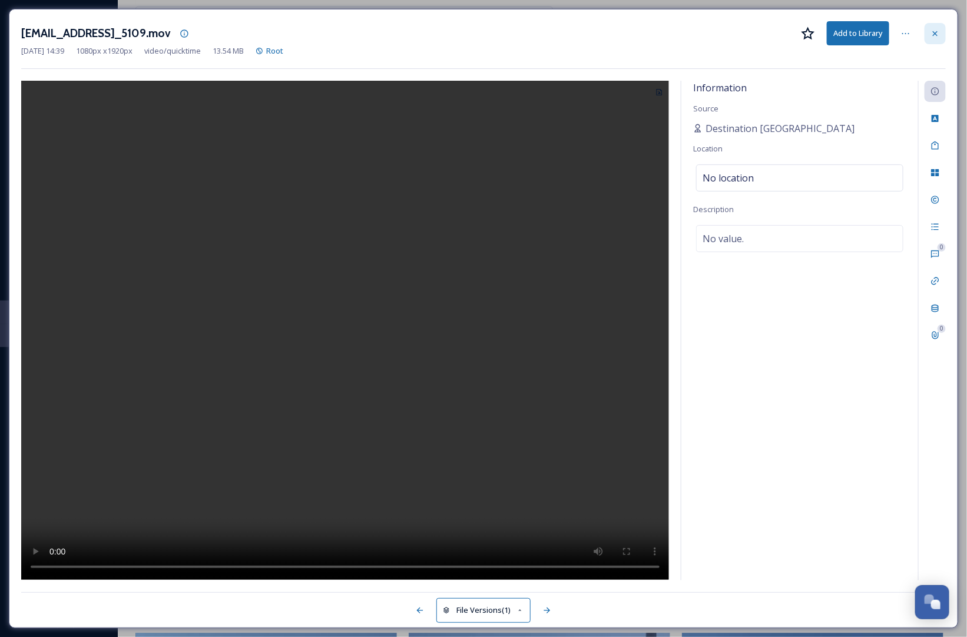
click at [943, 32] on div at bounding box center [935, 33] width 21 height 21
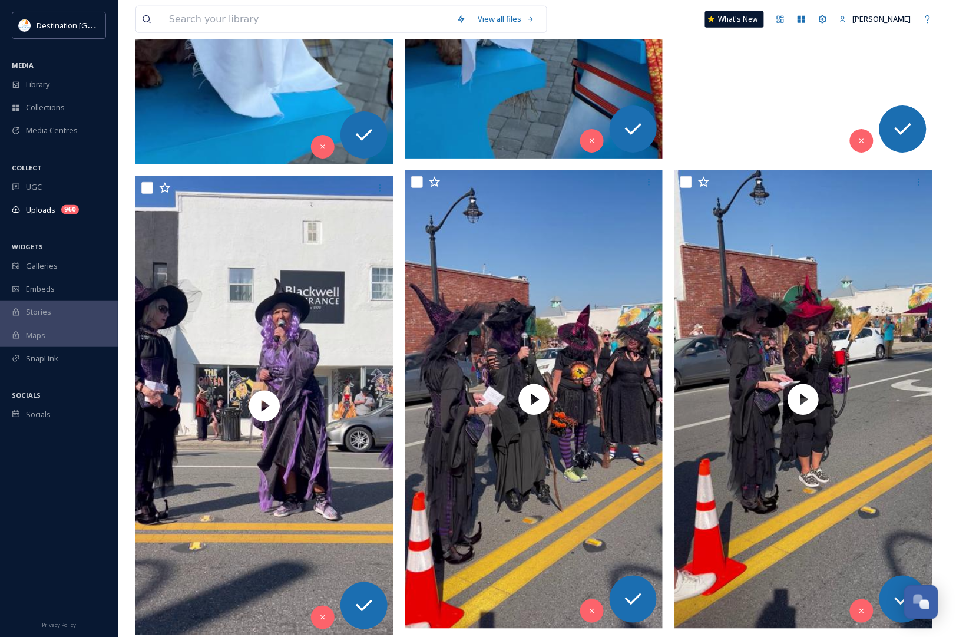
scroll to position [2945, 0]
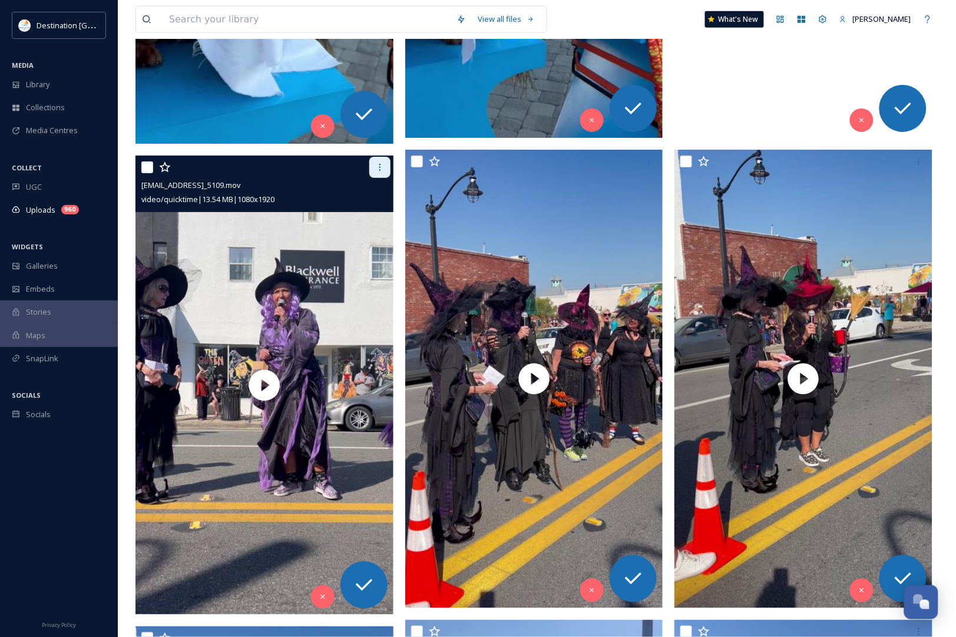
click at [382, 175] on div at bounding box center [379, 167] width 21 height 21
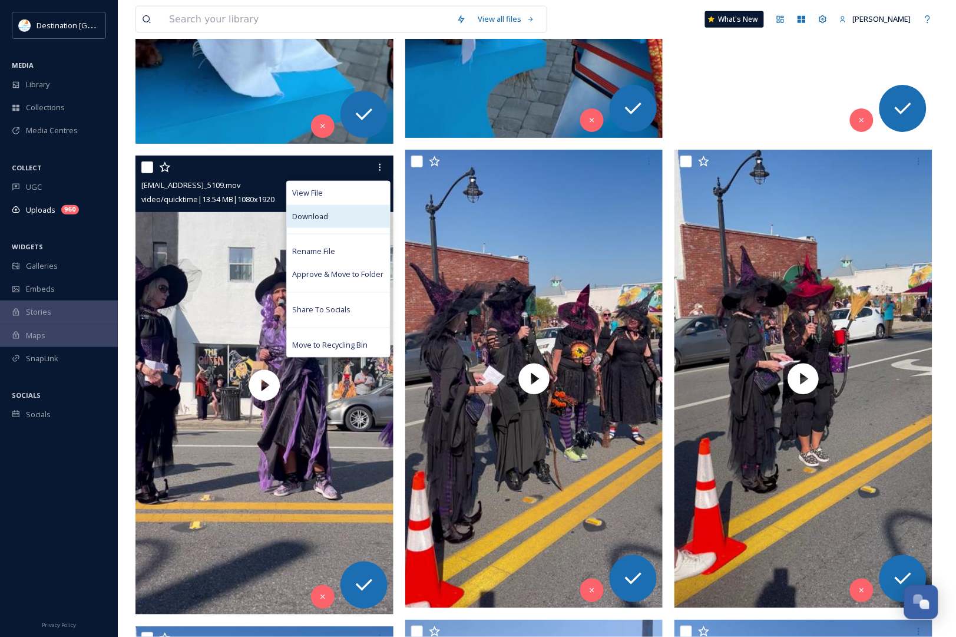
click at [359, 221] on div "Download" at bounding box center [338, 216] width 103 height 23
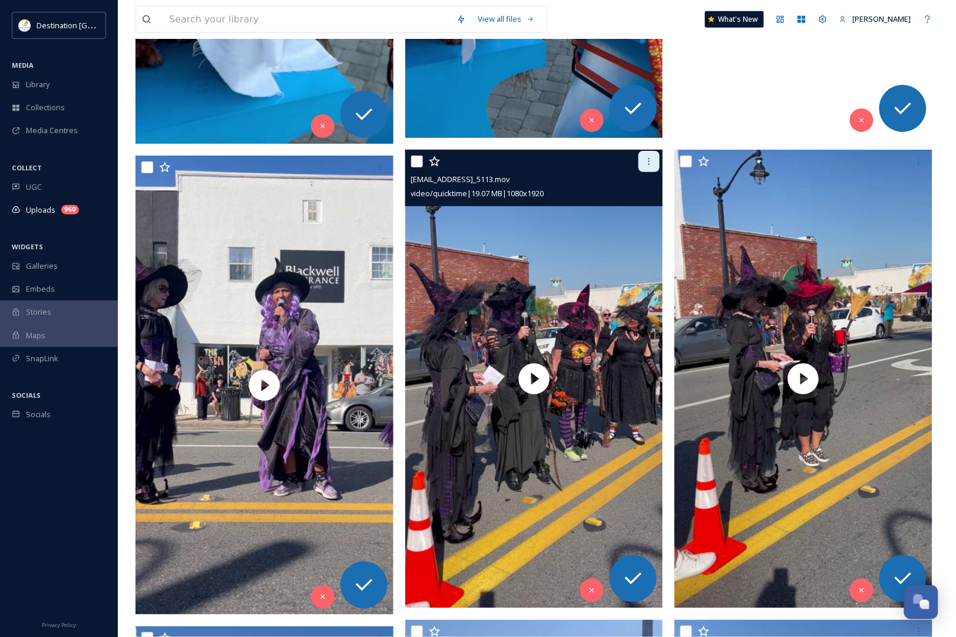
click at [653, 166] on icon at bounding box center [648, 161] width 9 height 9
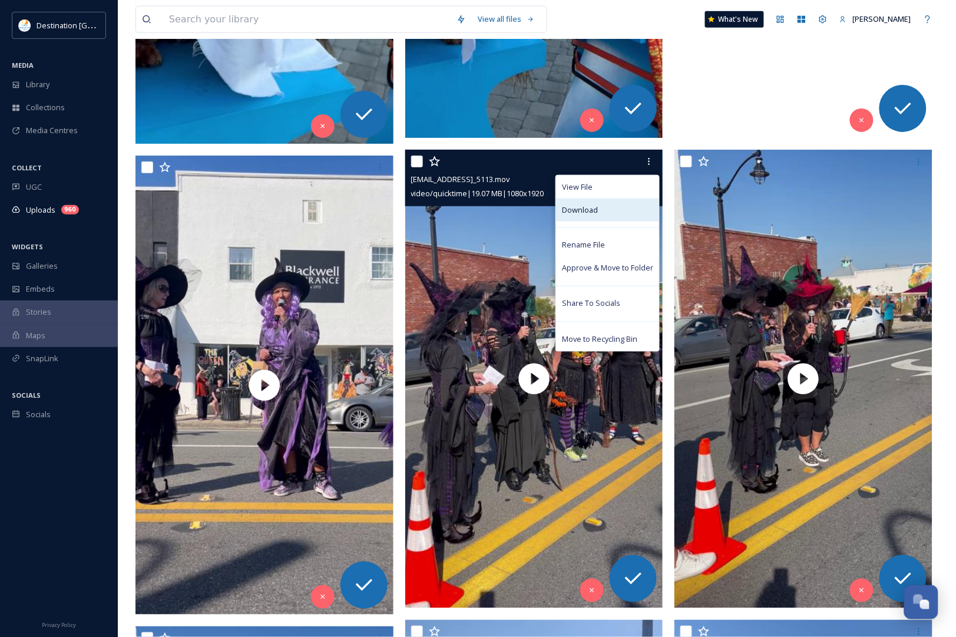
click at [620, 209] on div "Download" at bounding box center [607, 209] width 103 height 23
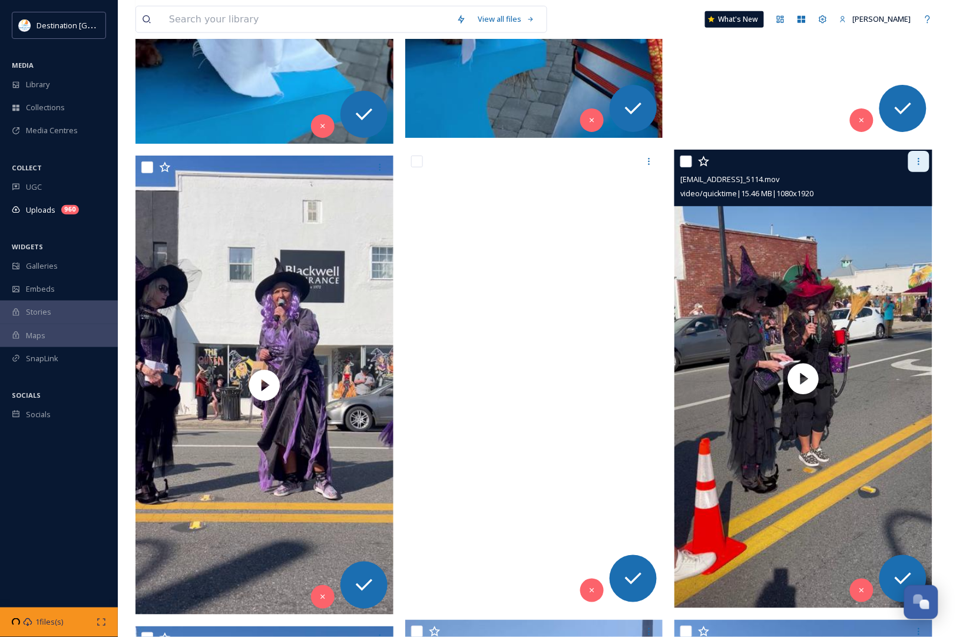
click at [915, 161] on icon at bounding box center [918, 161] width 9 height 9
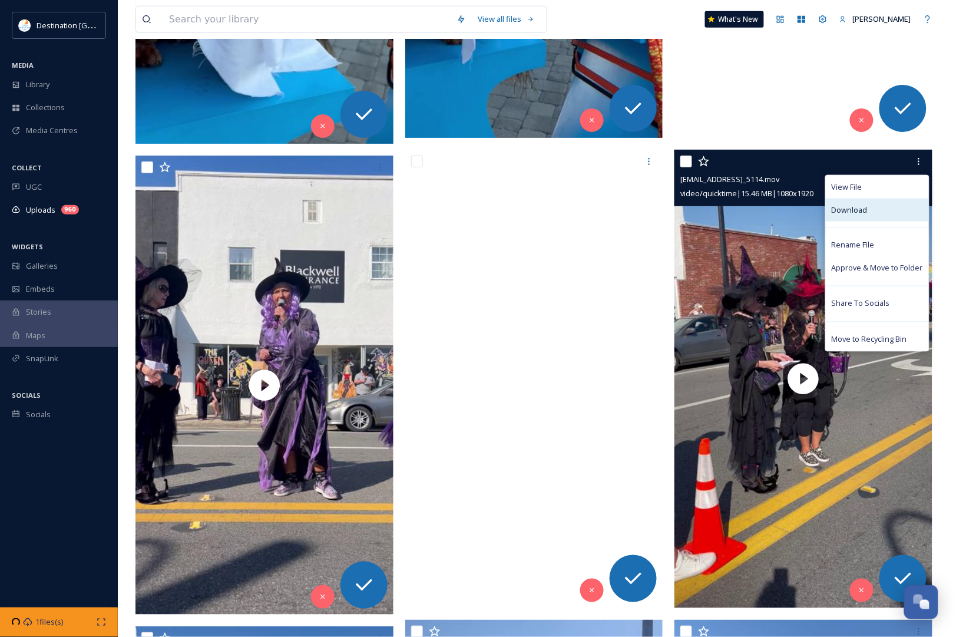
click at [860, 213] on span "Download" at bounding box center [850, 209] width 36 height 11
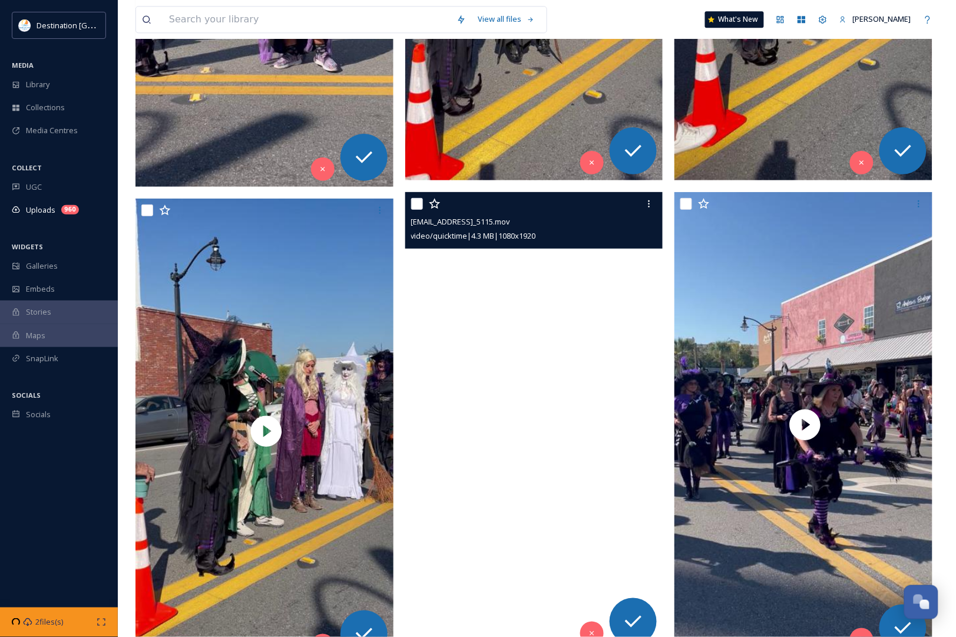
scroll to position [3386, 0]
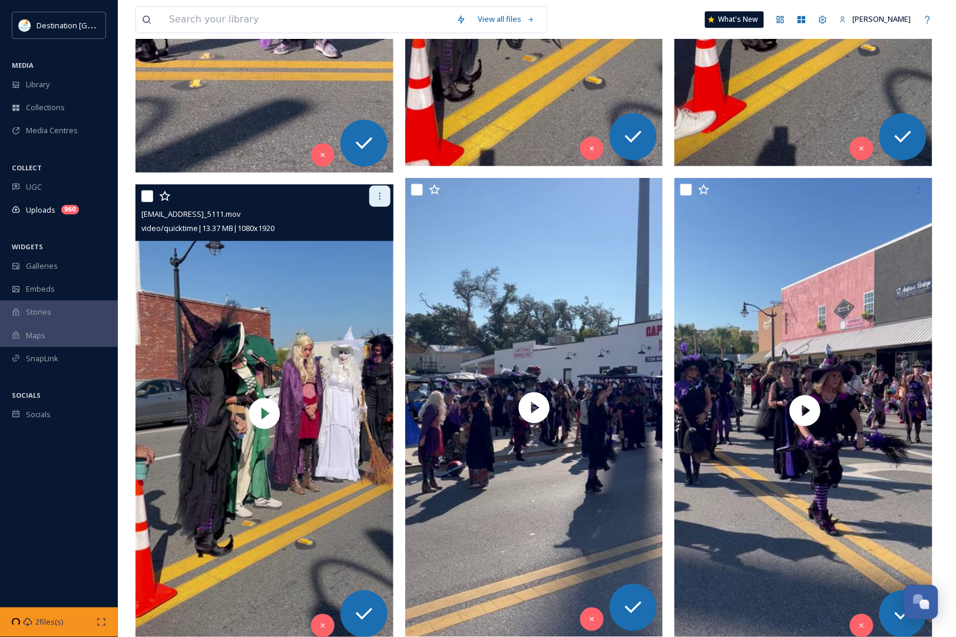
click at [383, 195] on icon at bounding box center [379, 195] width 9 height 9
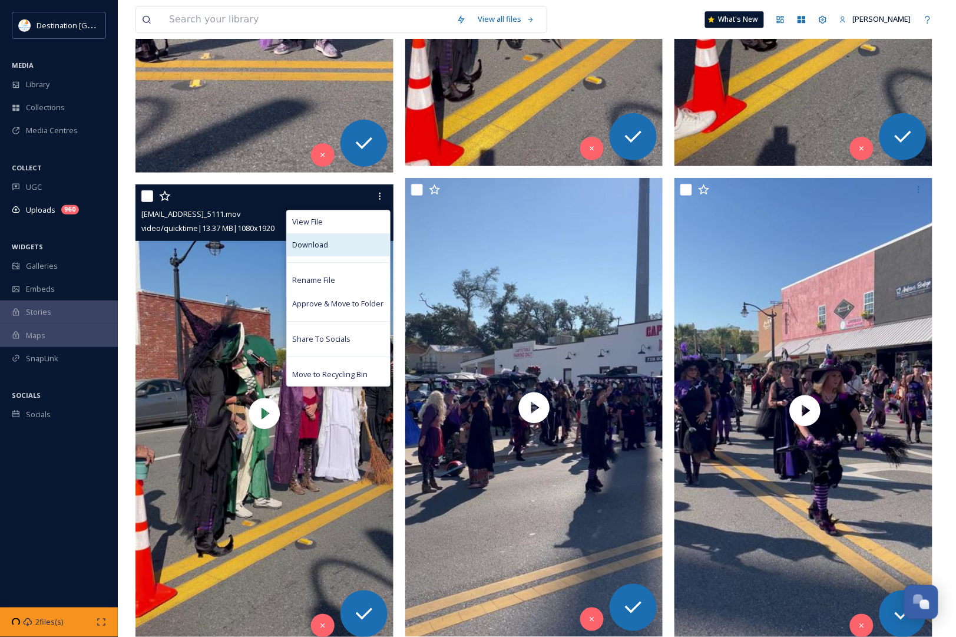
click at [340, 244] on div "Download" at bounding box center [338, 244] width 103 height 23
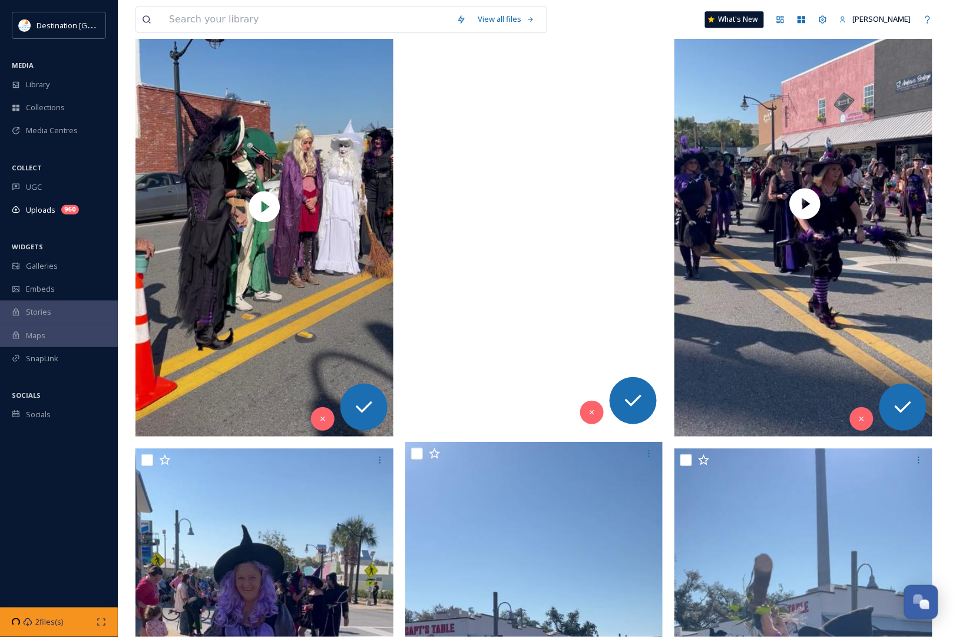
scroll to position [3460, 0]
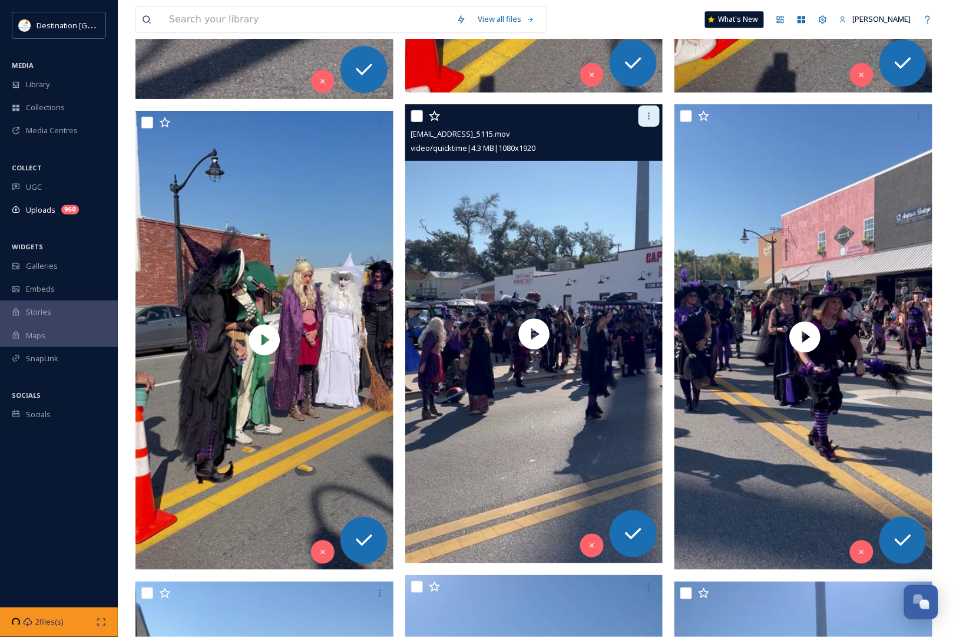
click at [648, 118] on icon at bounding box center [648, 115] width 9 height 9
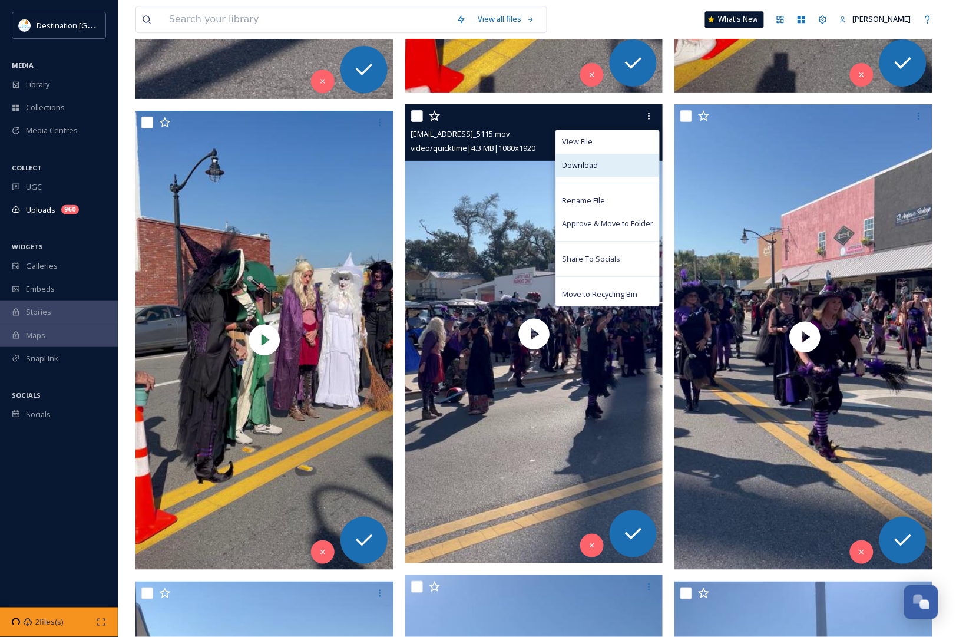
click at [611, 174] on div "Download" at bounding box center [607, 165] width 103 height 23
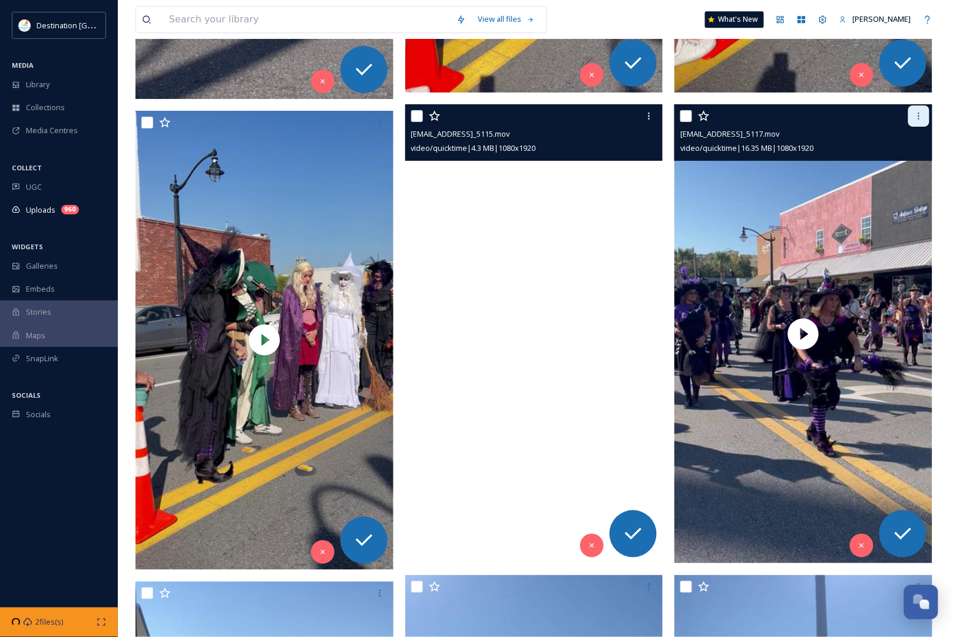
click at [923, 121] on div at bounding box center [918, 115] width 21 height 21
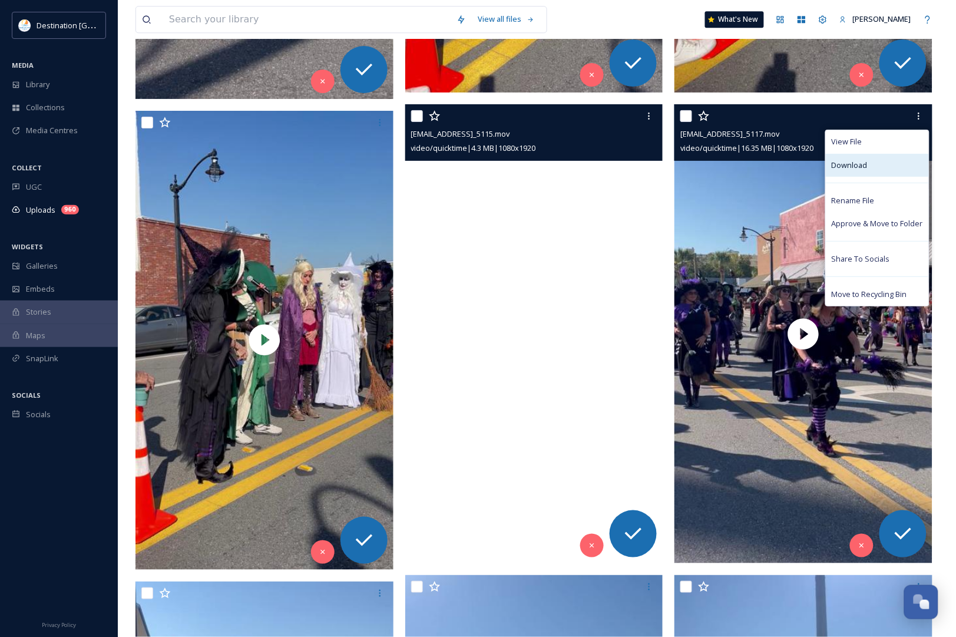
click at [857, 164] on span "Download" at bounding box center [850, 165] width 36 height 11
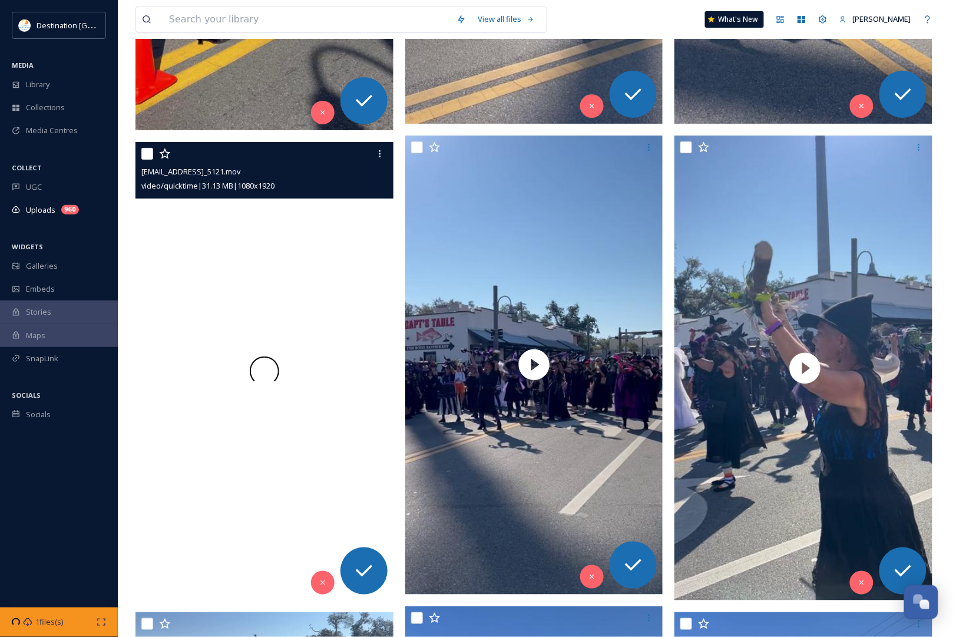
scroll to position [3975, 0]
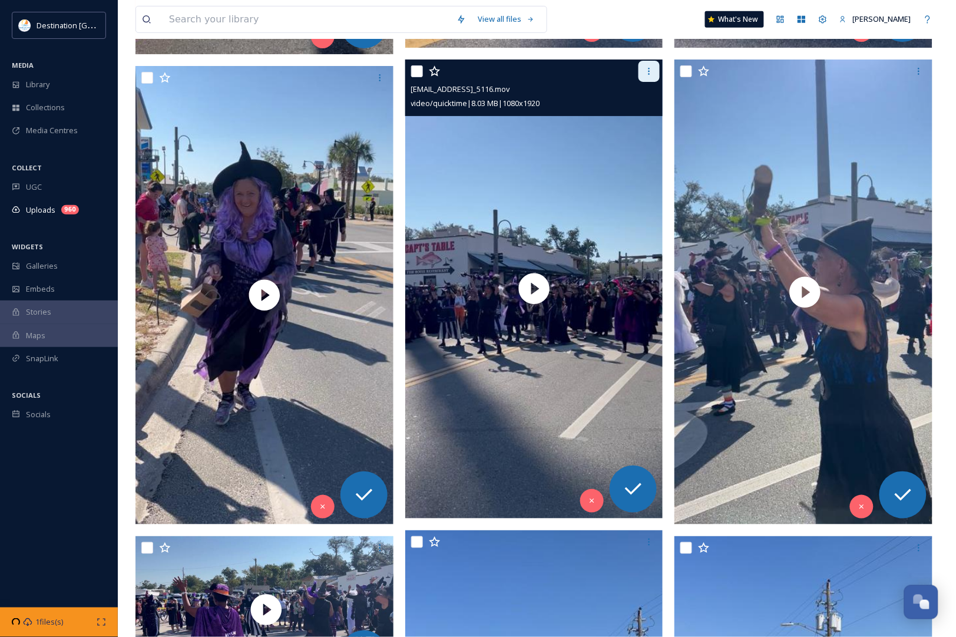
click at [645, 76] on icon at bounding box center [648, 71] width 9 height 9
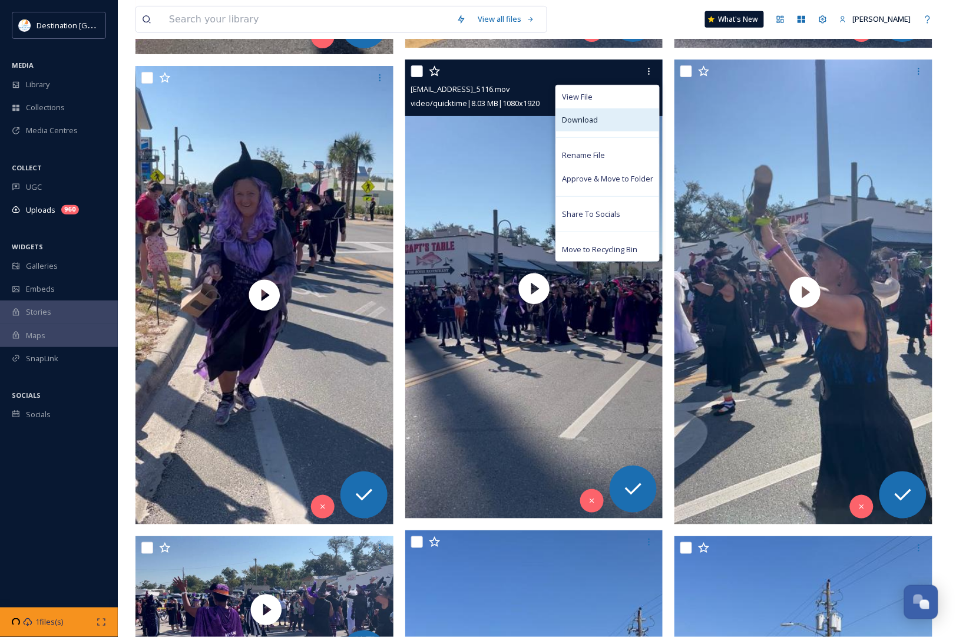
click at [622, 124] on div "Download" at bounding box center [607, 119] width 103 height 23
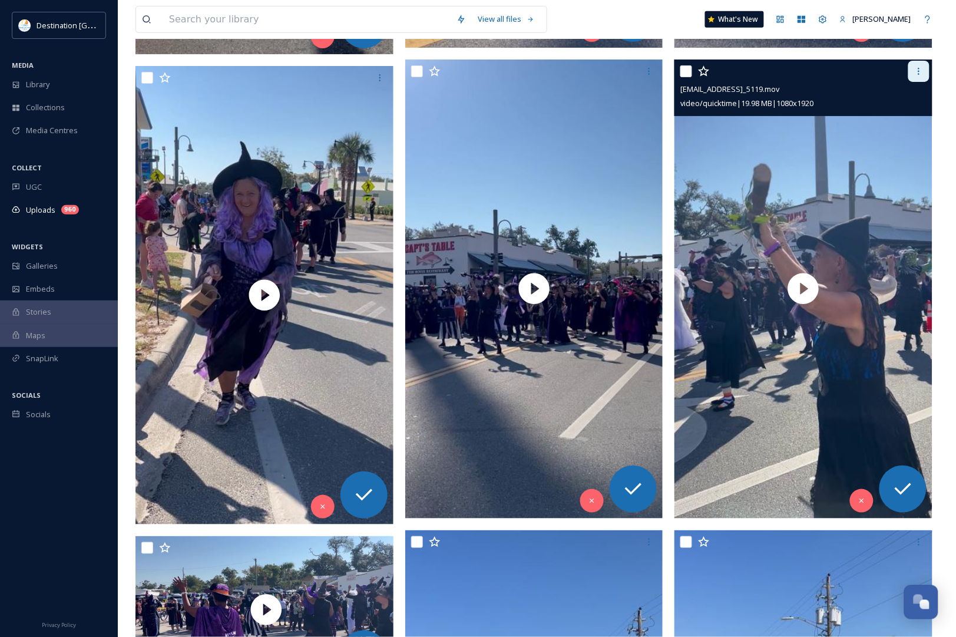
click at [915, 72] on icon at bounding box center [918, 71] width 9 height 9
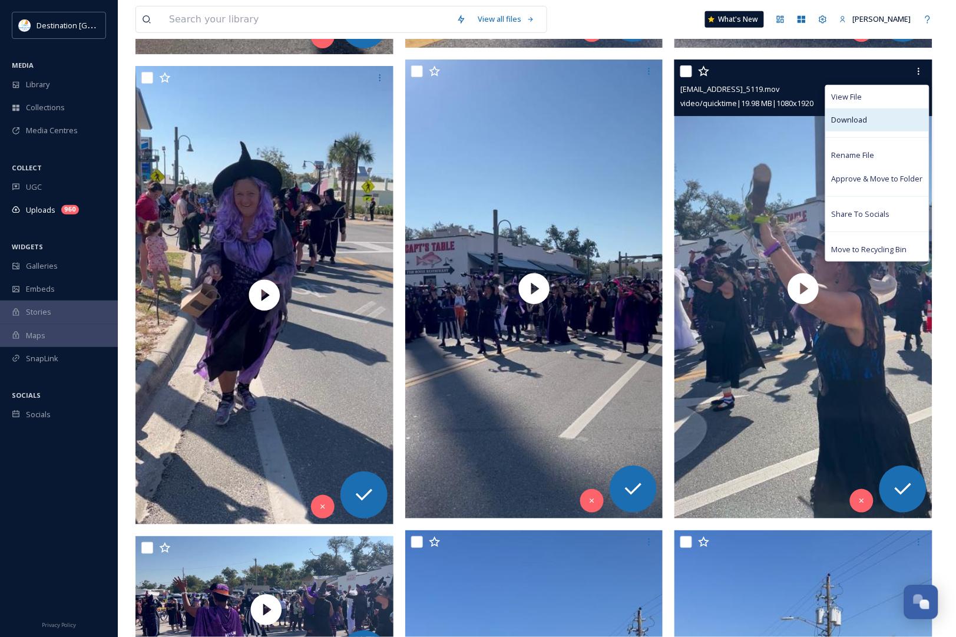
click at [865, 118] on span "Download" at bounding box center [850, 119] width 36 height 11
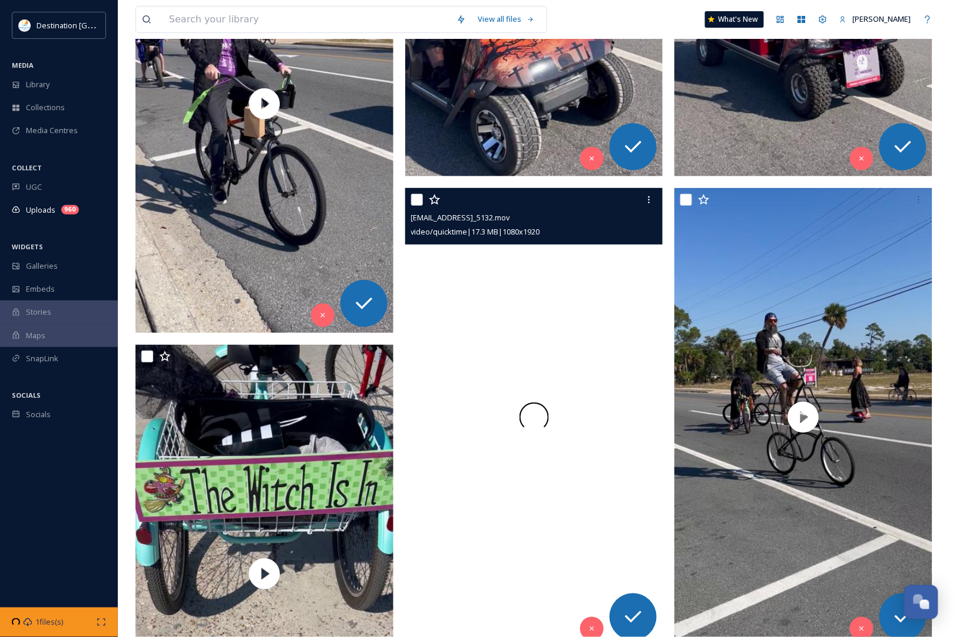
scroll to position [5262, 0]
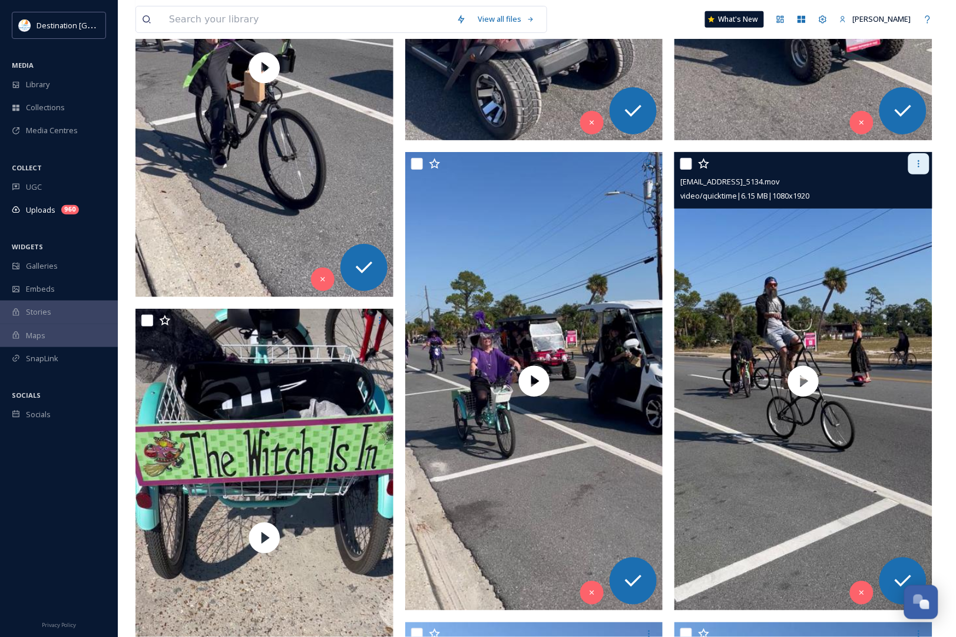
click at [922, 174] on div at bounding box center [918, 163] width 21 height 21
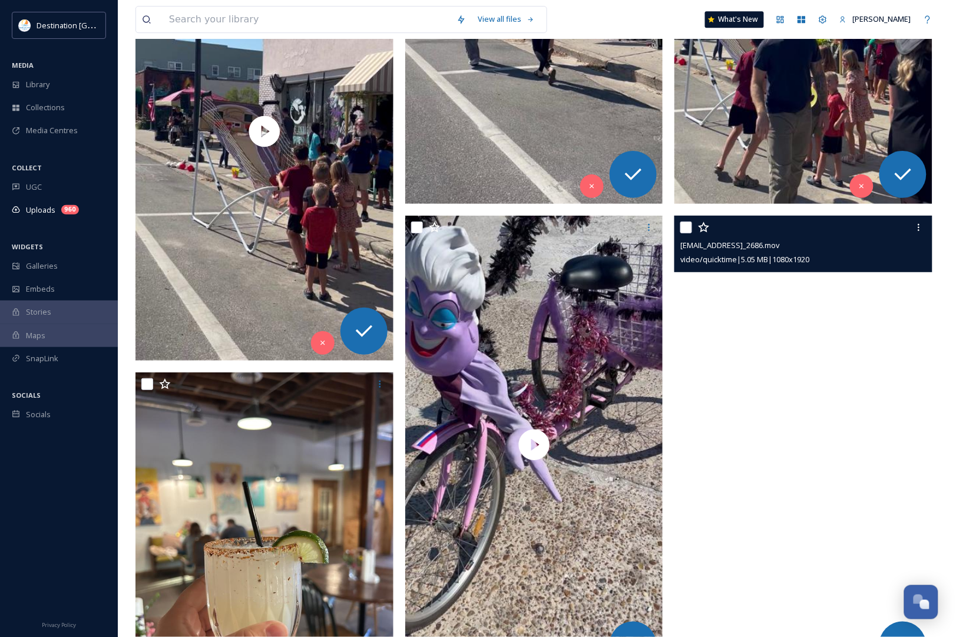
scroll to position [6113, 0]
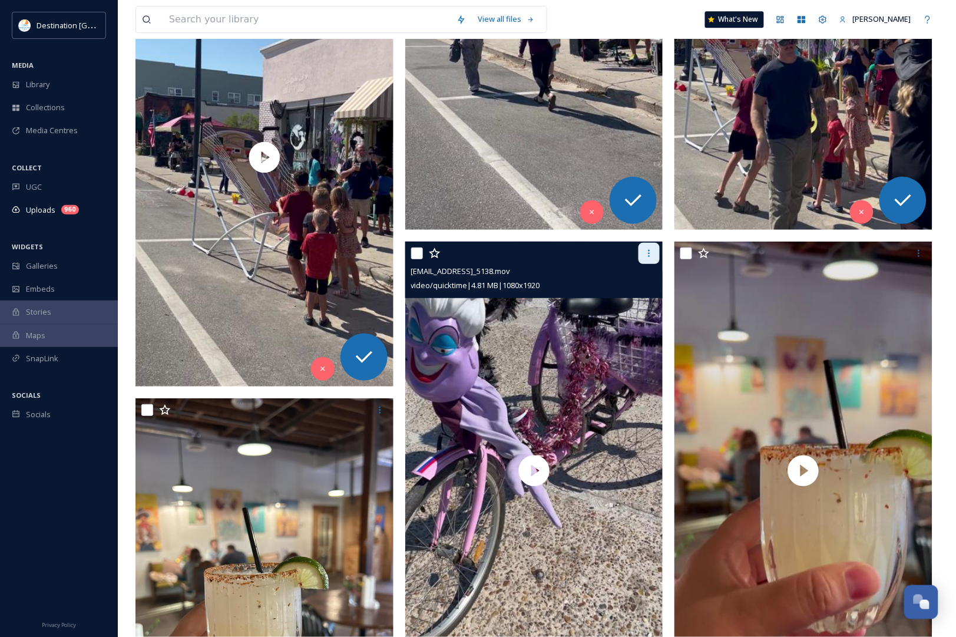
click at [648, 254] on icon at bounding box center [648, 253] width 9 height 9
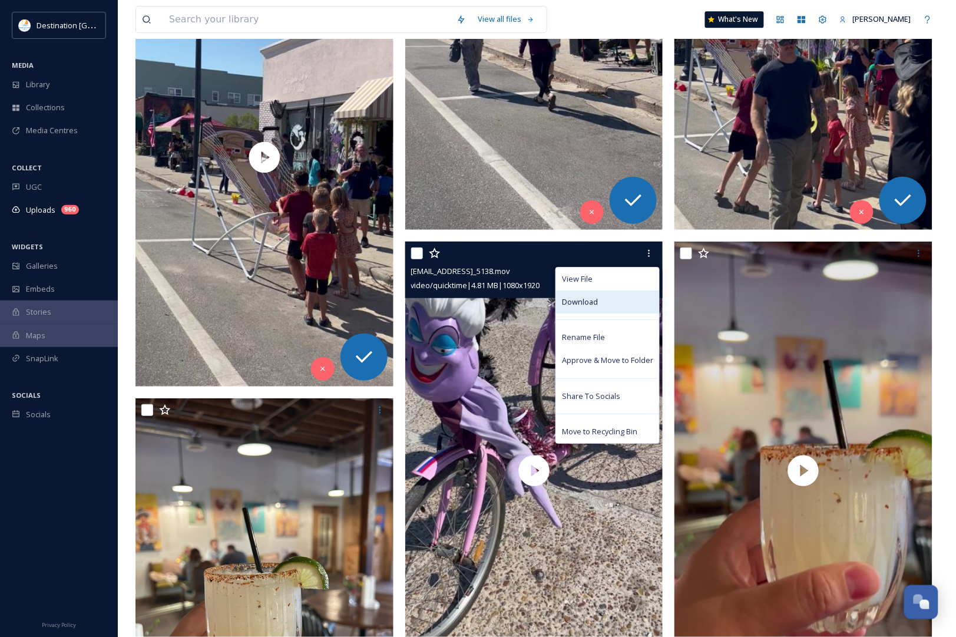
click at [616, 299] on div "Download" at bounding box center [607, 301] width 103 height 23
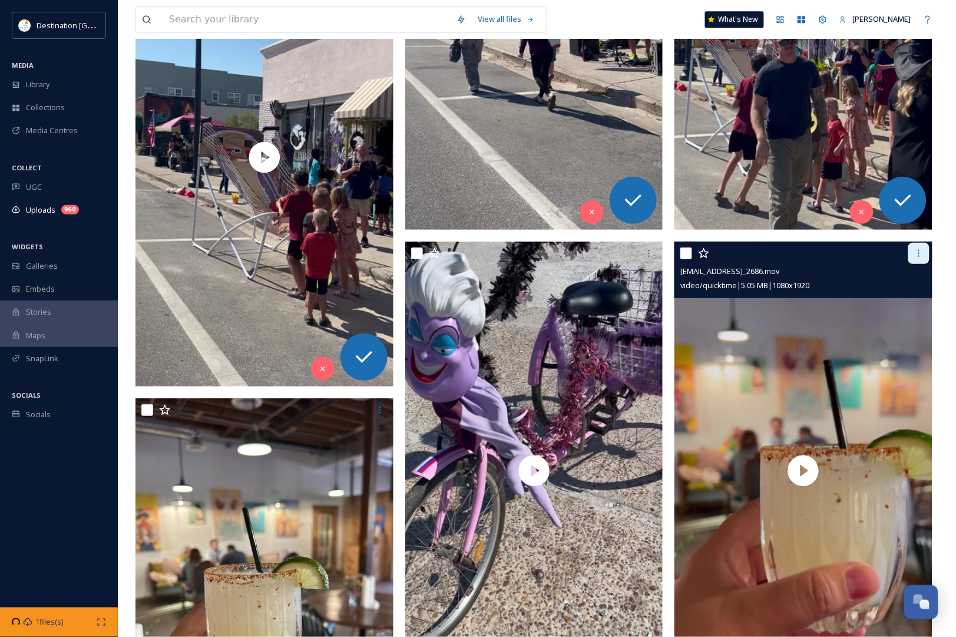
click at [922, 257] on icon at bounding box center [918, 253] width 9 height 9
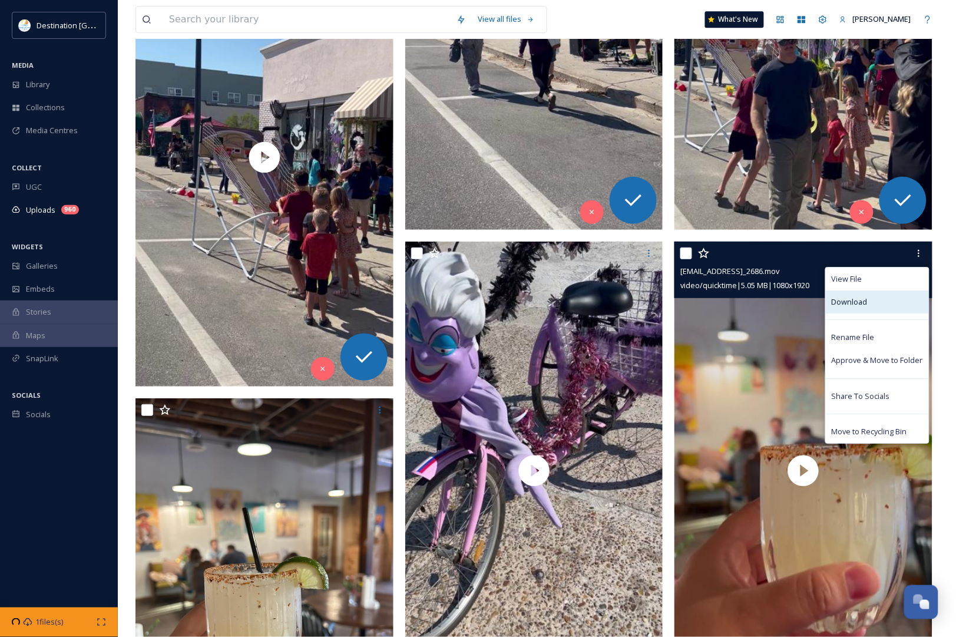
click at [899, 297] on div "Download" at bounding box center [877, 301] width 103 height 23
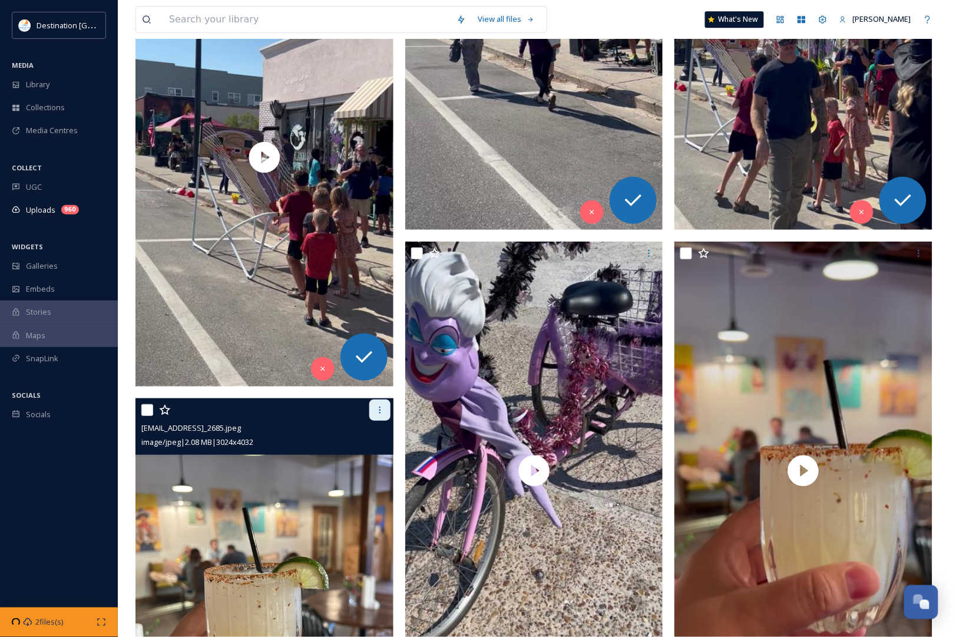
click at [383, 413] on icon at bounding box center [379, 409] width 9 height 9
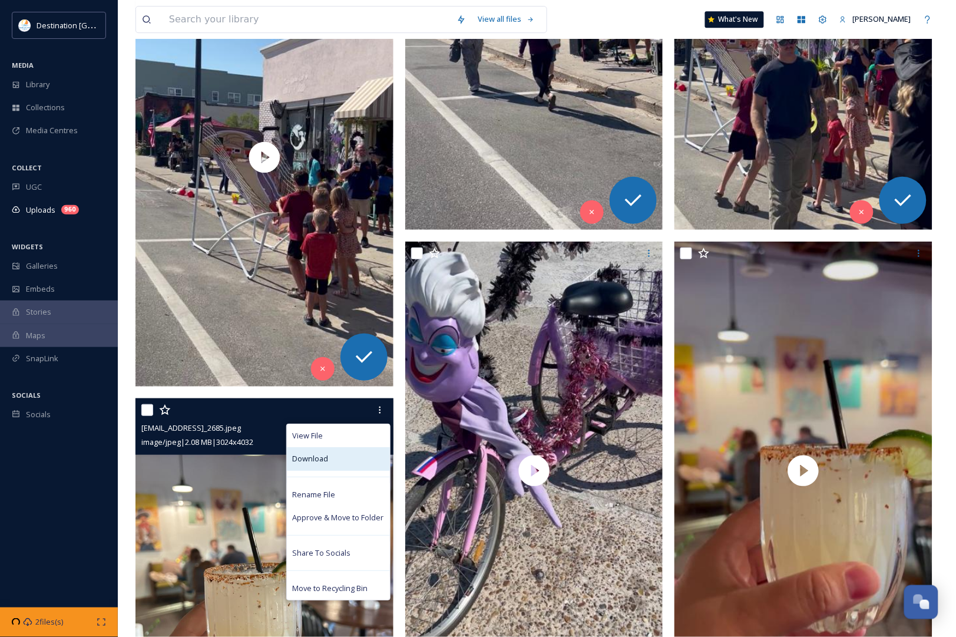
click at [348, 454] on div "Download" at bounding box center [338, 458] width 103 height 23
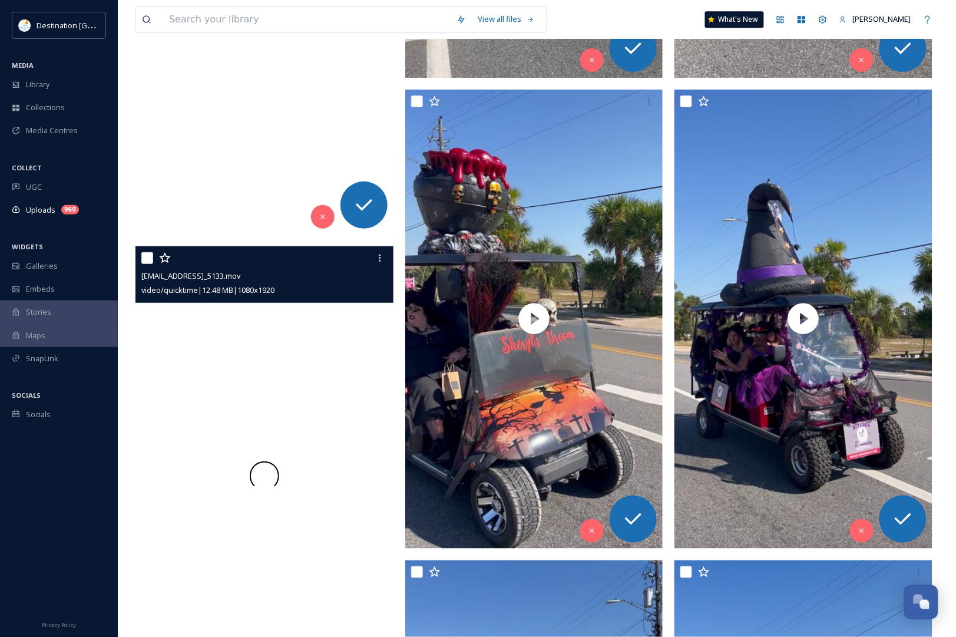
scroll to position [4568, 0]
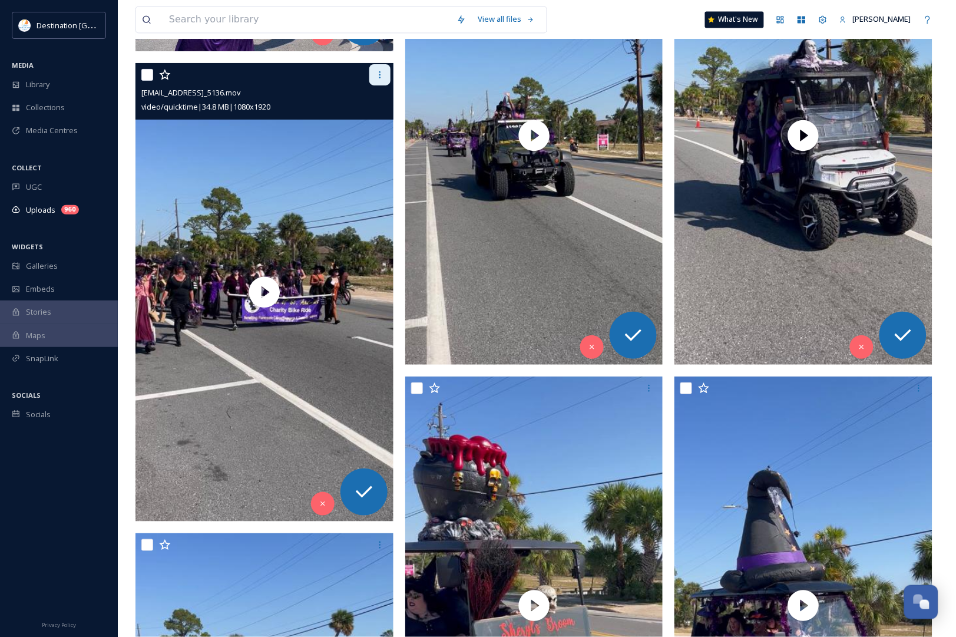
click at [381, 77] on icon at bounding box center [379, 74] width 9 height 9
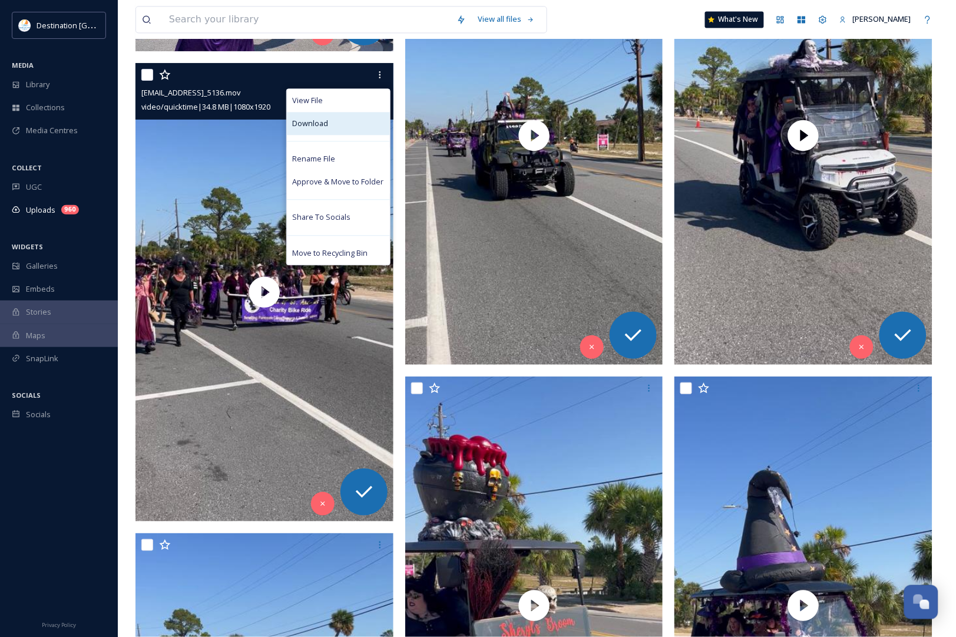
click at [360, 124] on div "Download" at bounding box center [338, 123] width 103 height 23
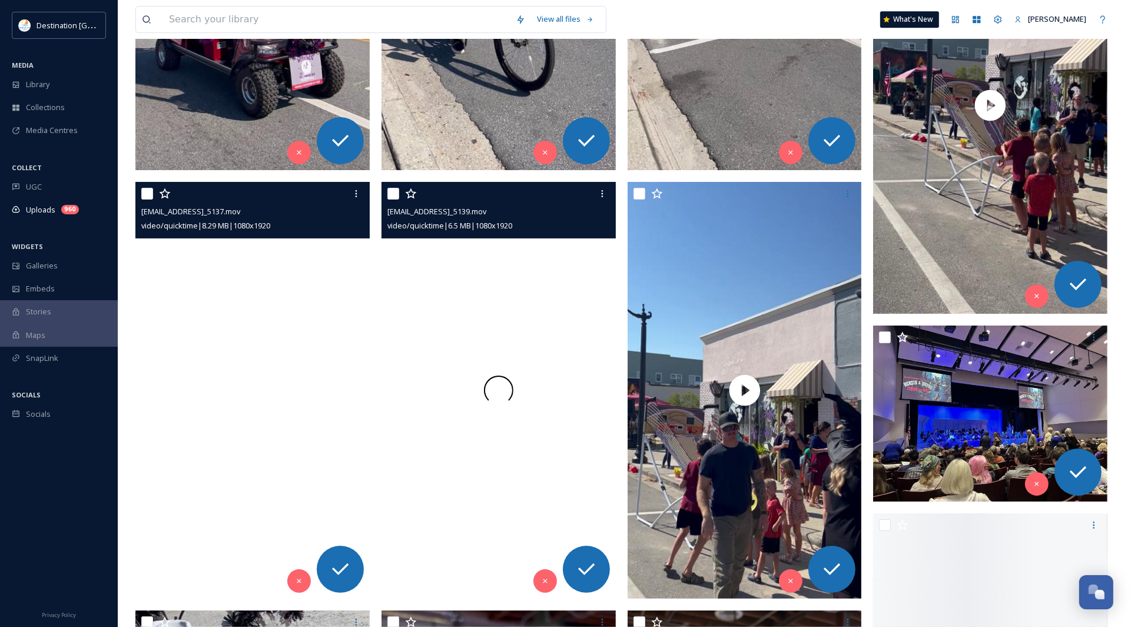
scroll to position [3905, 0]
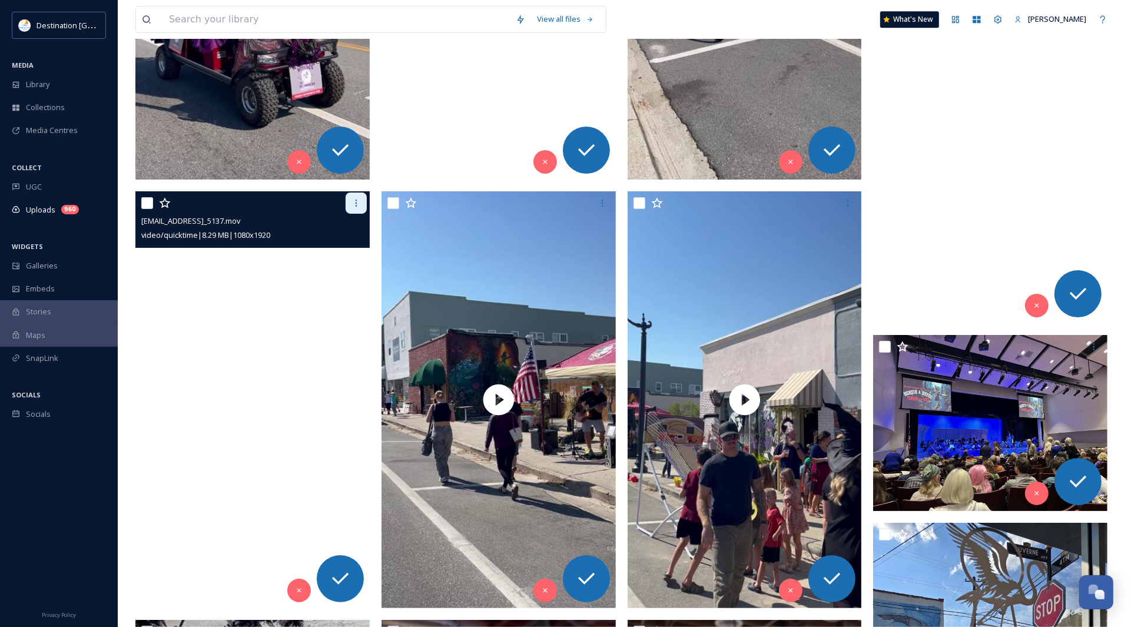
click at [352, 207] on icon at bounding box center [356, 202] width 9 height 9
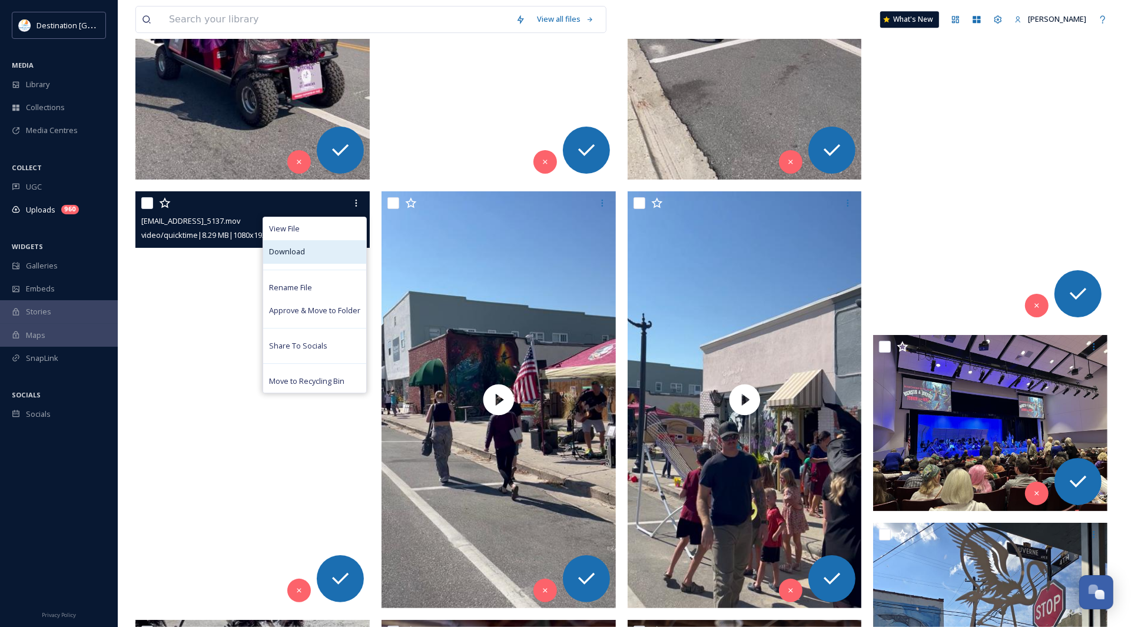
click at [328, 251] on div "Download" at bounding box center [314, 251] width 103 height 23
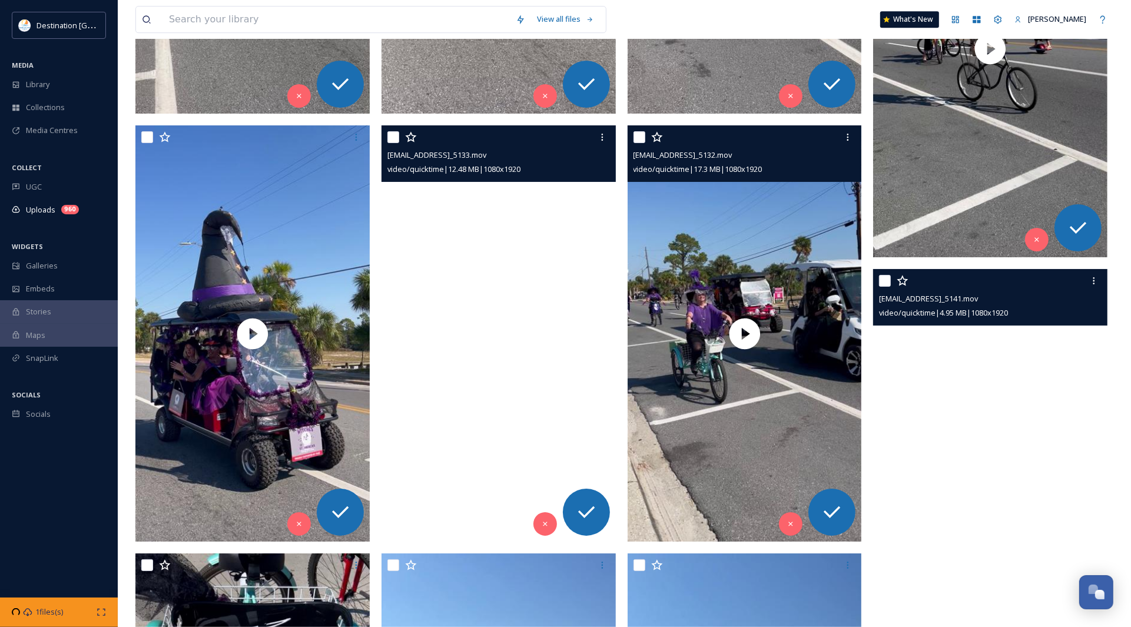
scroll to position [3537, 0]
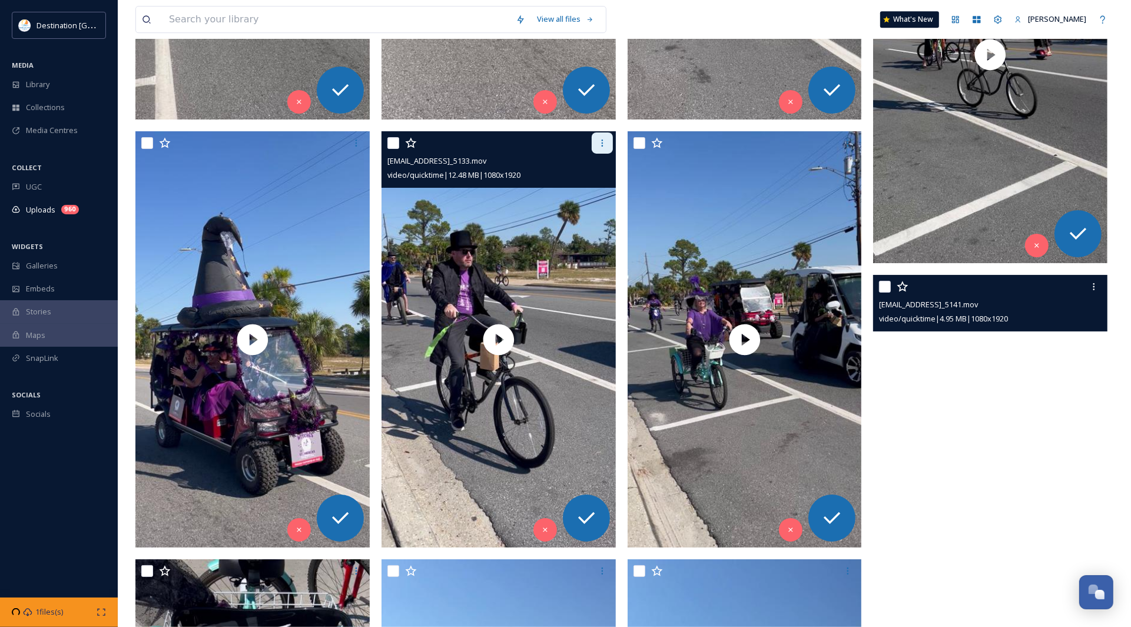
click at [595, 141] on div at bounding box center [602, 143] width 21 height 21
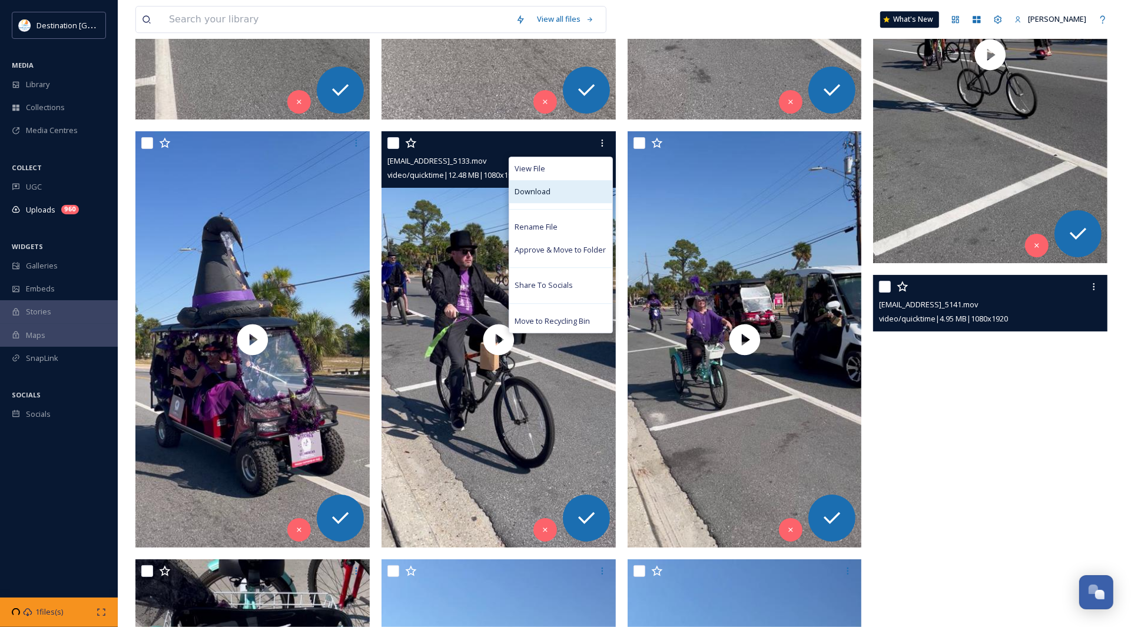
click at [557, 189] on div "Download" at bounding box center [560, 191] width 103 height 23
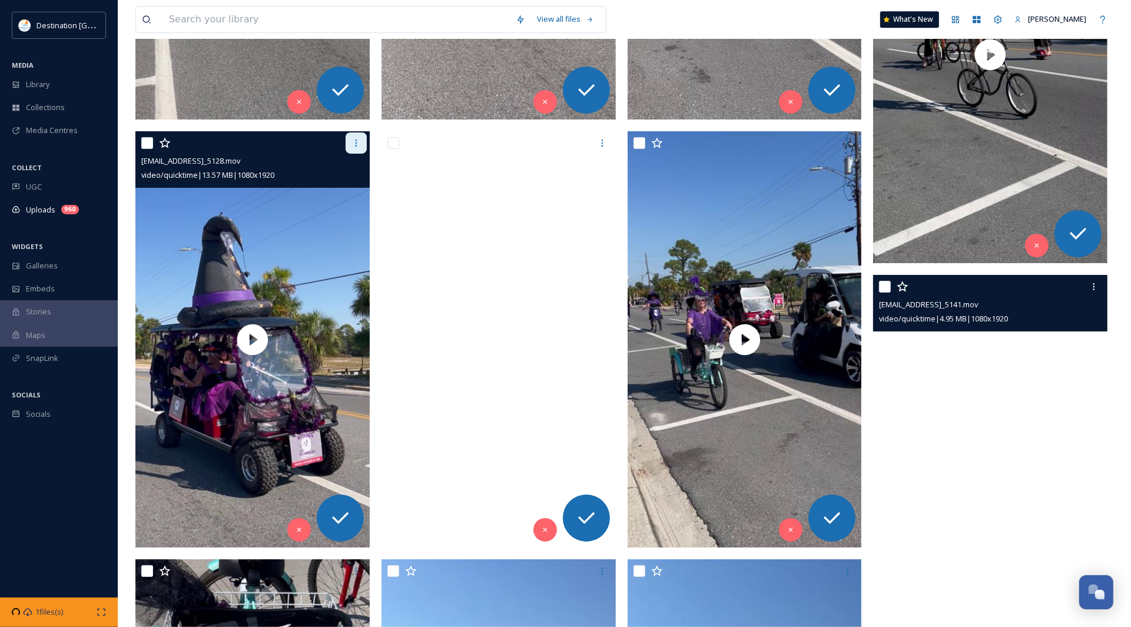
click at [354, 145] on icon at bounding box center [356, 142] width 9 height 9
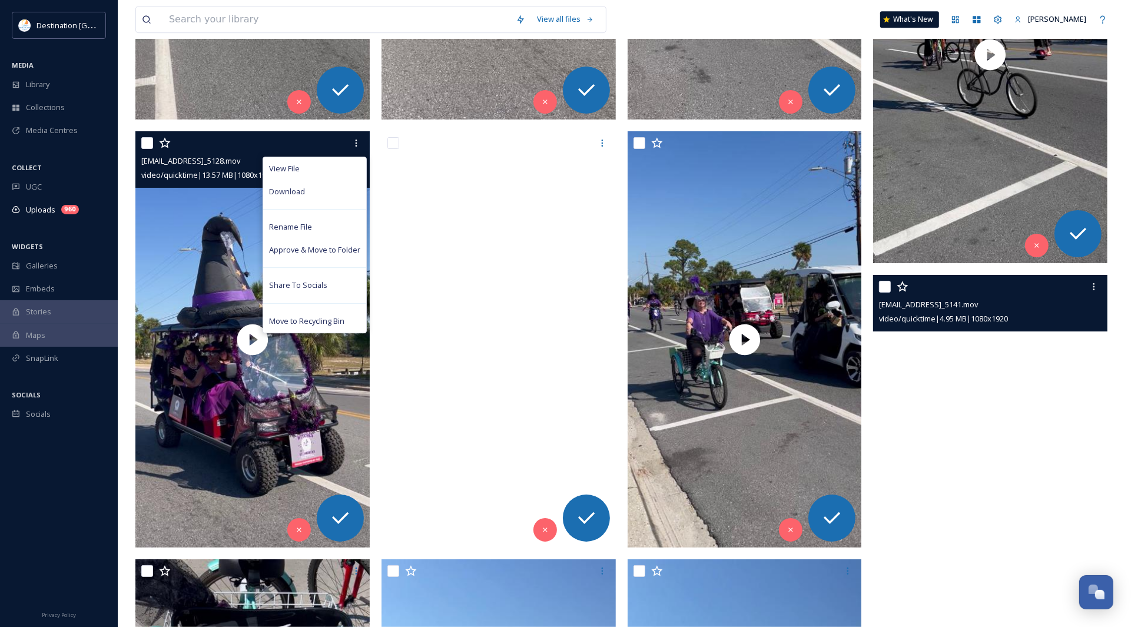
drag, startPoint x: 328, startPoint y: 193, endPoint x: 400, endPoint y: 224, distance: 79.1
click at [328, 193] on div "Download" at bounding box center [314, 191] width 103 height 23
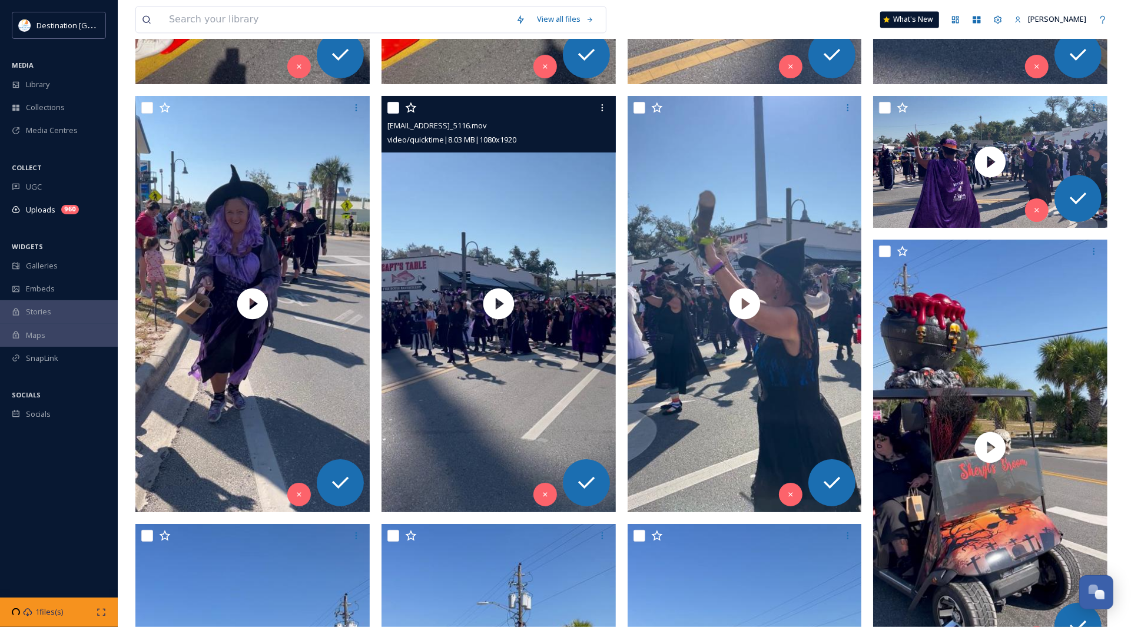
scroll to position [2580, 0]
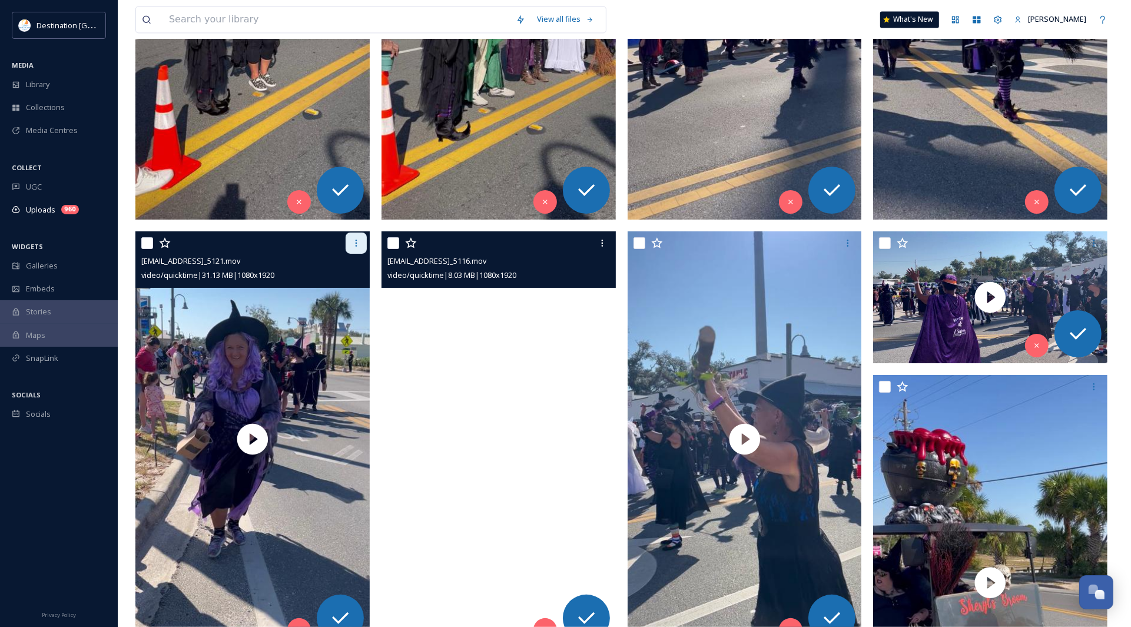
click at [355, 243] on icon at bounding box center [356, 243] width 9 height 9
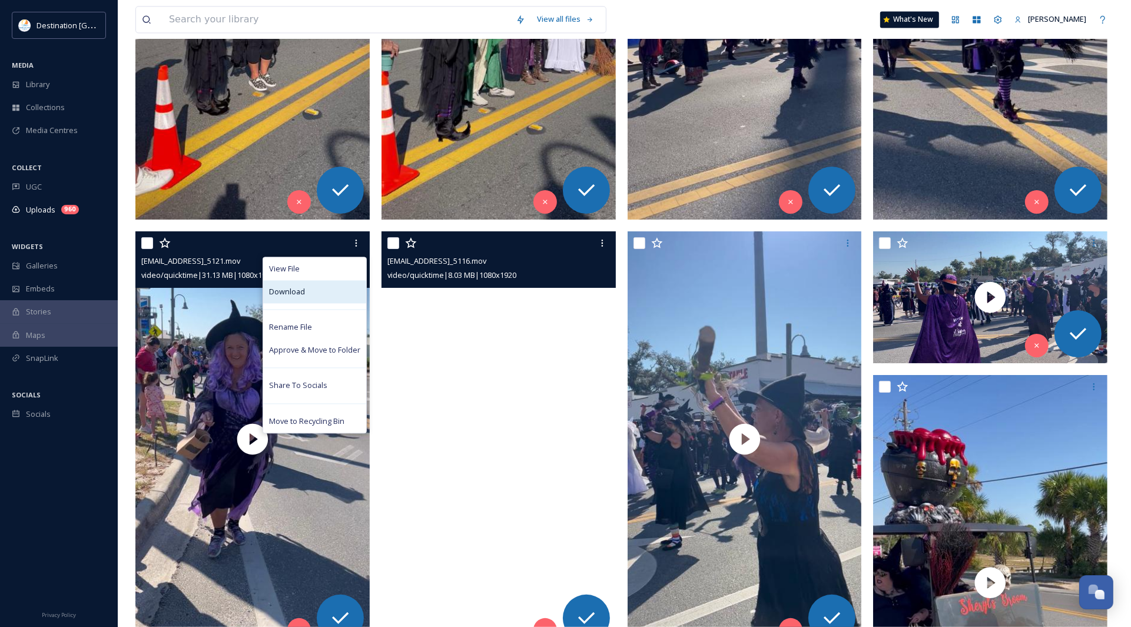
click at [347, 289] on div "Download" at bounding box center [314, 291] width 103 height 23
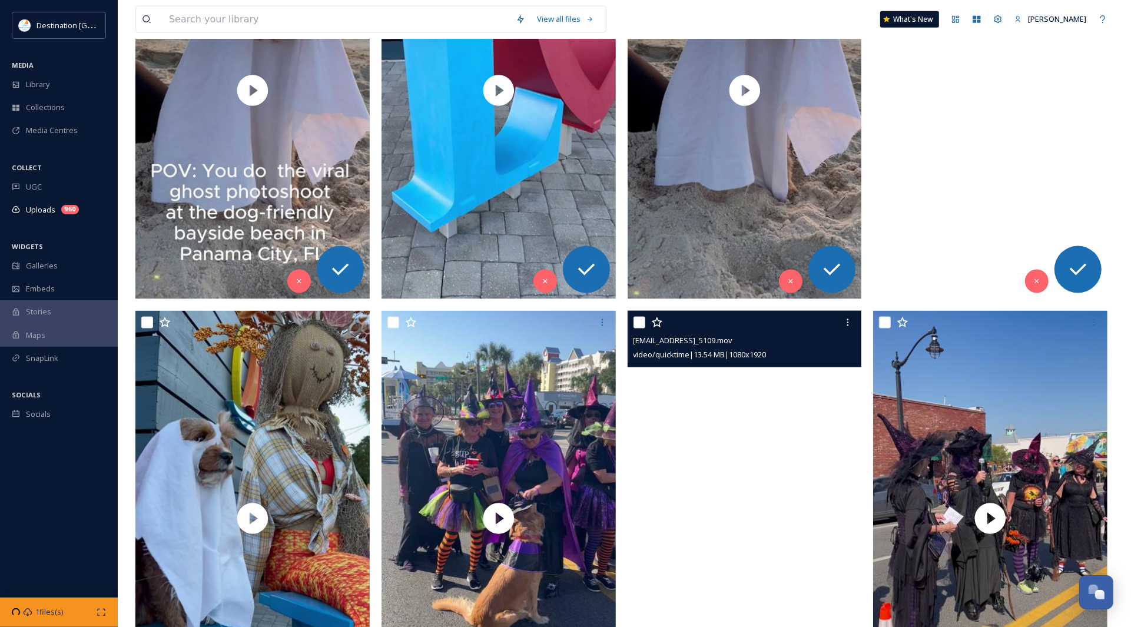
scroll to position [1697, 0]
